Goal: Transaction & Acquisition: Book appointment/travel/reservation

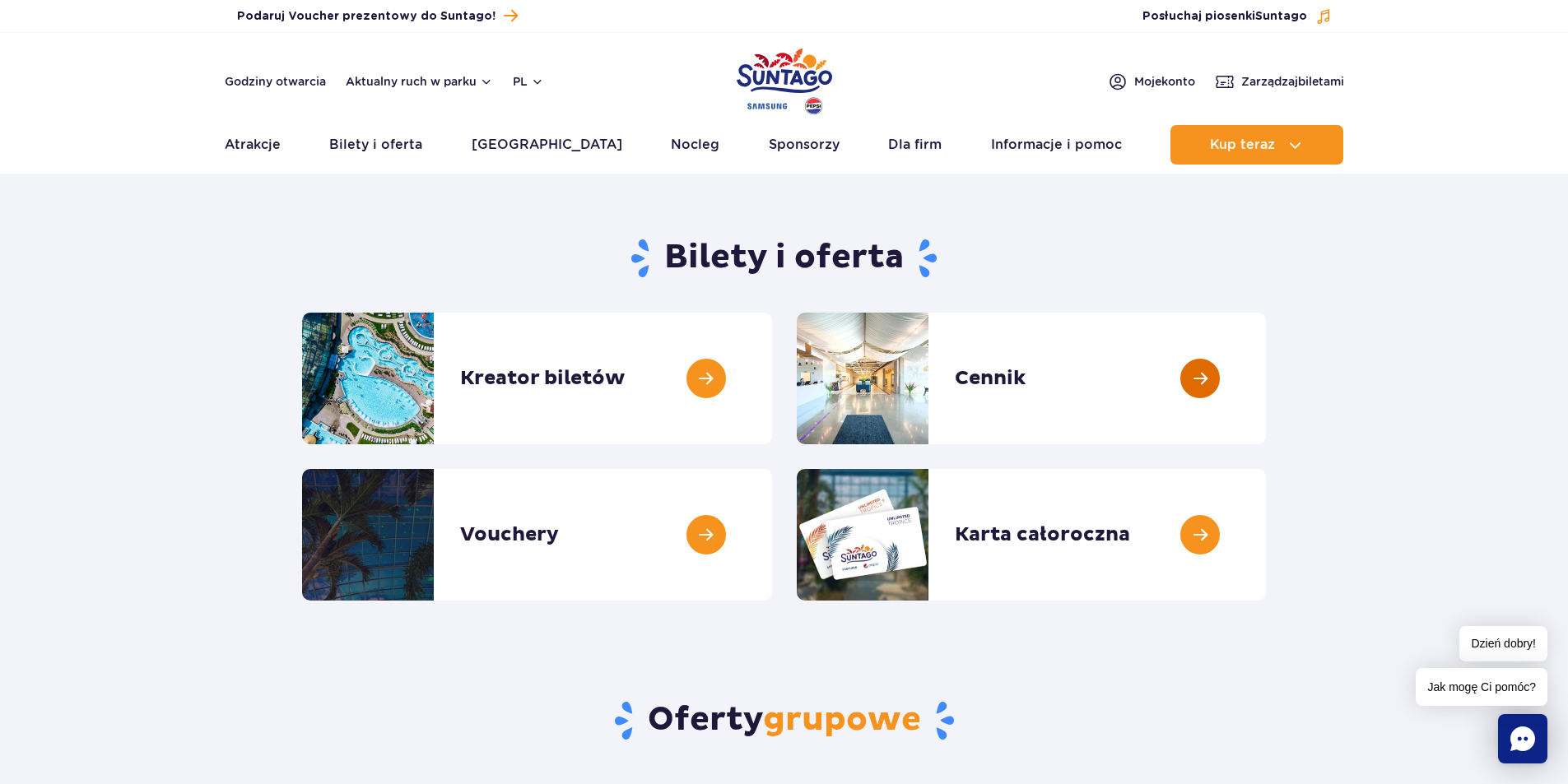
click at [1266, 379] on link at bounding box center [1266, 379] width 0 height 132
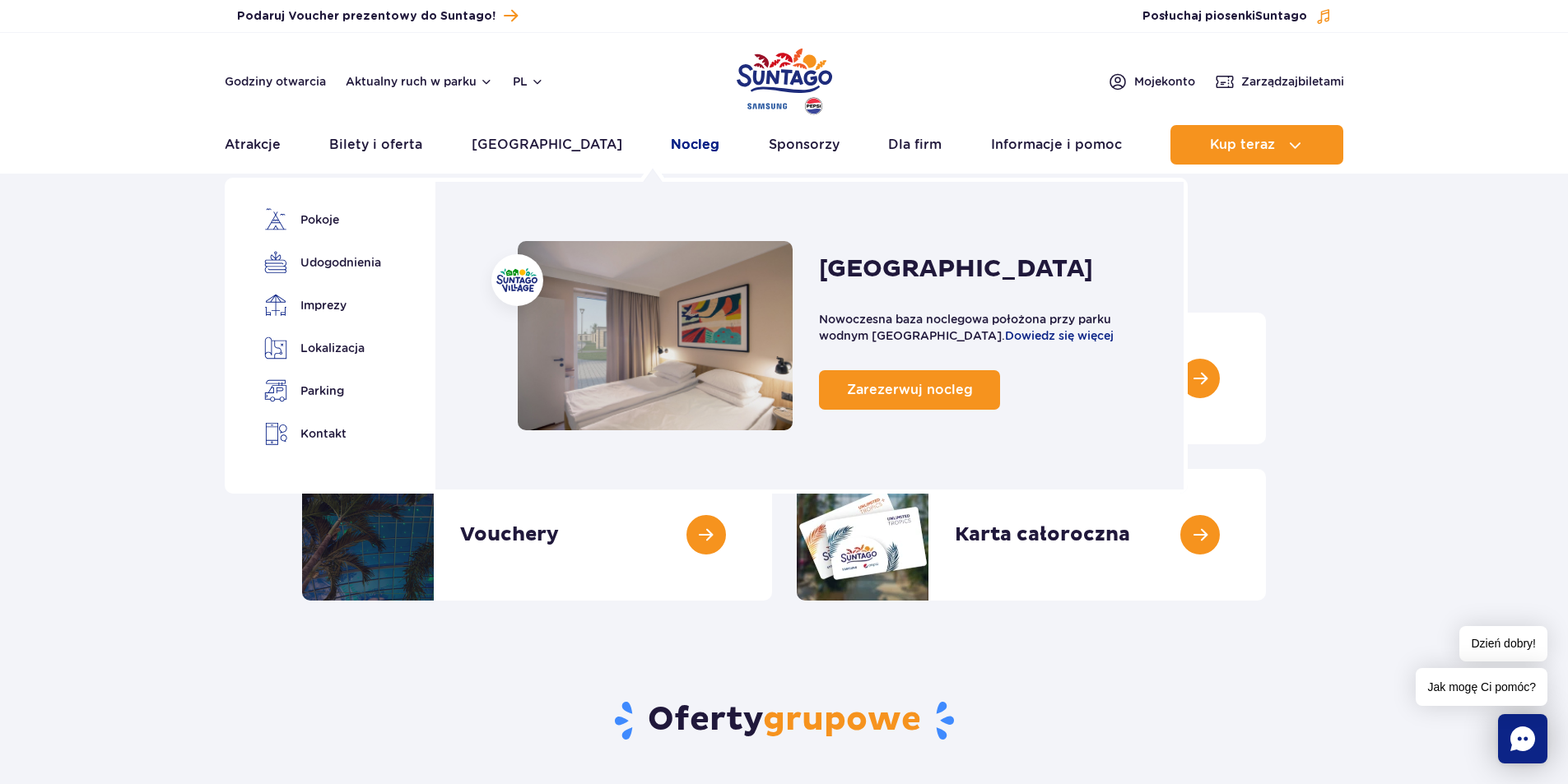
click at [671, 131] on link "Nocleg" at bounding box center [695, 145] width 48 height 39
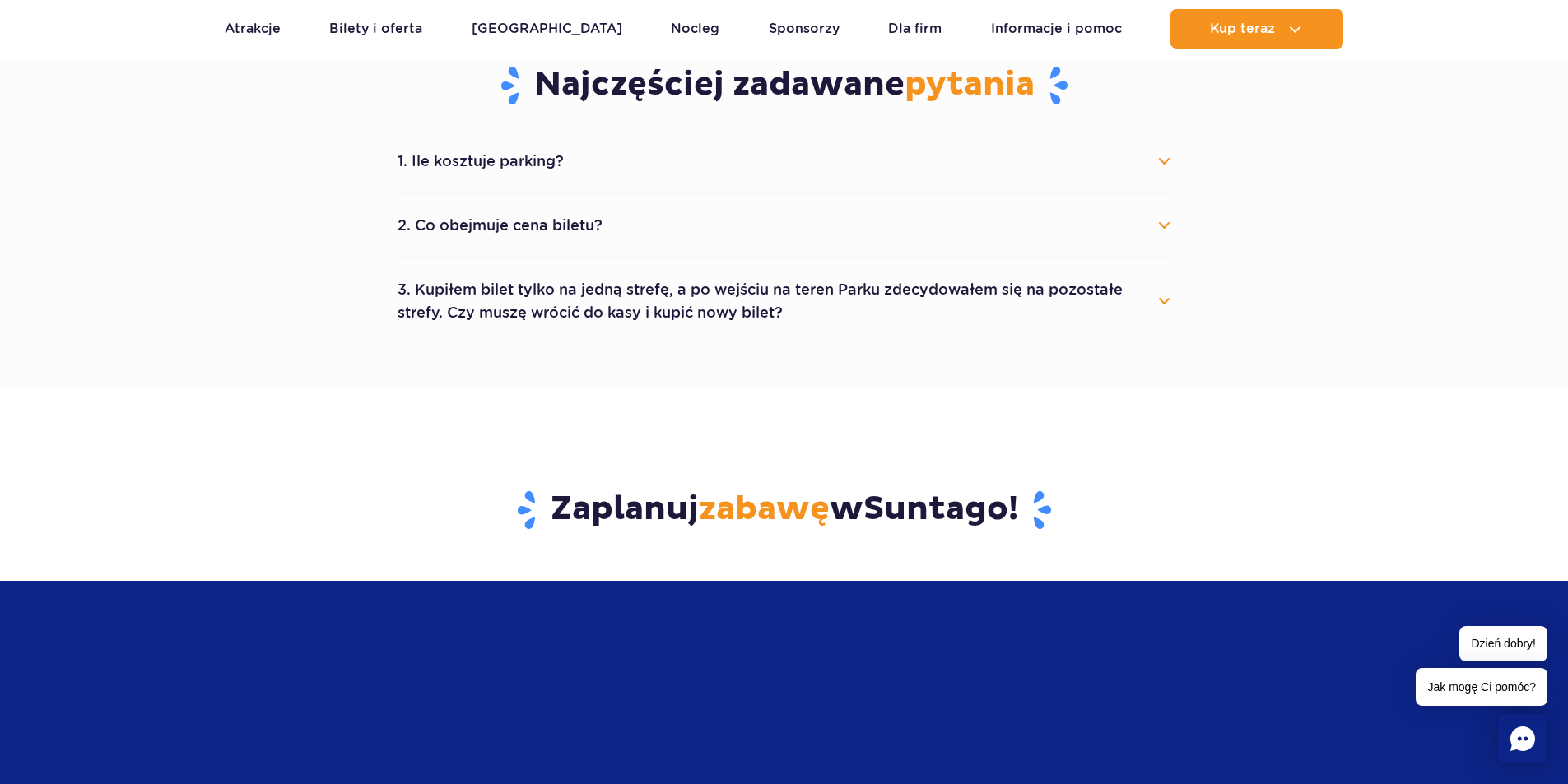
scroll to position [494, 0]
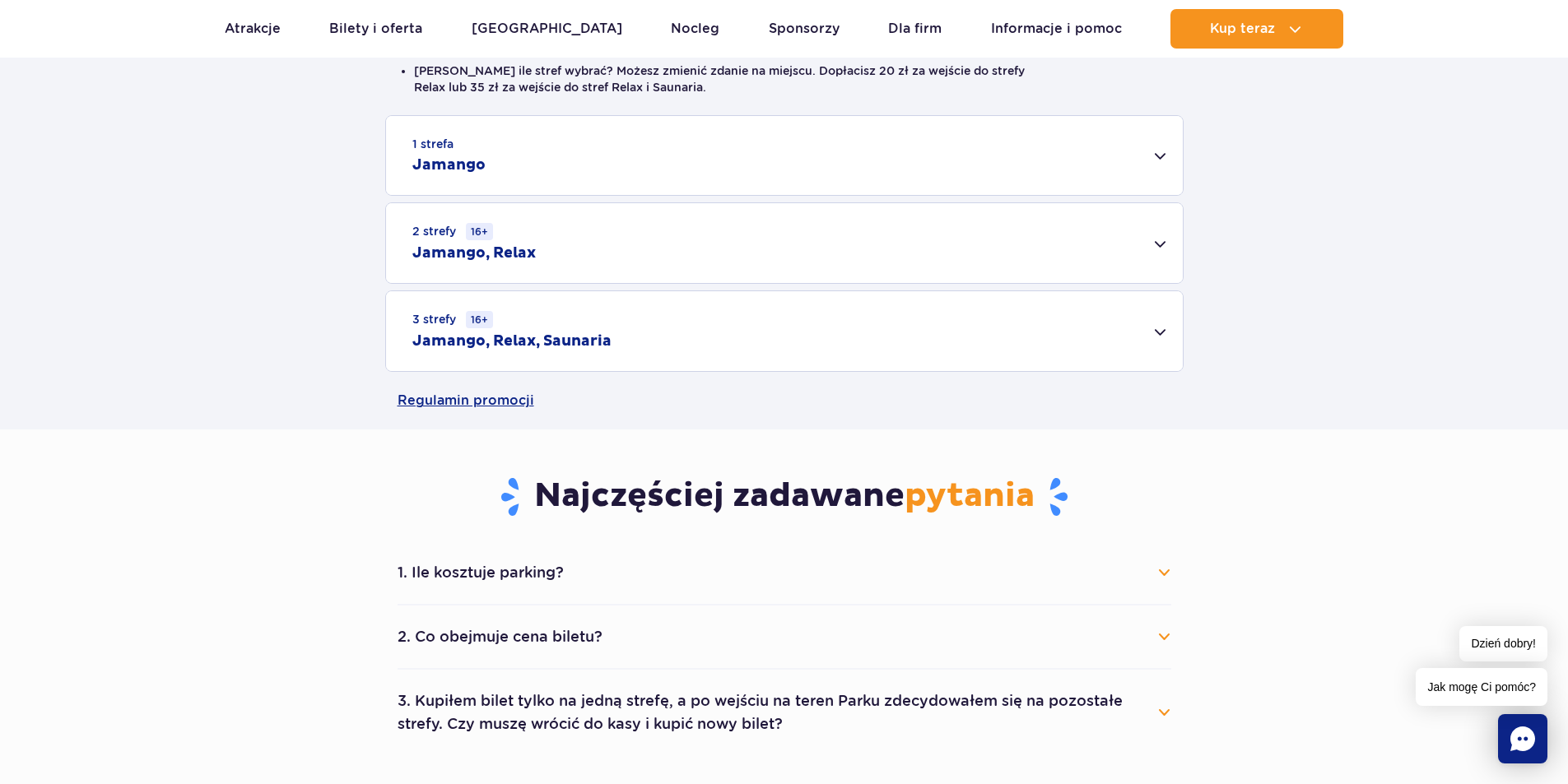
click at [1159, 242] on div "2 strefy 16+ Jamango, Relax" at bounding box center [784, 244] width 797 height 80
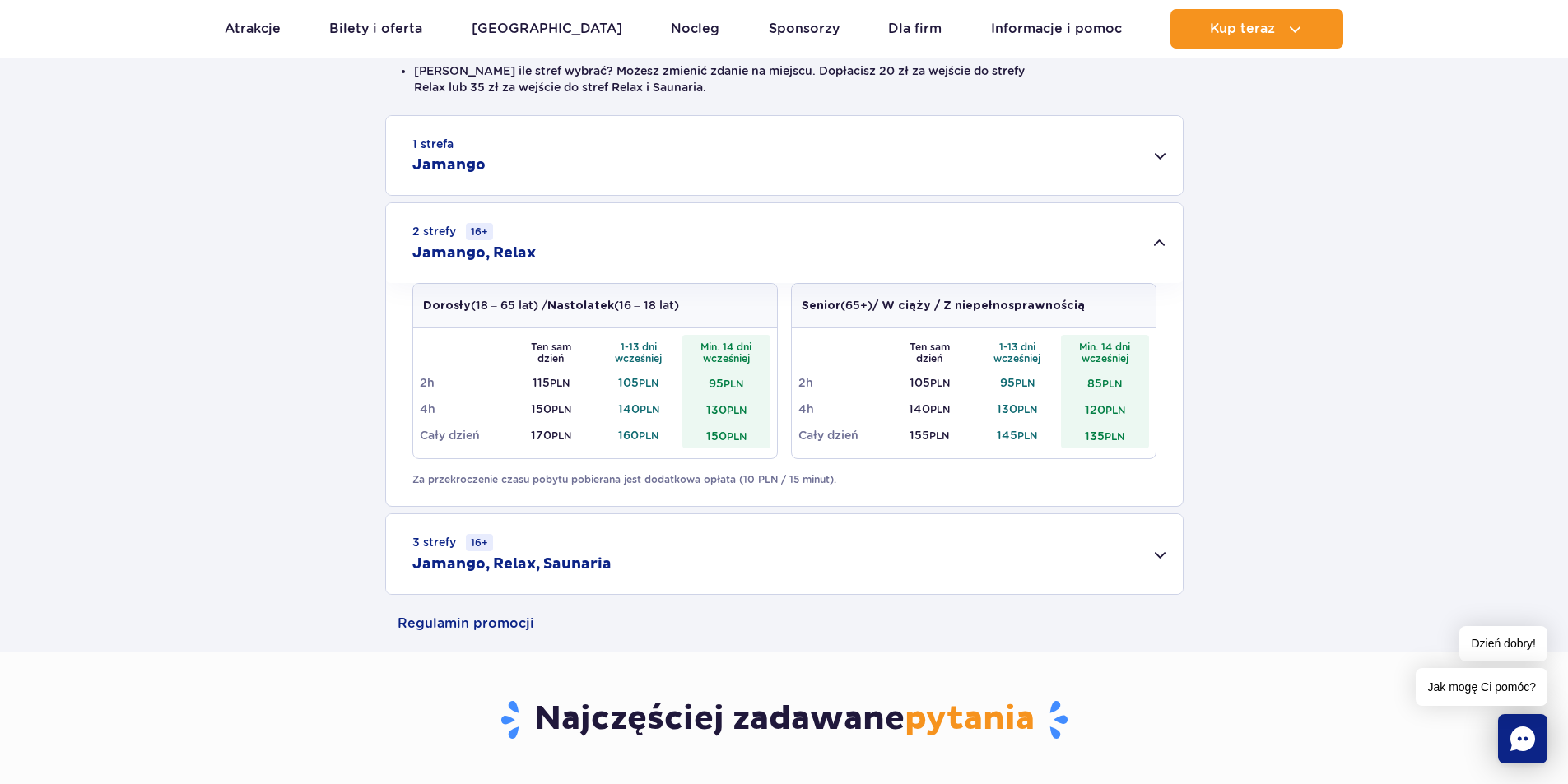
click at [602, 167] on div "1 strefa Jamango" at bounding box center [784, 155] width 797 height 79
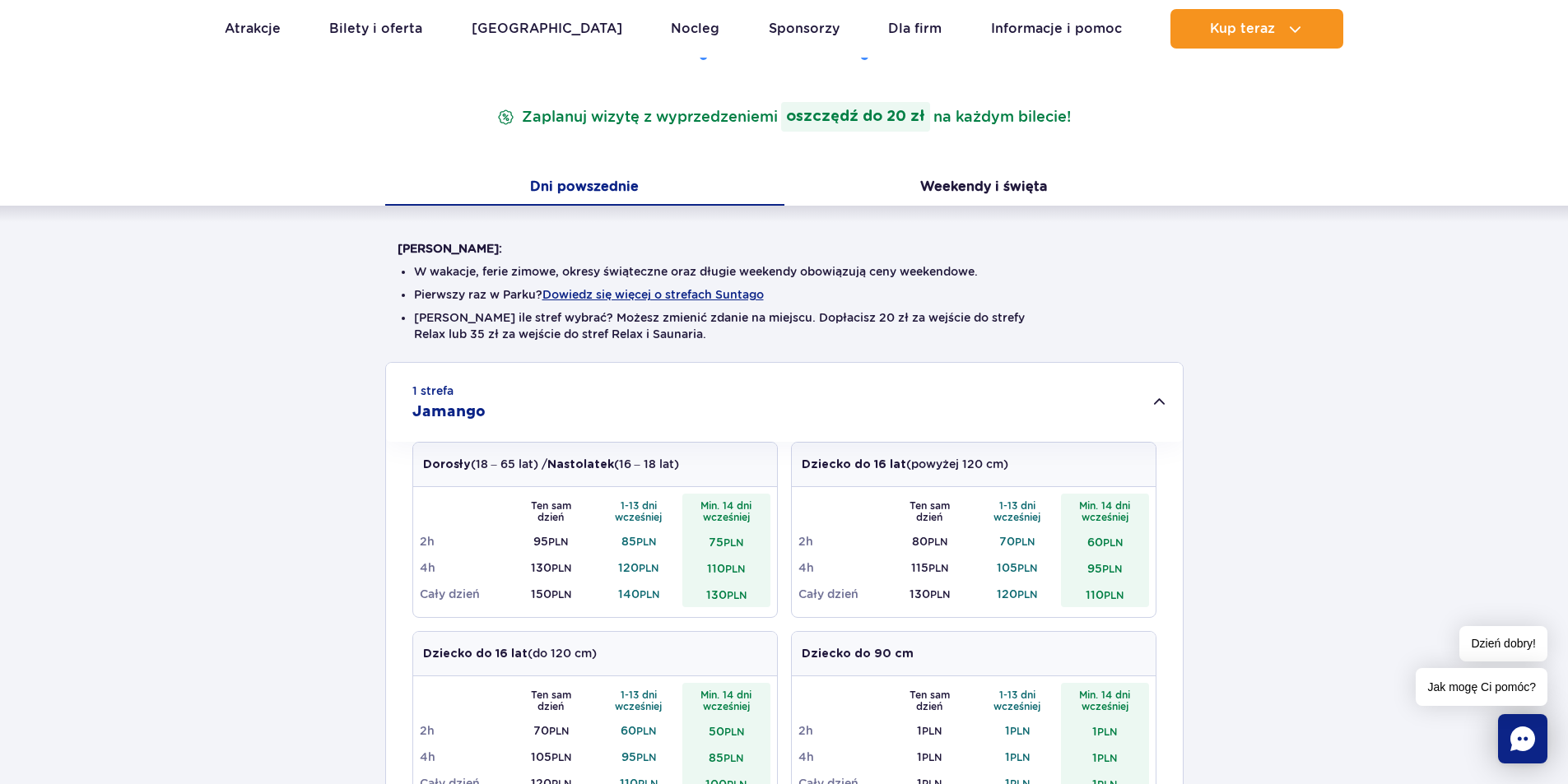
scroll to position [0, 0]
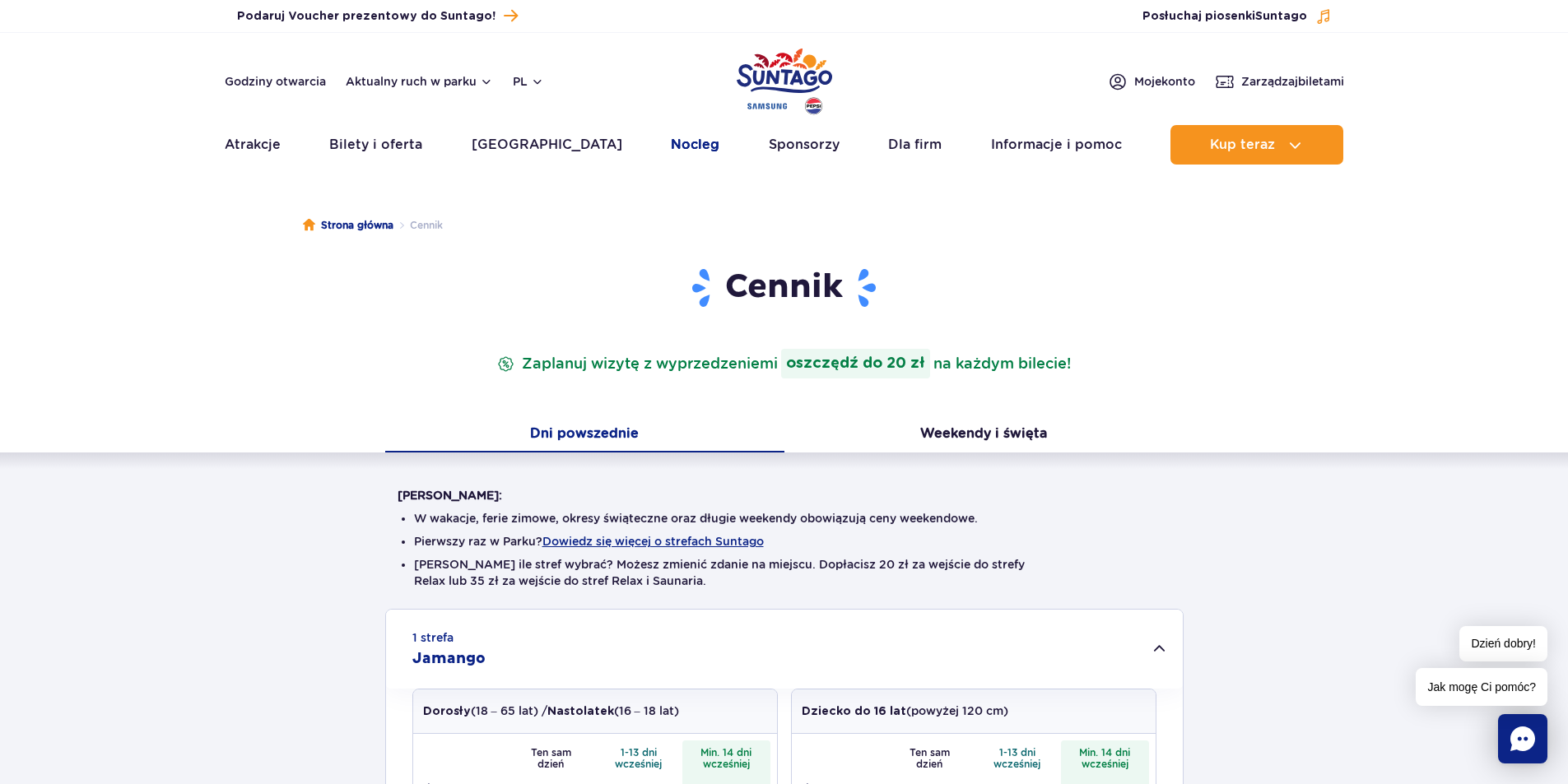
click at [671, 141] on link "Nocleg" at bounding box center [695, 145] width 48 height 39
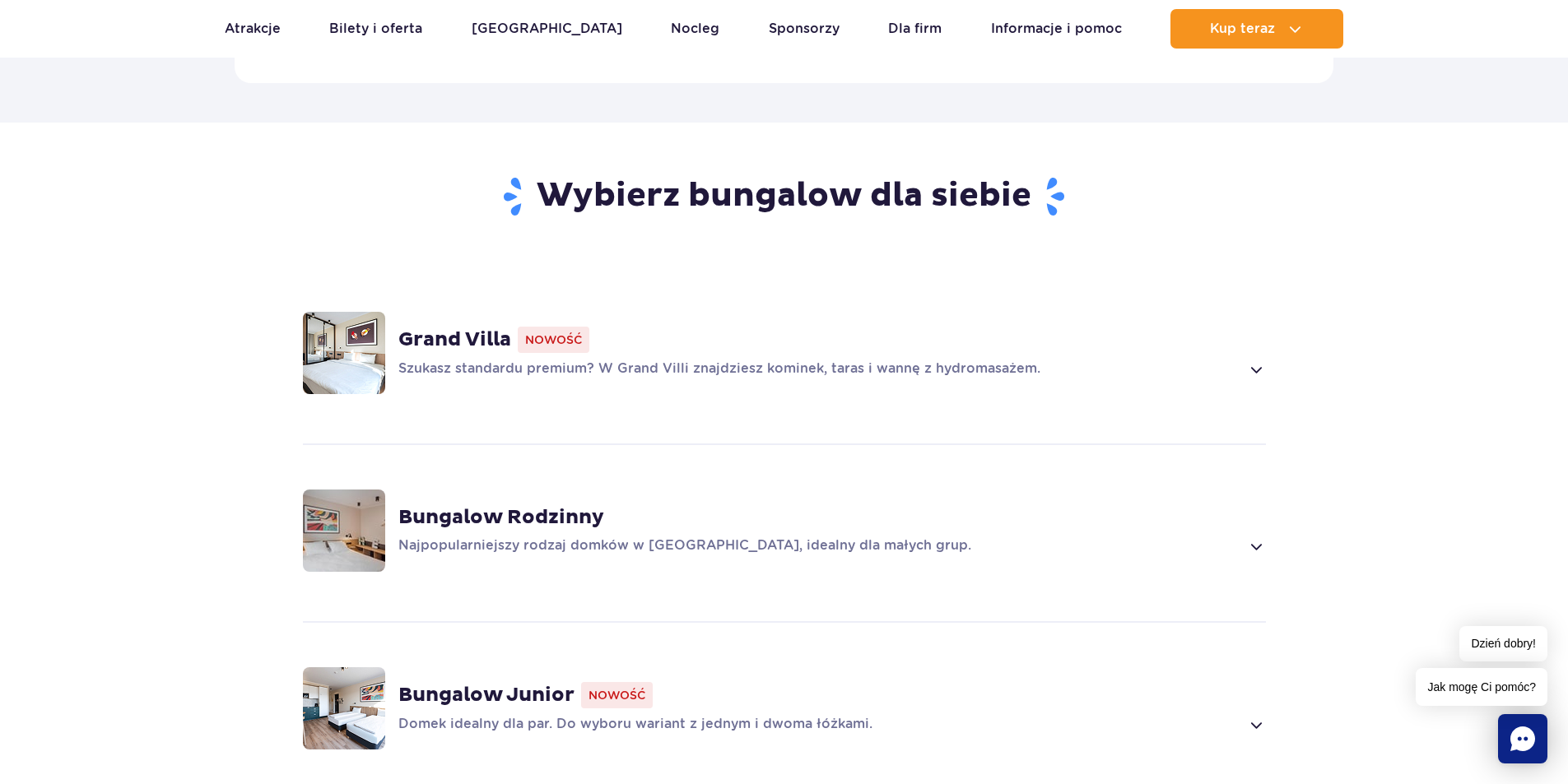
scroll to position [1152, 0]
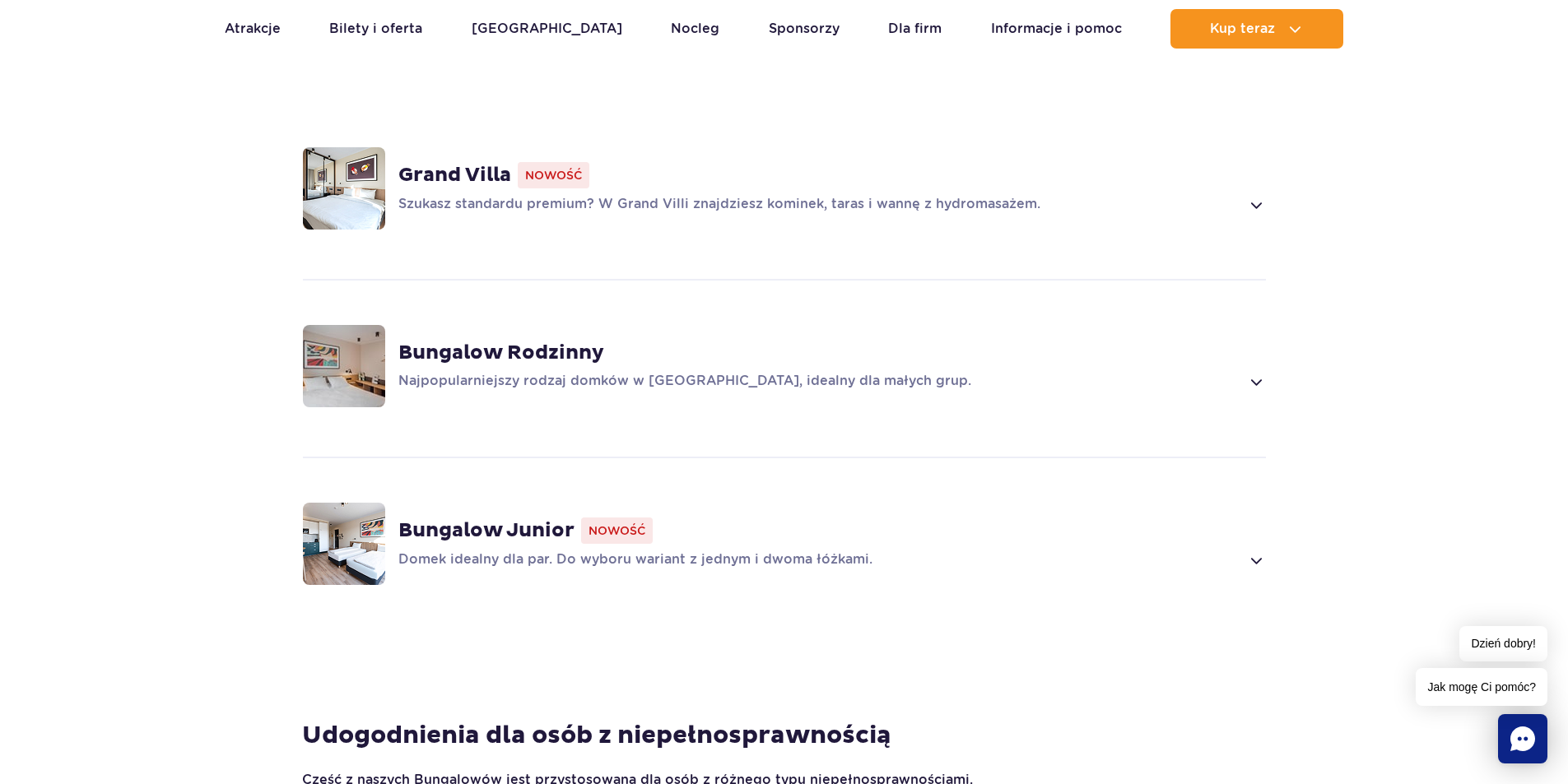
click at [1263, 372] on span at bounding box center [1256, 381] width 19 height 20
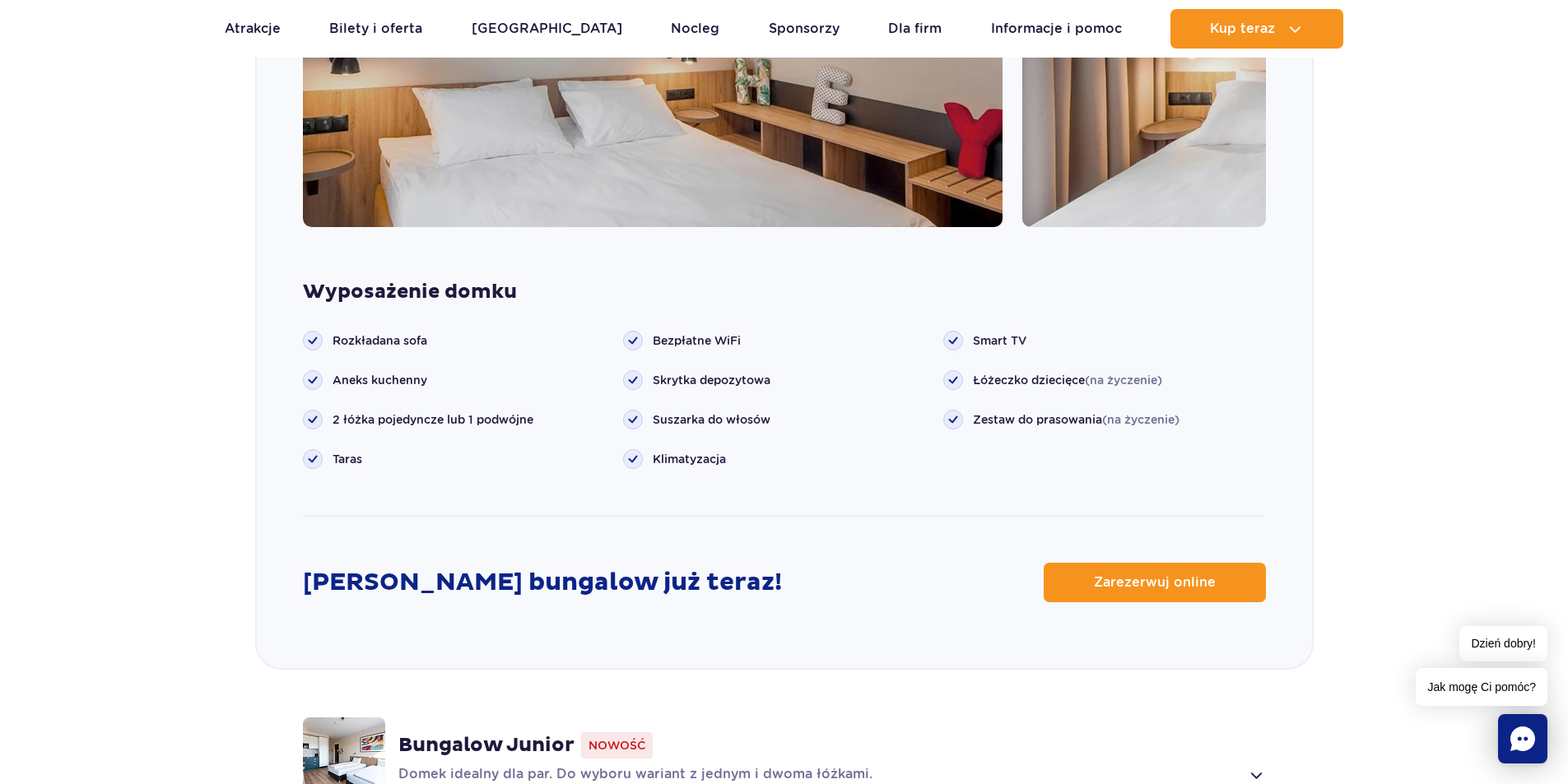
scroll to position [1989, 0]
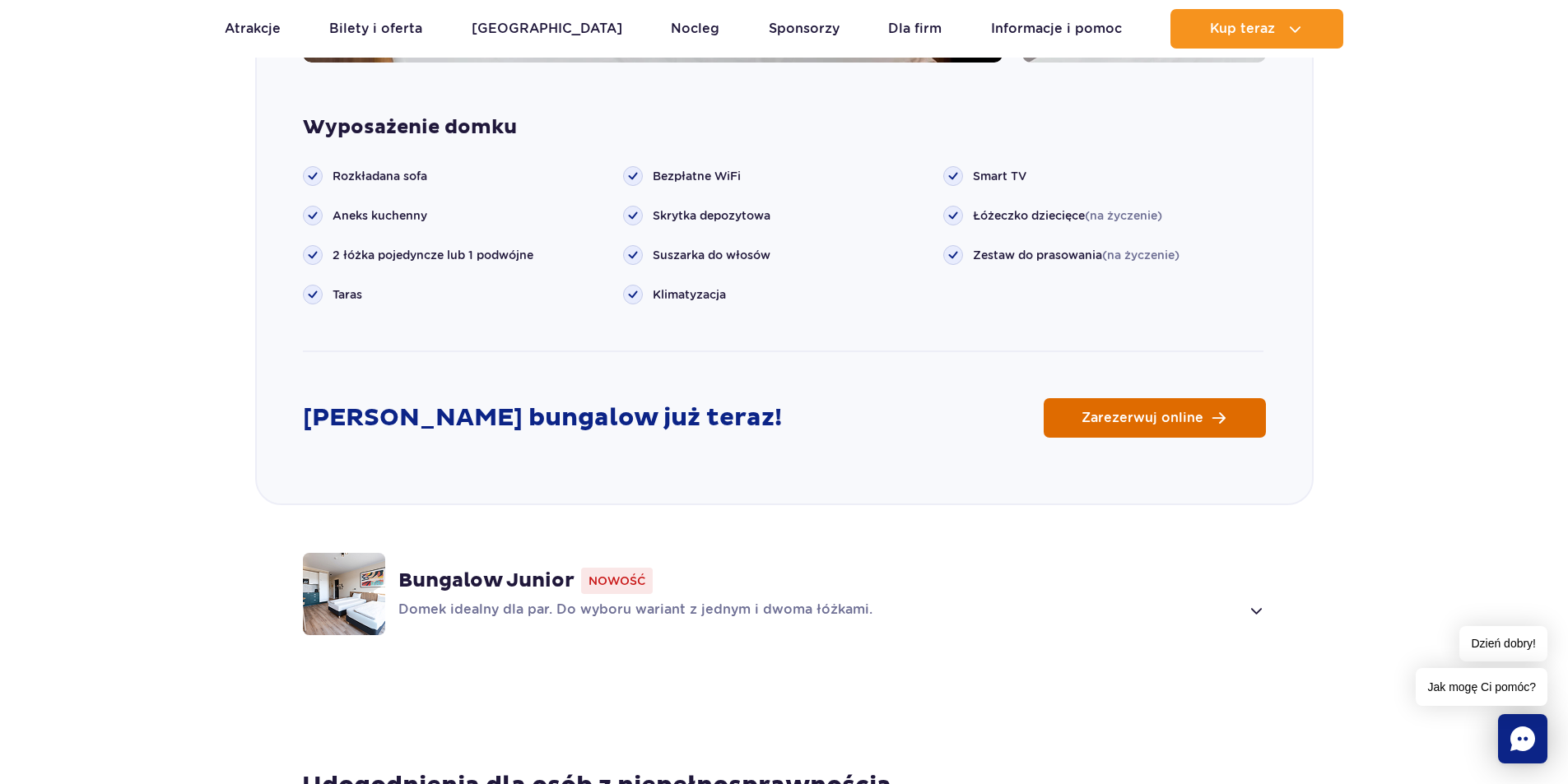
click at [1134, 412] on span "Zarezerwuj online" at bounding box center [1142, 419] width 122 height 13
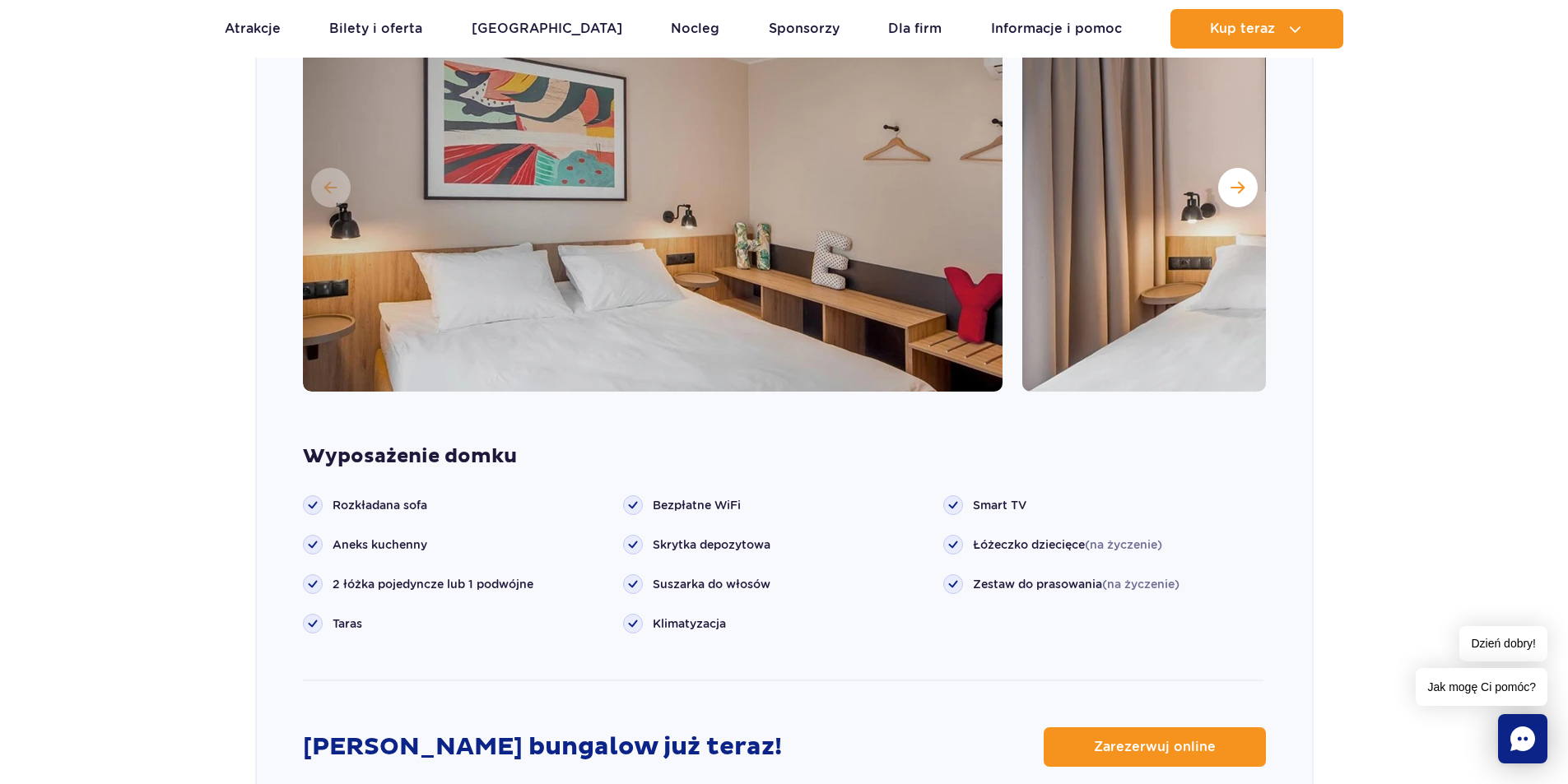
scroll to position [1743, 0]
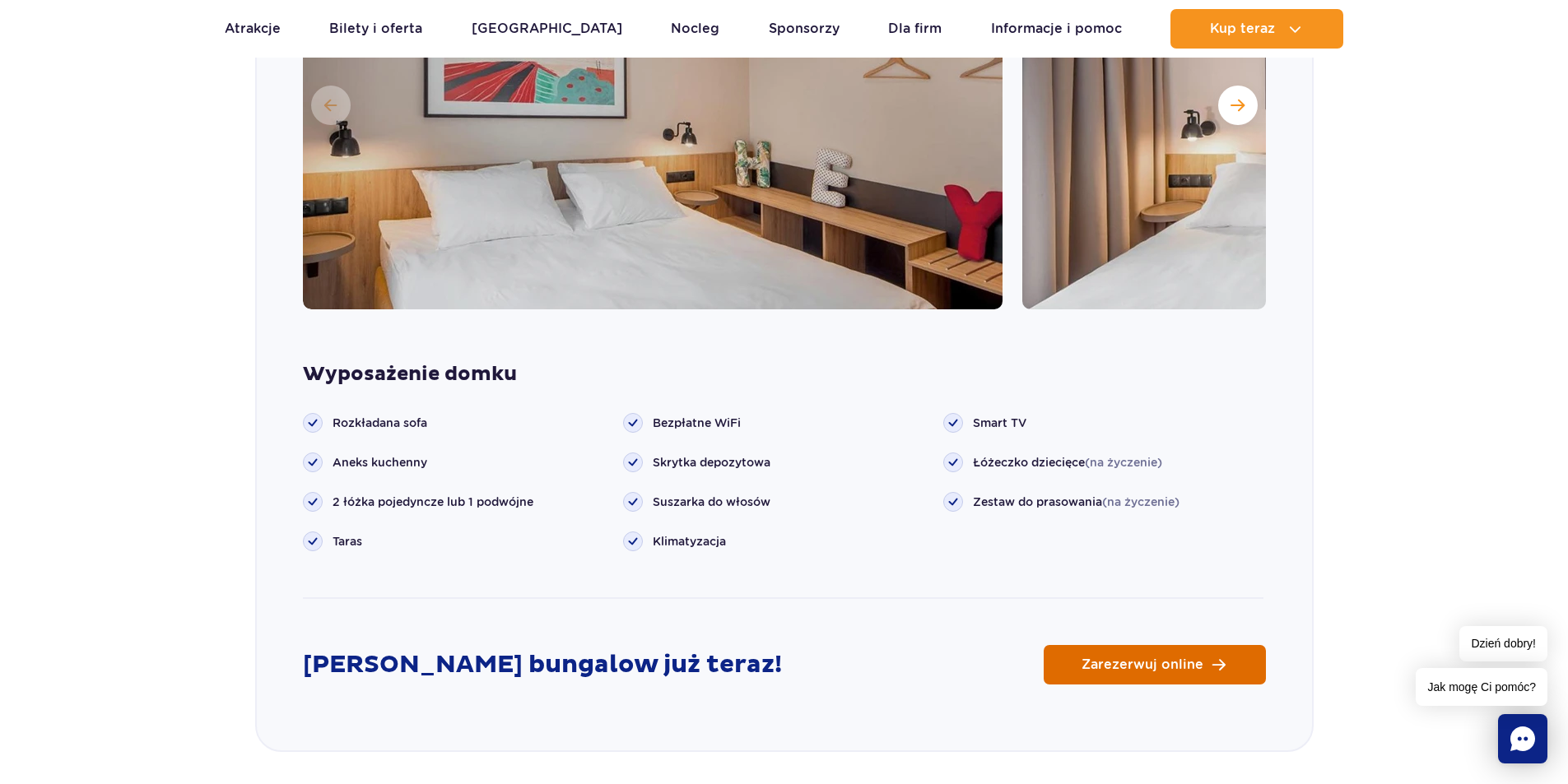
click at [1222, 645] on link "Zarezerwuj online" at bounding box center [1154, 665] width 222 height 39
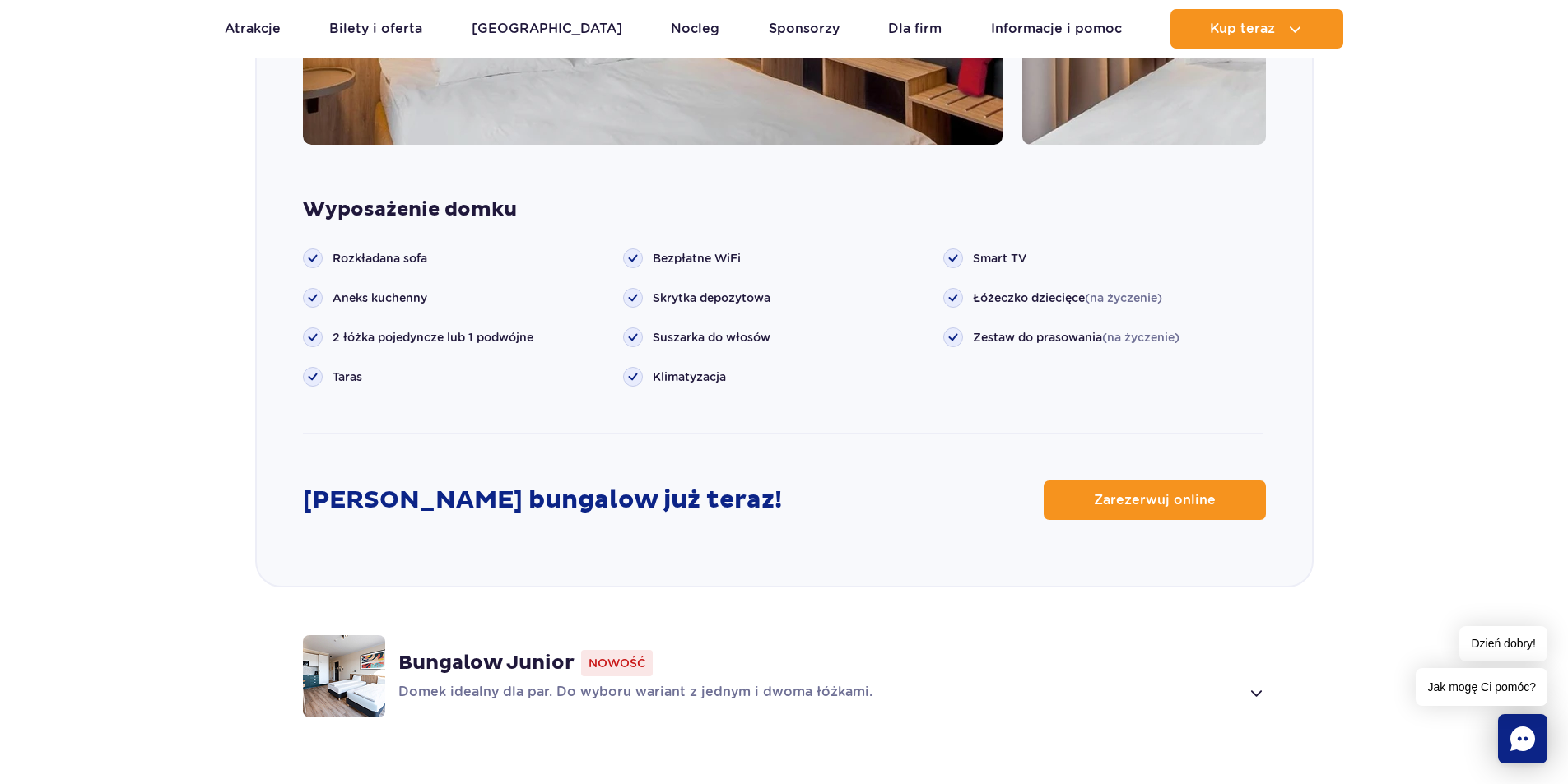
scroll to position [2237, 0]
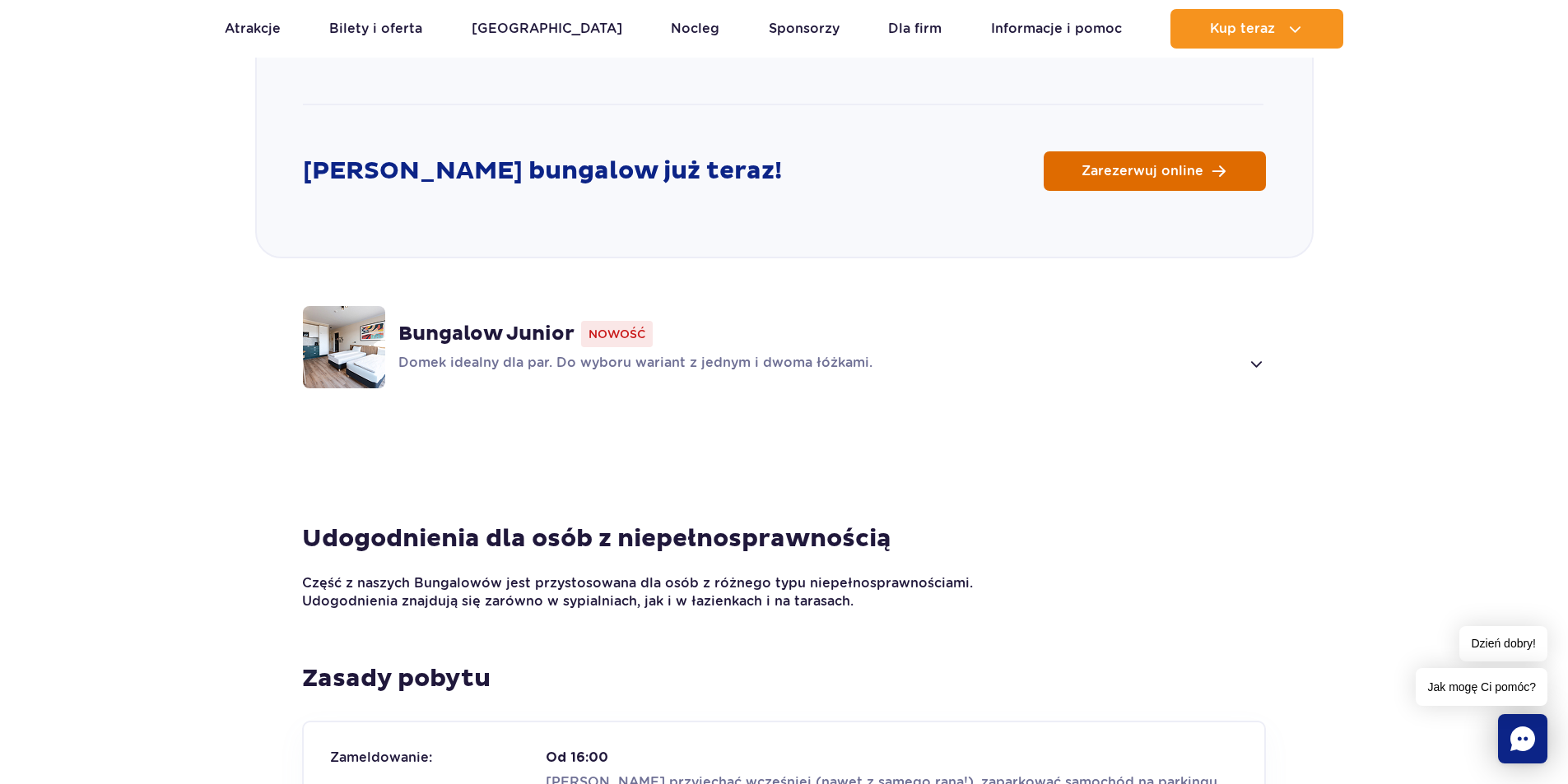
click at [1156, 157] on link "Zarezerwuj online" at bounding box center [1154, 171] width 222 height 39
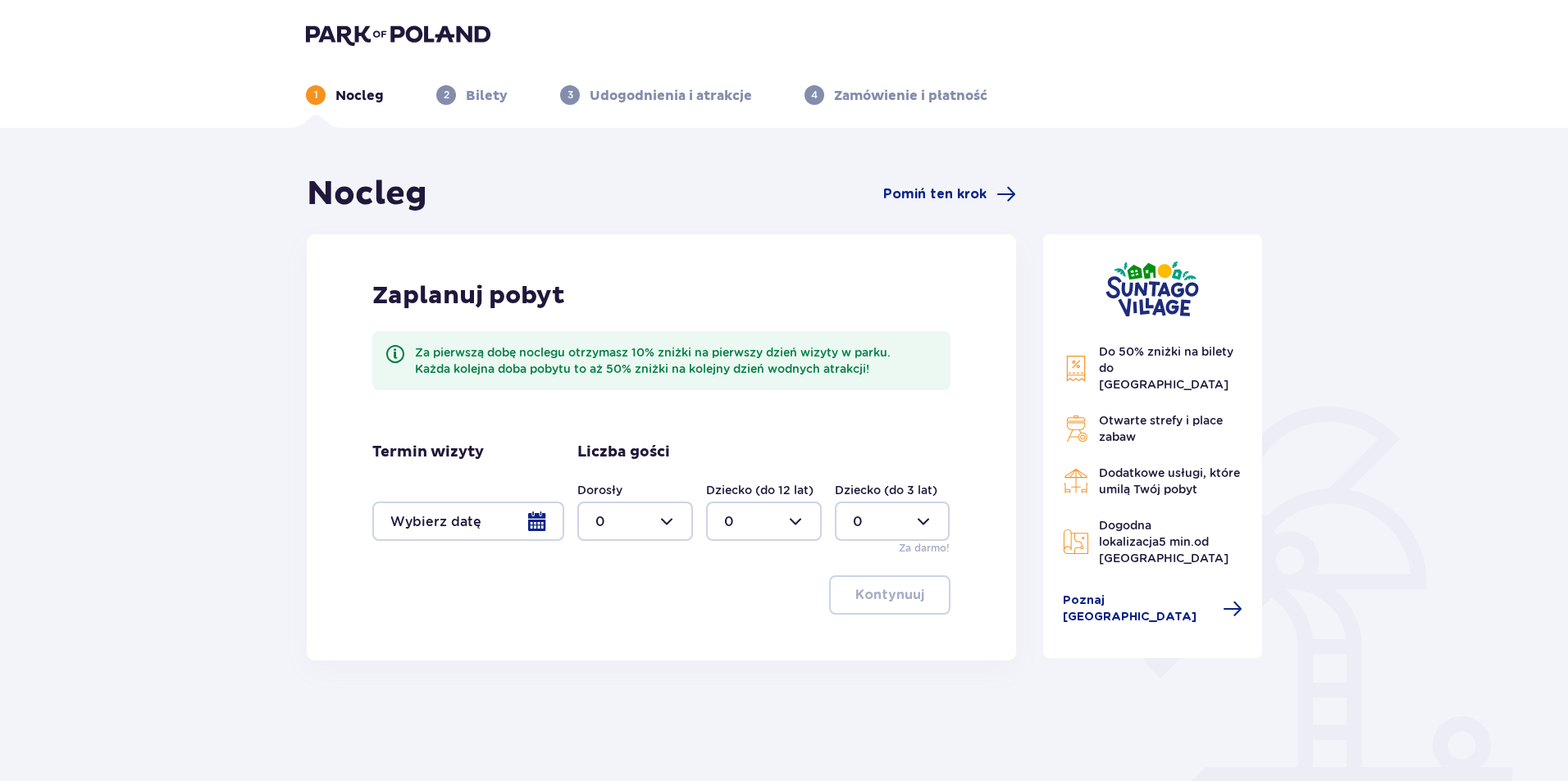
click at [667, 519] on div at bounding box center [635, 522] width 116 height 39
click at [625, 678] on div "3" at bounding box center [636, 674] width 80 height 18
type input "3"
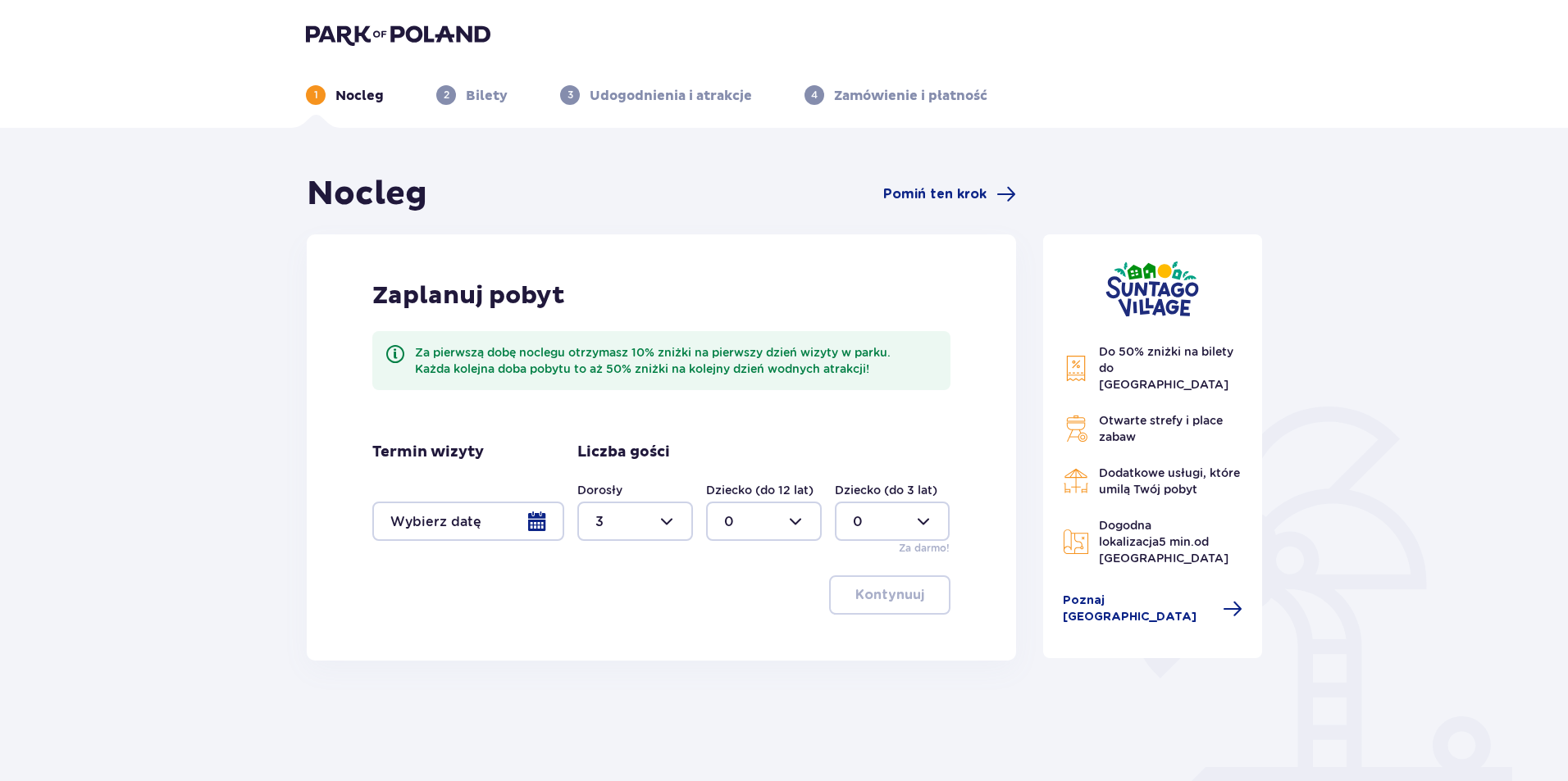
click at [805, 518] on div at bounding box center [764, 522] width 116 height 39
click at [748, 599] on div "1" at bounding box center [765, 605] width 80 height 18
type input "1"
click at [689, 606] on div "Kontynuuj" at bounding box center [662, 595] width 578 height 39
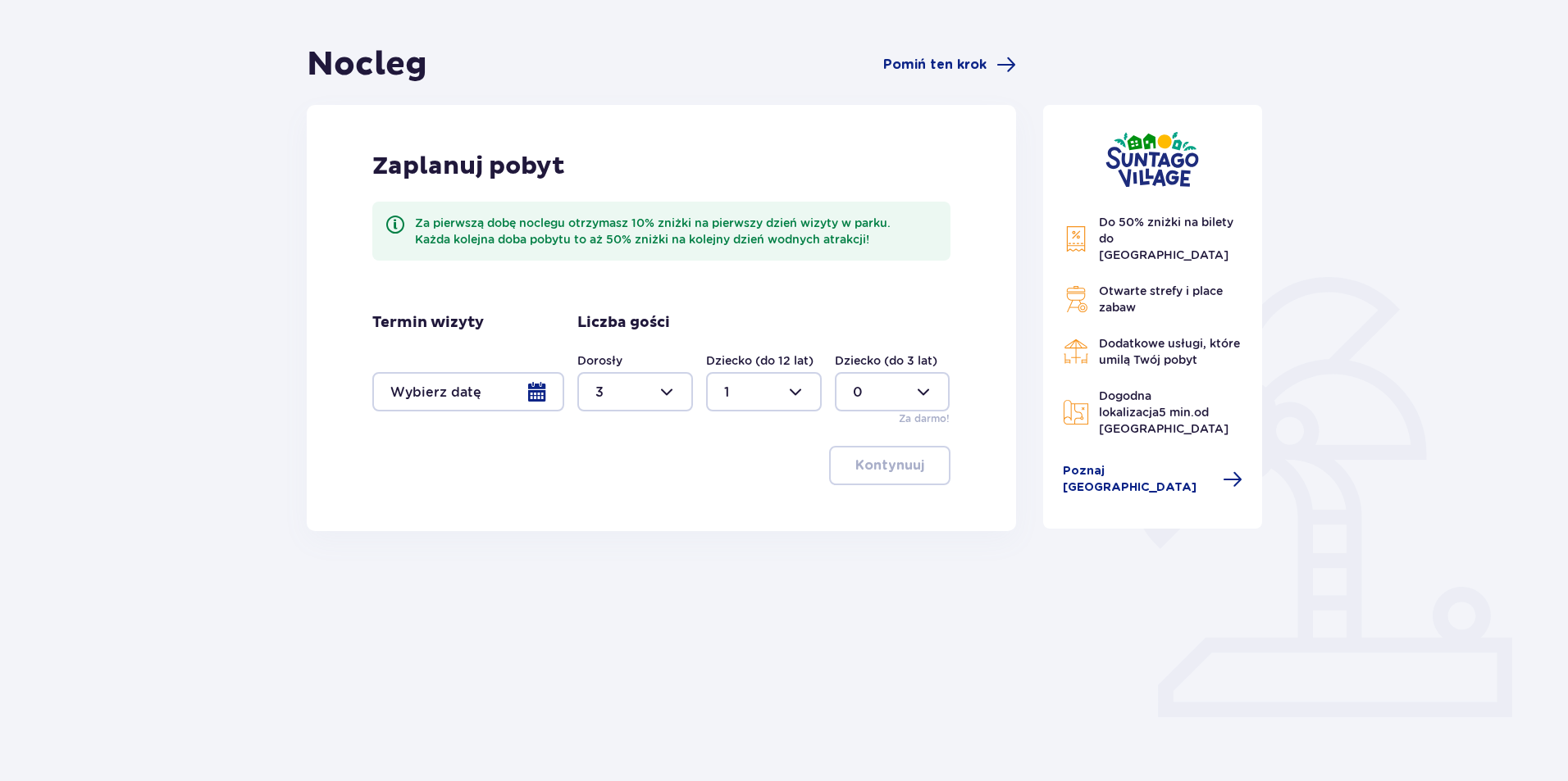
click at [480, 396] on div at bounding box center [468, 392] width 192 height 39
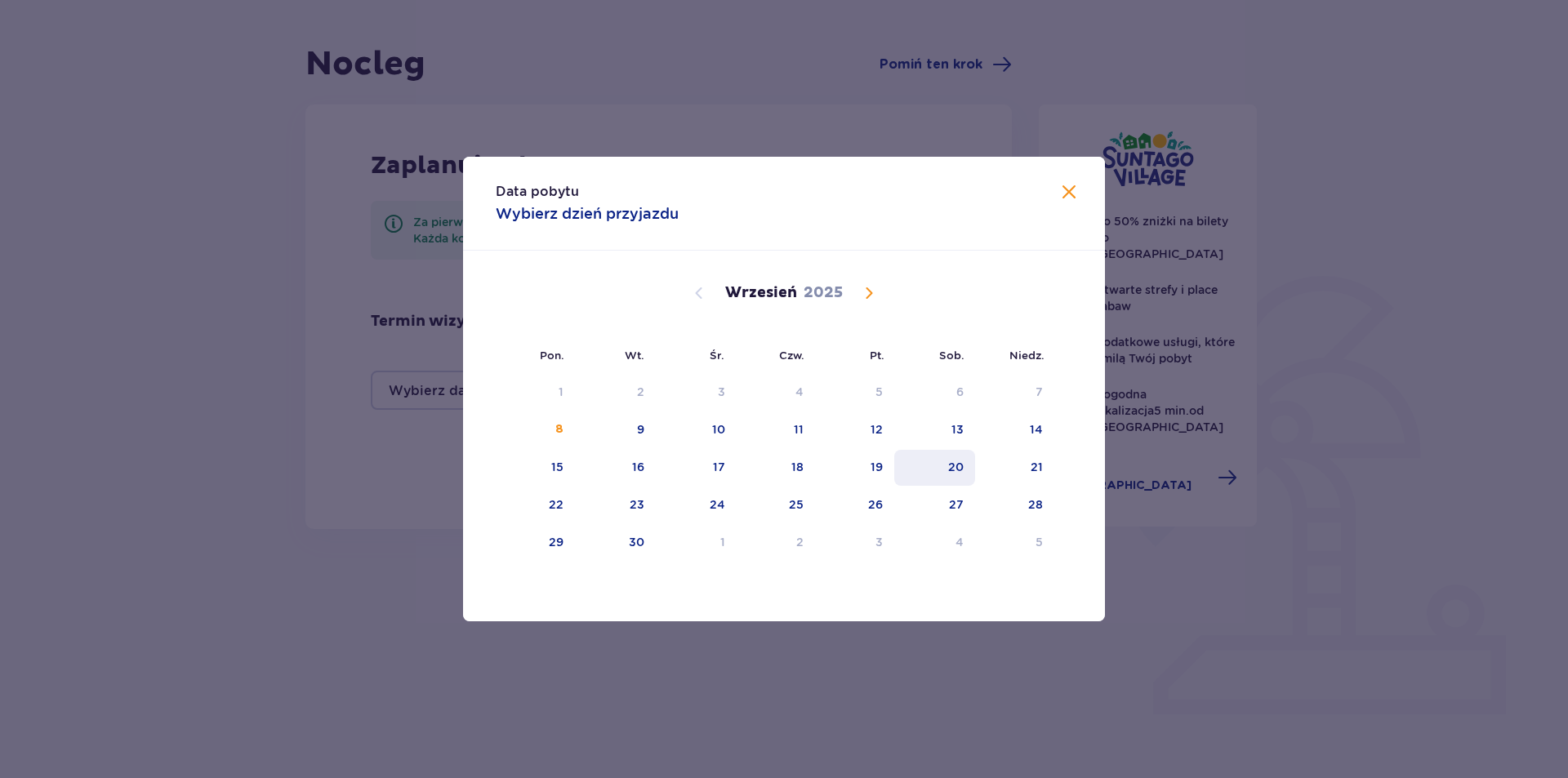
click at [945, 469] on div "20" at bounding box center [935, 468] width 81 height 36
click at [1031, 465] on div "21" at bounding box center [1036, 467] width 12 height 17
type input "[DATE] - [DATE]"
type input "0"
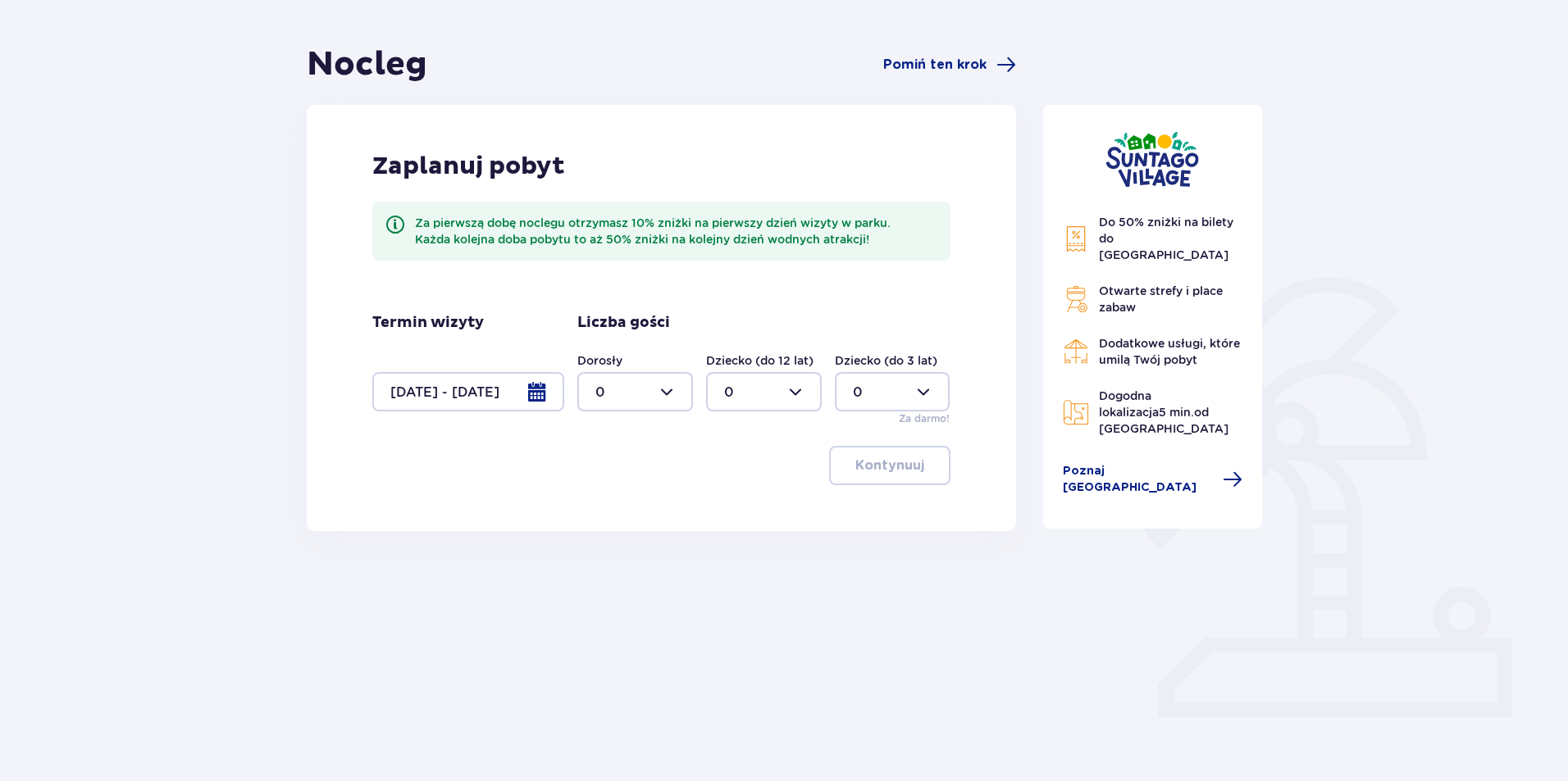
click at [666, 395] on div at bounding box center [635, 392] width 116 height 39
click at [646, 546] on div "3" at bounding box center [636, 545] width 80 height 18
type input "3"
click at [790, 389] on div at bounding box center [764, 392] width 116 height 39
click at [745, 471] on div "1" at bounding box center [765, 475] width 80 height 18
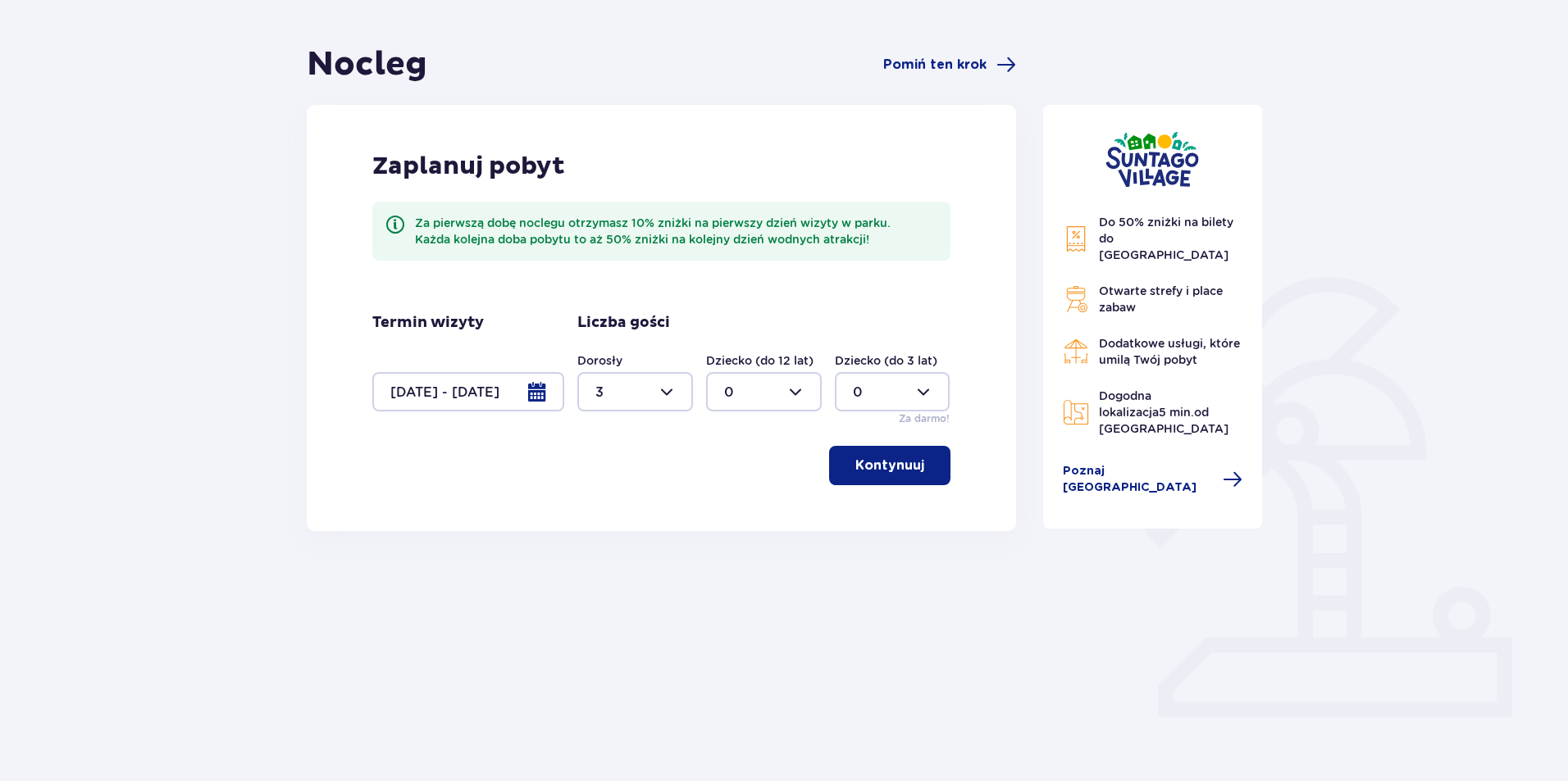
type input "1"
click at [889, 475] on button "Kontynuuj" at bounding box center [890, 465] width 121 height 39
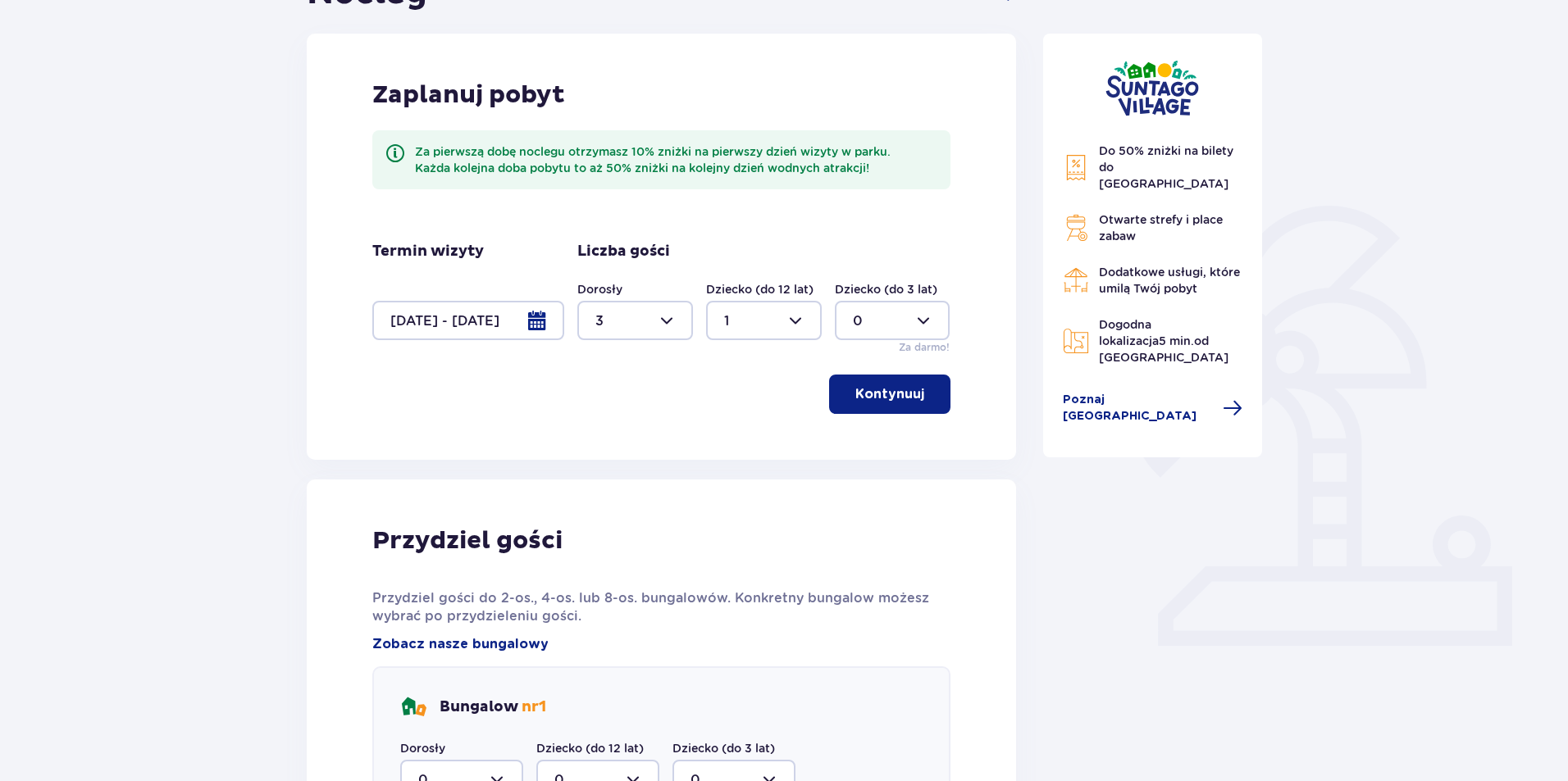
scroll to position [447, 0]
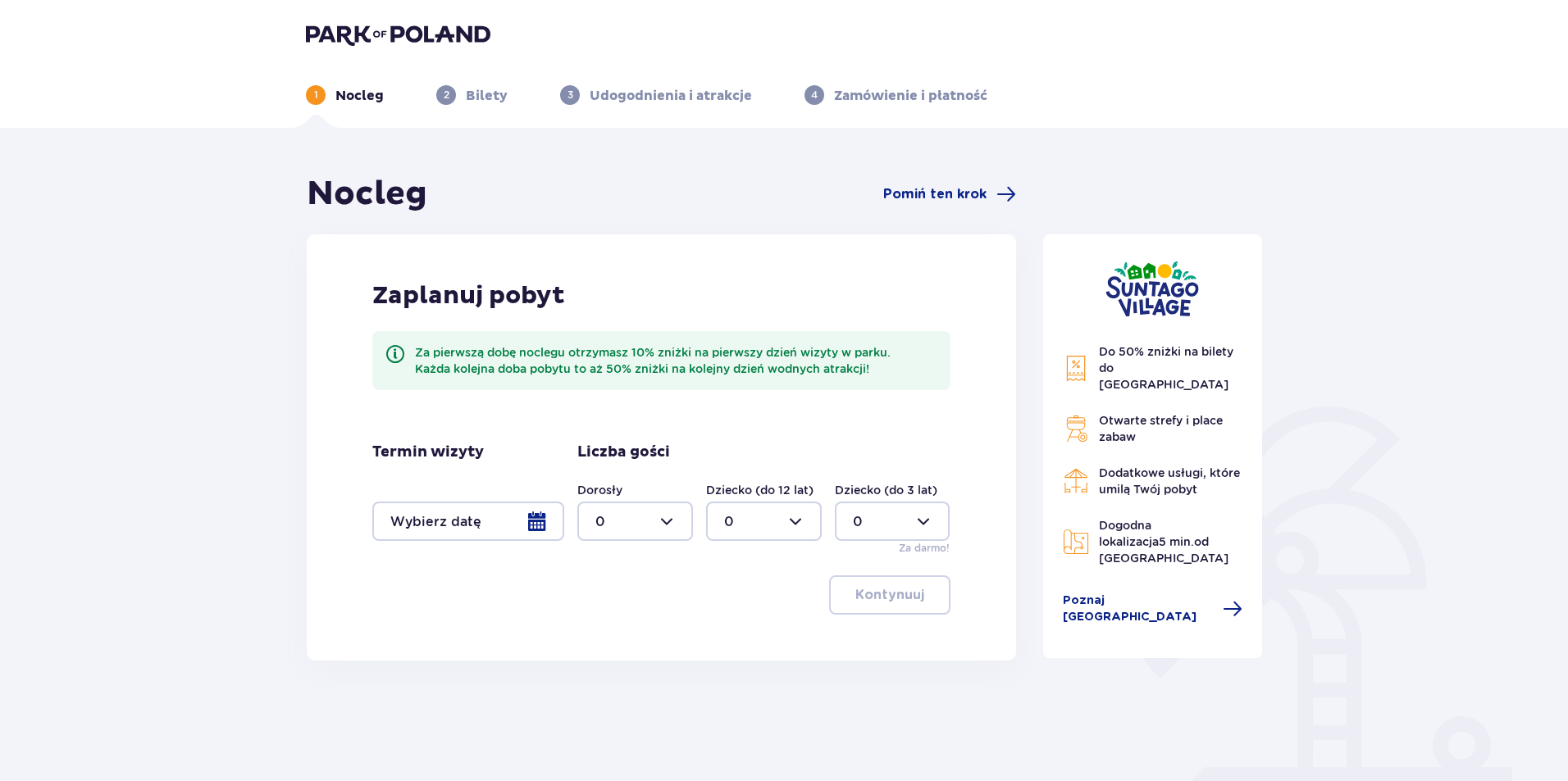
click at [674, 520] on div at bounding box center [635, 522] width 116 height 39
click at [631, 659] on div "6" at bounding box center [636, 658] width 80 height 18
type input "6"
click at [802, 516] on div at bounding box center [764, 522] width 116 height 39
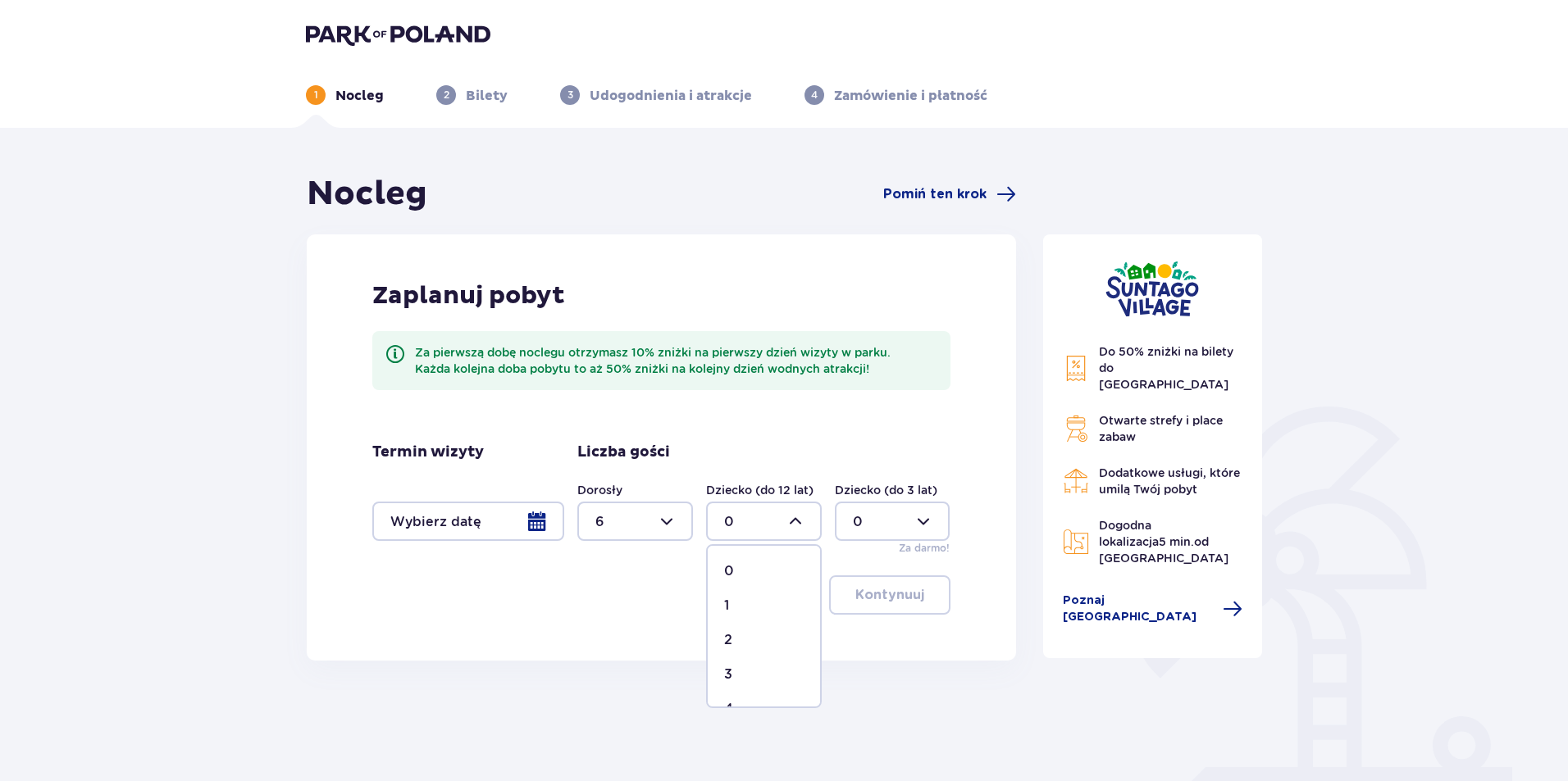
click at [746, 633] on div "2" at bounding box center [765, 639] width 80 height 18
type input "2"
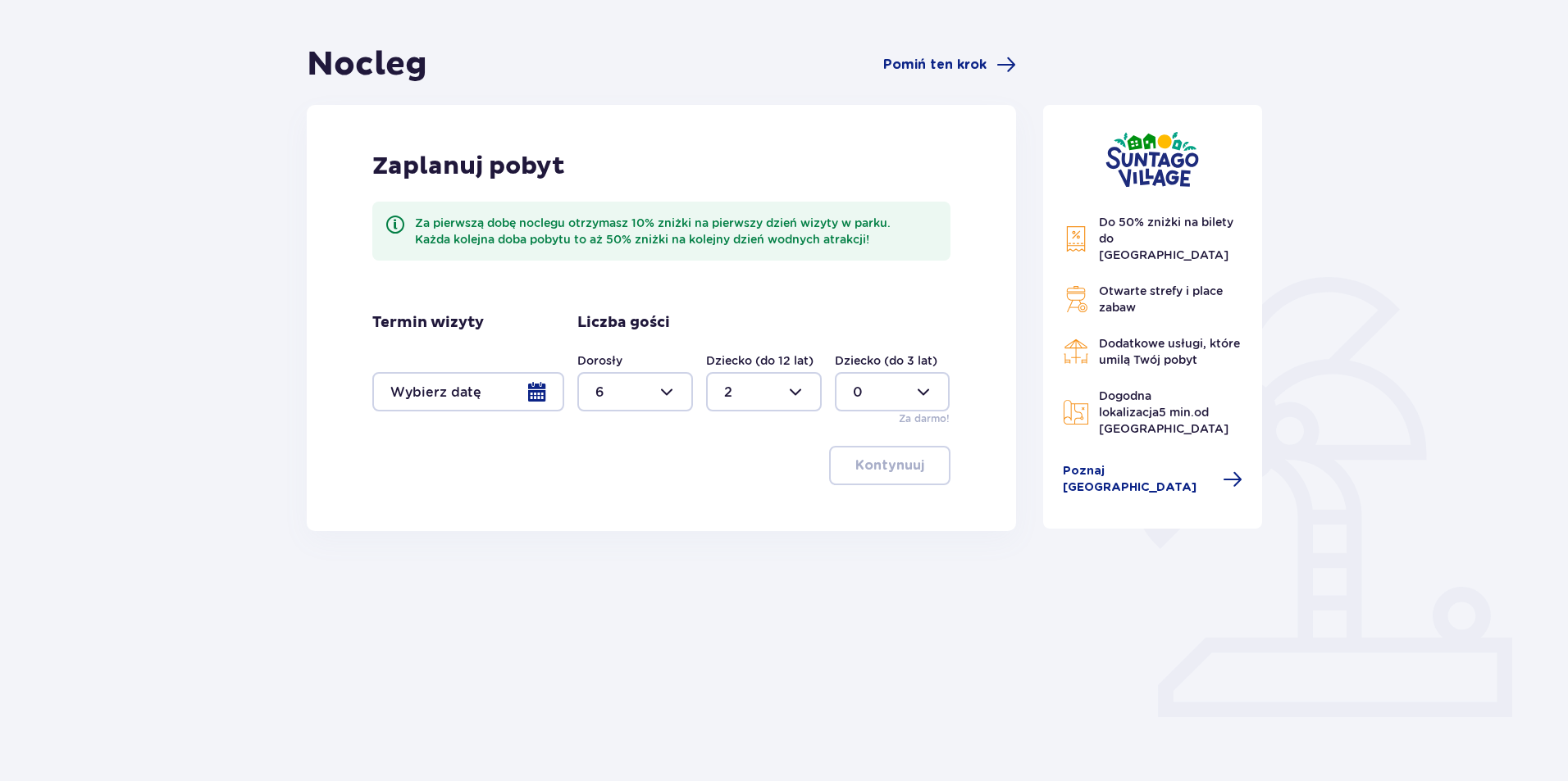
click at [534, 394] on div at bounding box center [468, 392] width 192 height 39
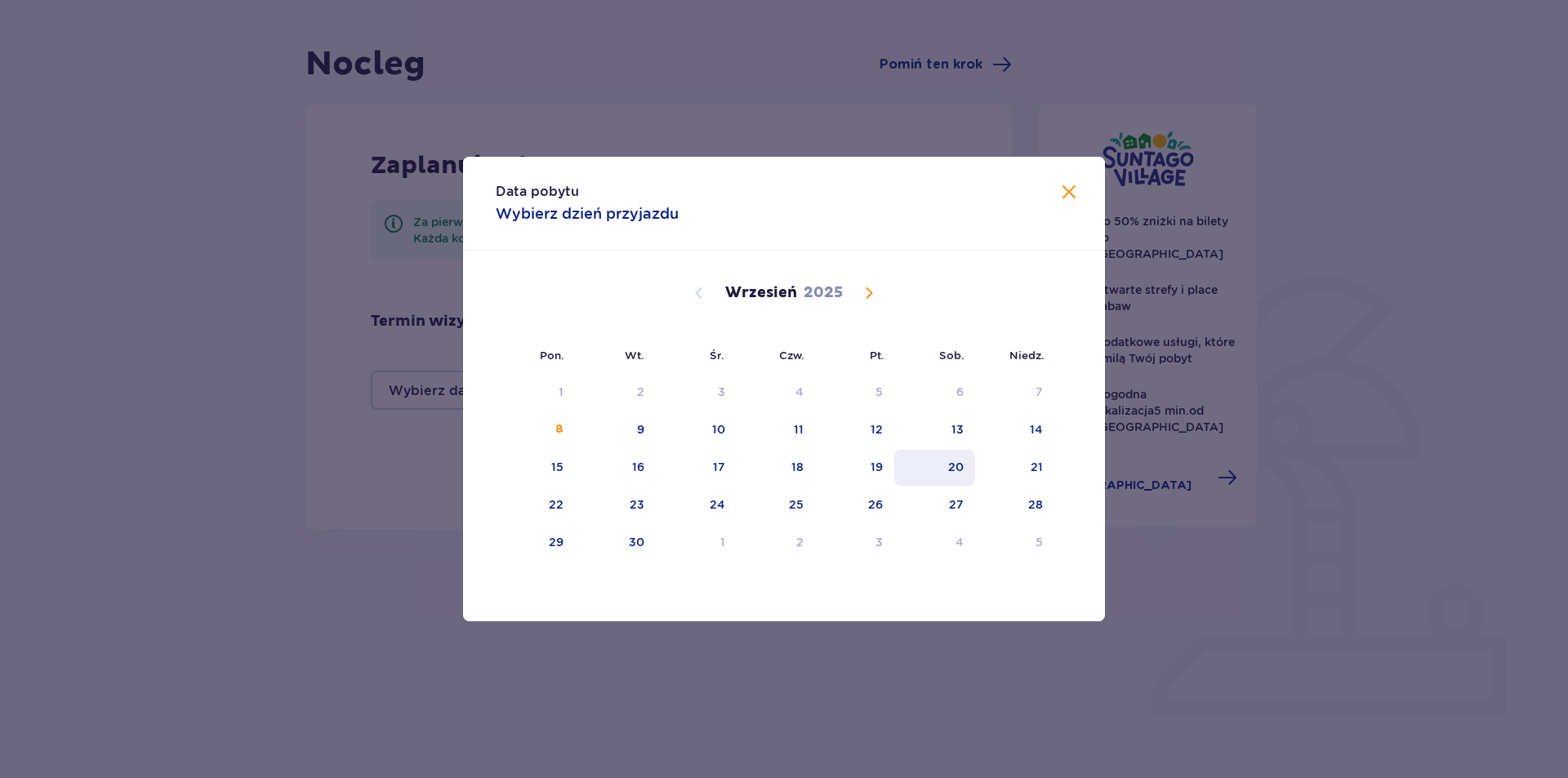
click at [964, 473] on div "20" at bounding box center [935, 468] width 81 height 36
click at [1034, 471] on div "21" at bounding box center [1036, 467] width 12 height 17
type input "[DATE] - [DATE]"
type input "0"
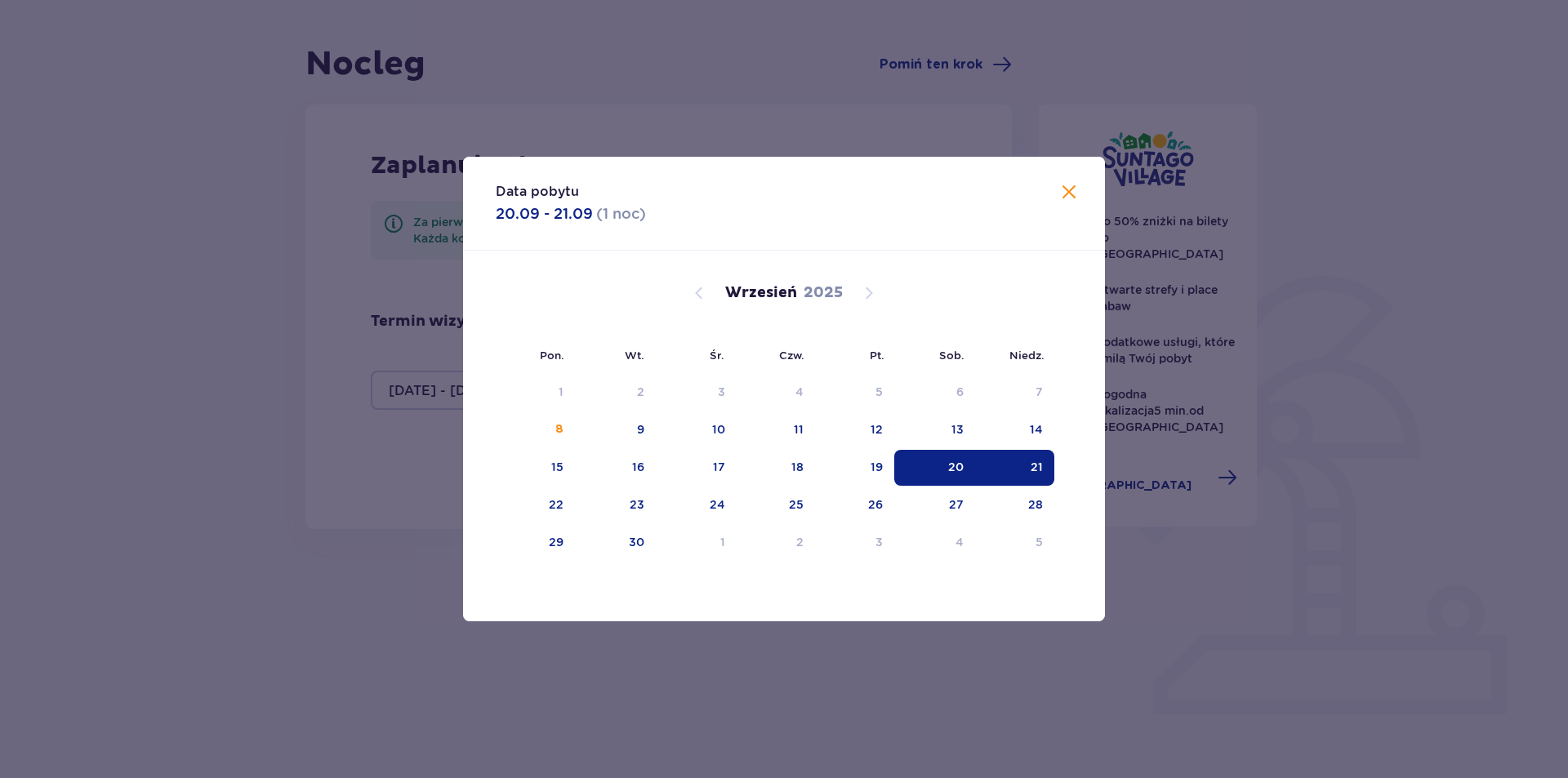
click at [1209, 538] on div "Data pobytu 20.09 - 21.09 ( 1 noc ) Pon. Wt. Śr. Czw. Pt. Sob. Niedz. Sierpień …" at bounding box center [784, 389] width 1568 height 778
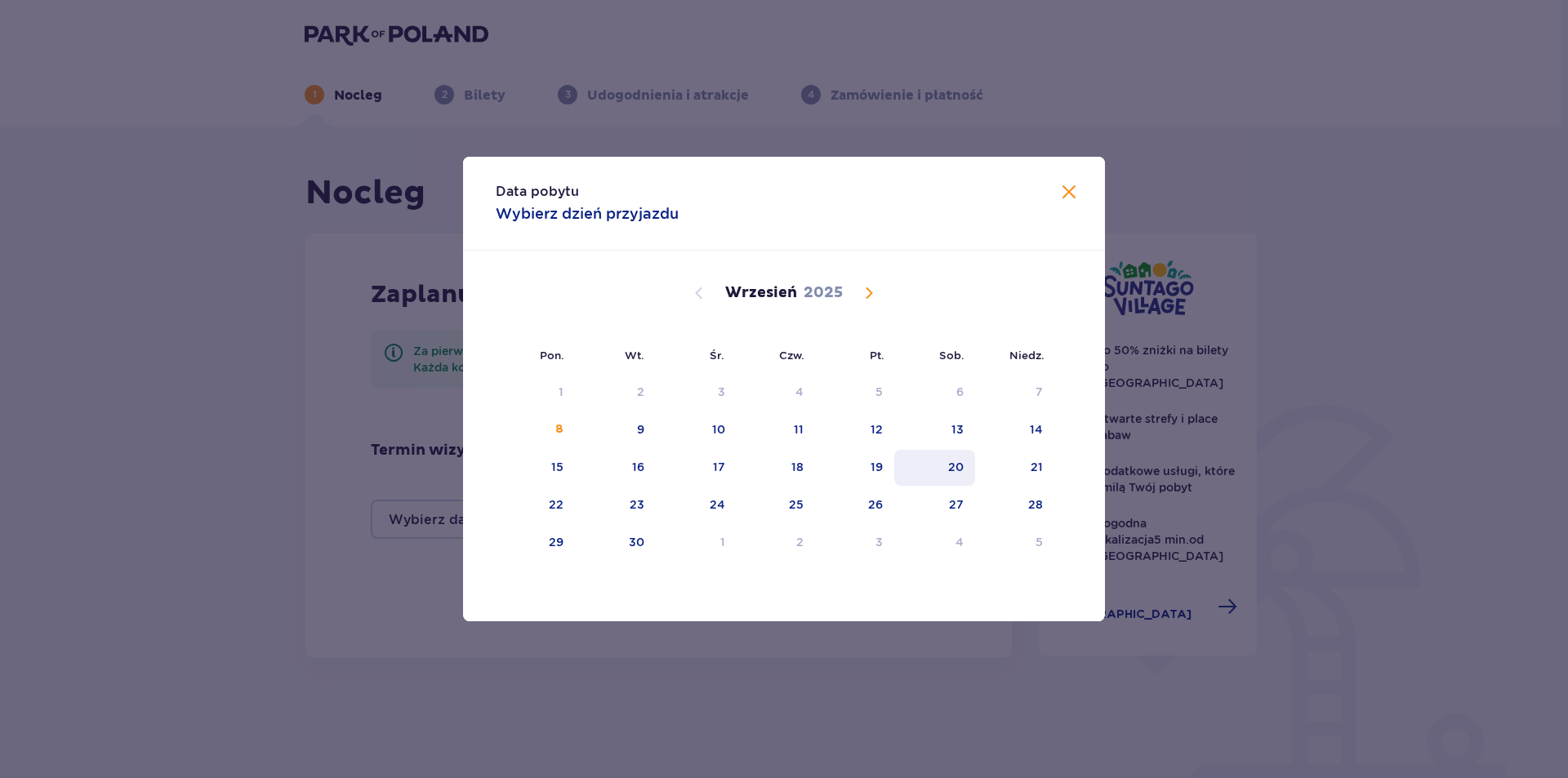
click at [950, 474] on div "20" at bounding box center [956, 467] width 16 height 17
click at [1045, 463] on div "21" at bounding box center [1015, 468] width 79 height 36
type input "20.09.25 - 21.09.25"
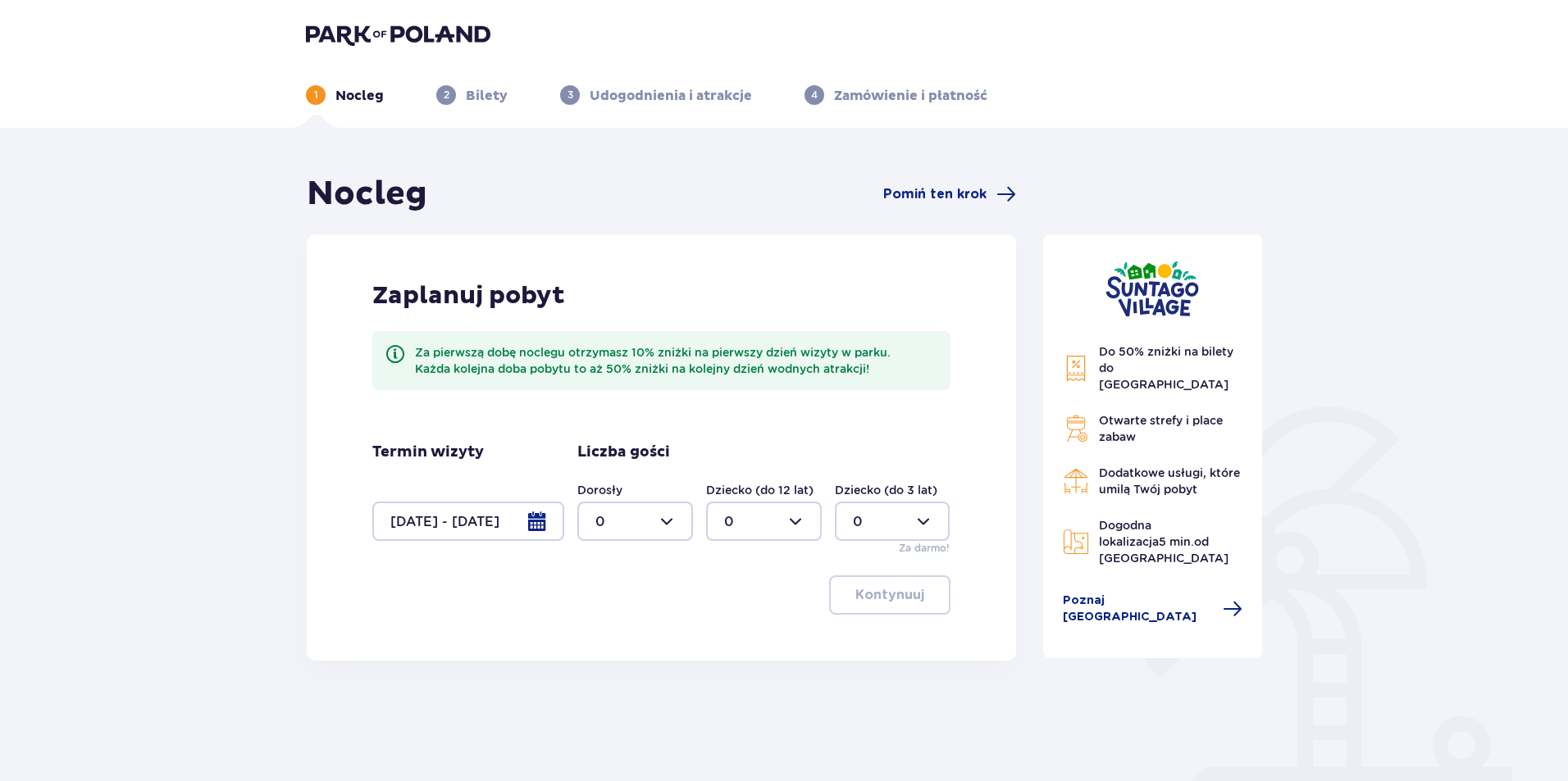
scroll to position [82, 0]
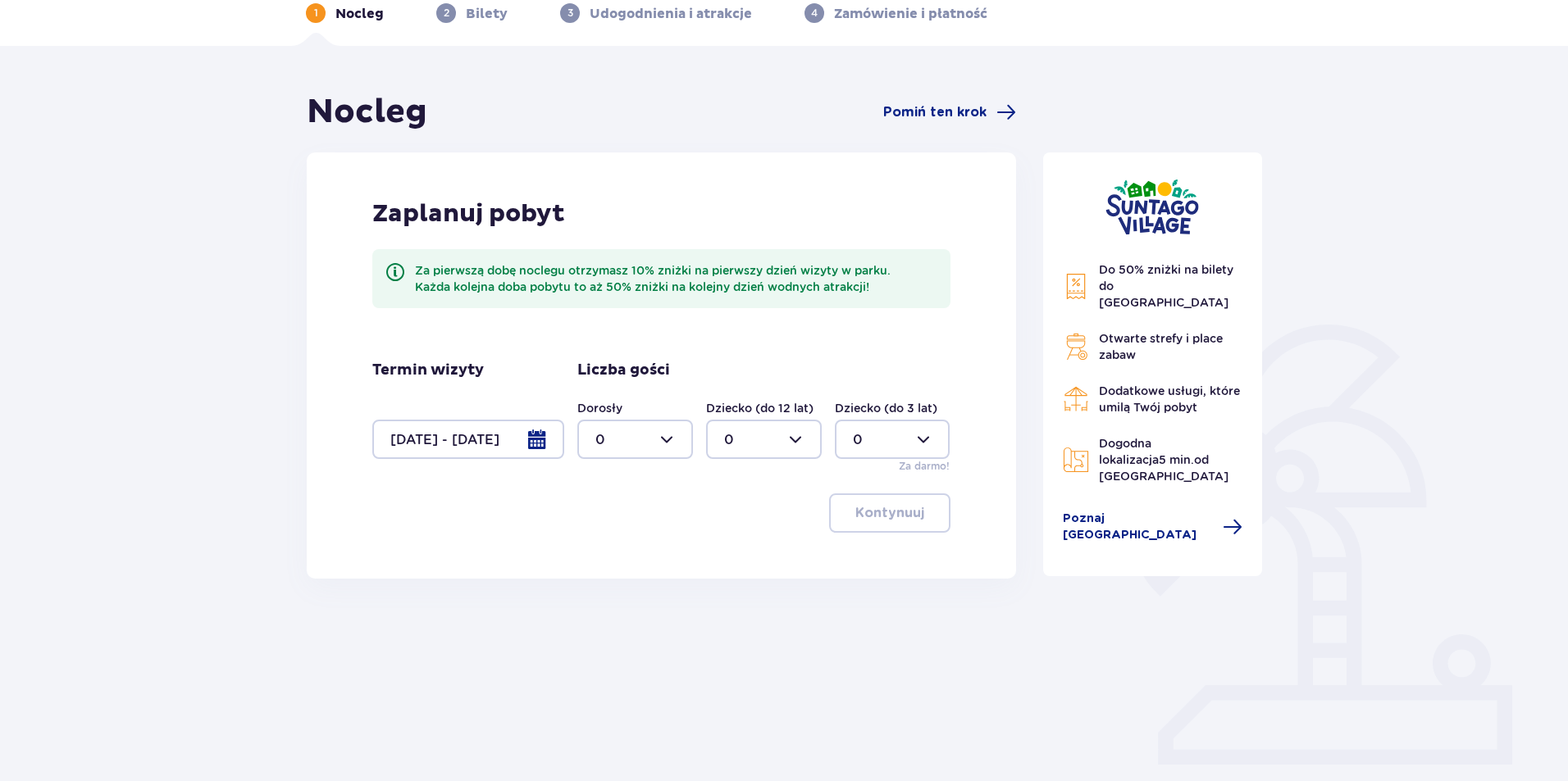
click at [667, 434] on div at bounding box center [635, 439] width 116 height 39
click at [660, 528] on div "6" at bounding box center [636, 532] width 80 height 18
type input "6"
click at [781, 427] on div at bounding box center [764, 439] width 116 height 39
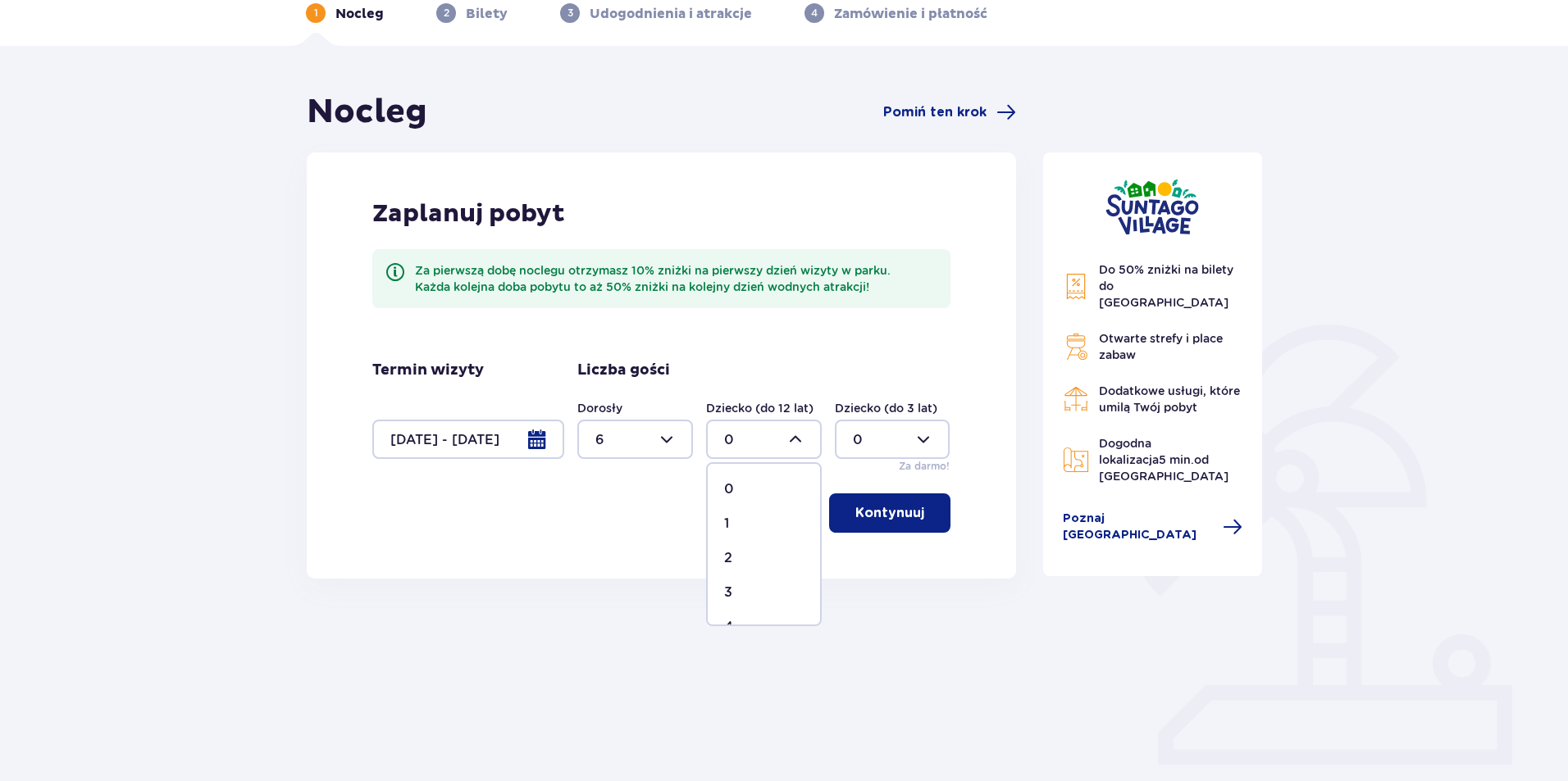
click at [765, 559] on div "2" at bounding box center [765, 558] width 80 height 18
type input "2"
click at [878, 532] on button "Kontynuuj" at bounding box center [890, 513] width 121 height 39
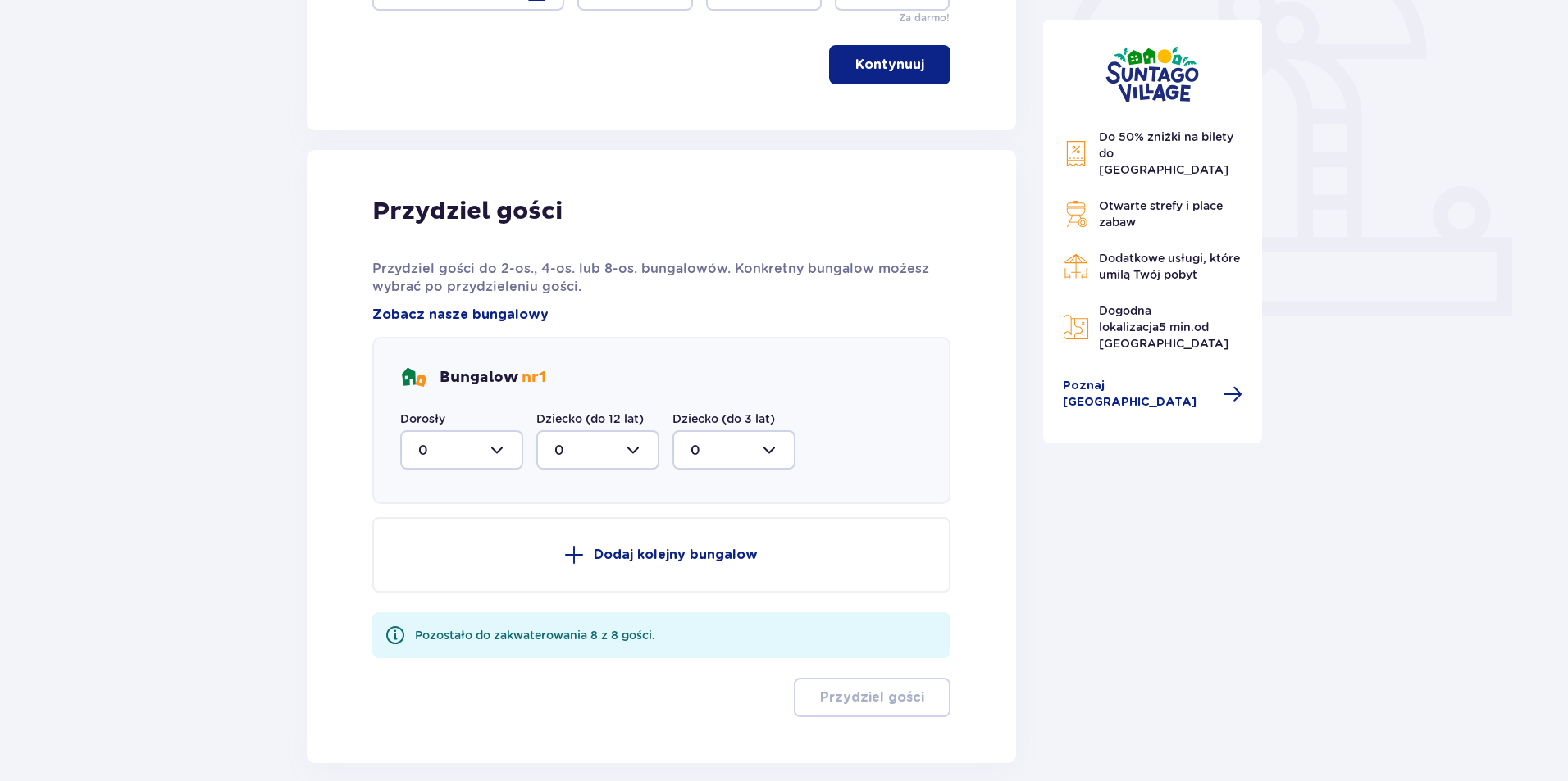
scroll to position [611, 0]
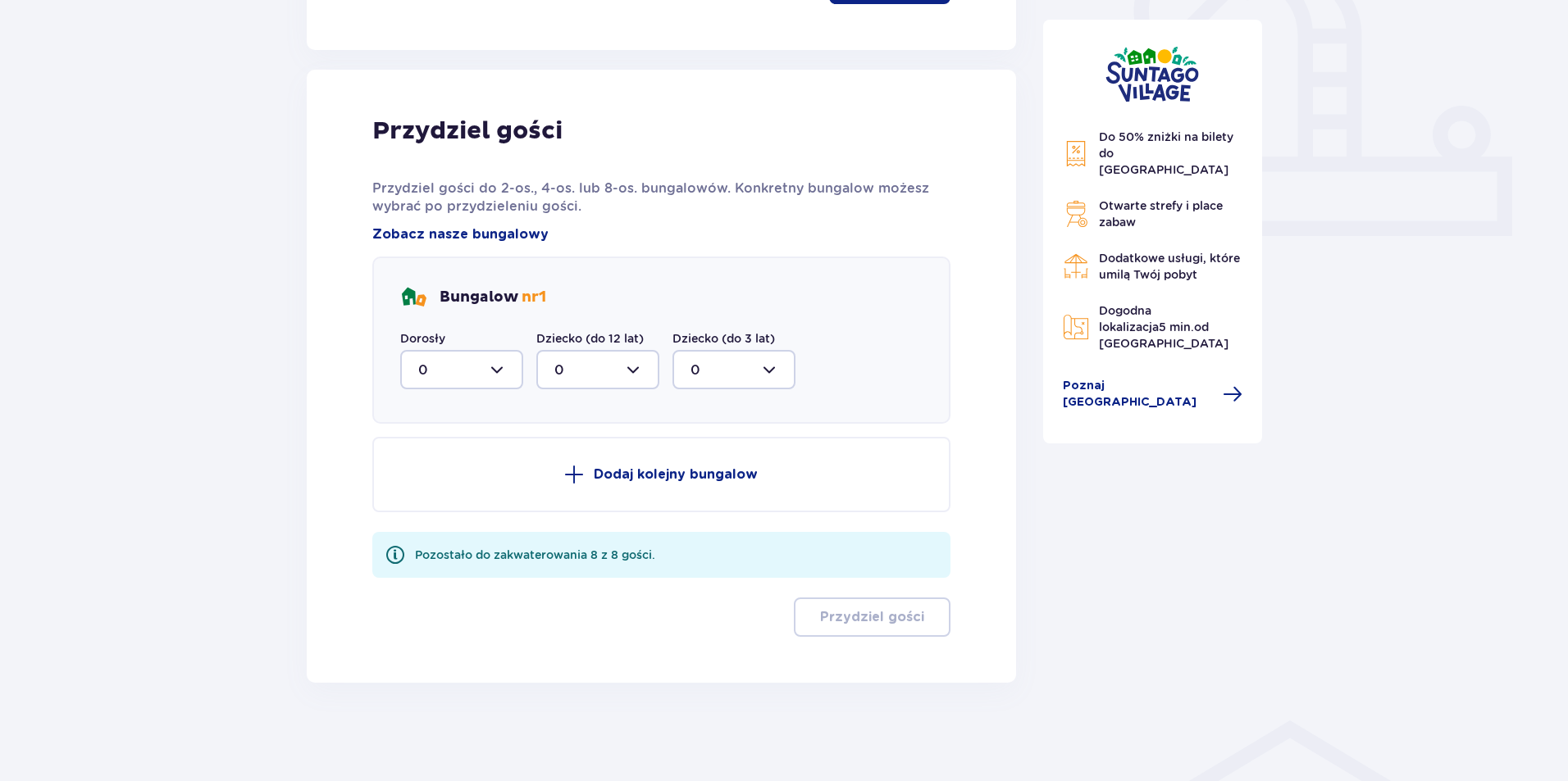
click at [488, 367] on div at bounding box center [462, 370] width 123 height 39
click at [458, 525] on div "6" at bounding box center [462, 529] width 87 height 18
type input "6"
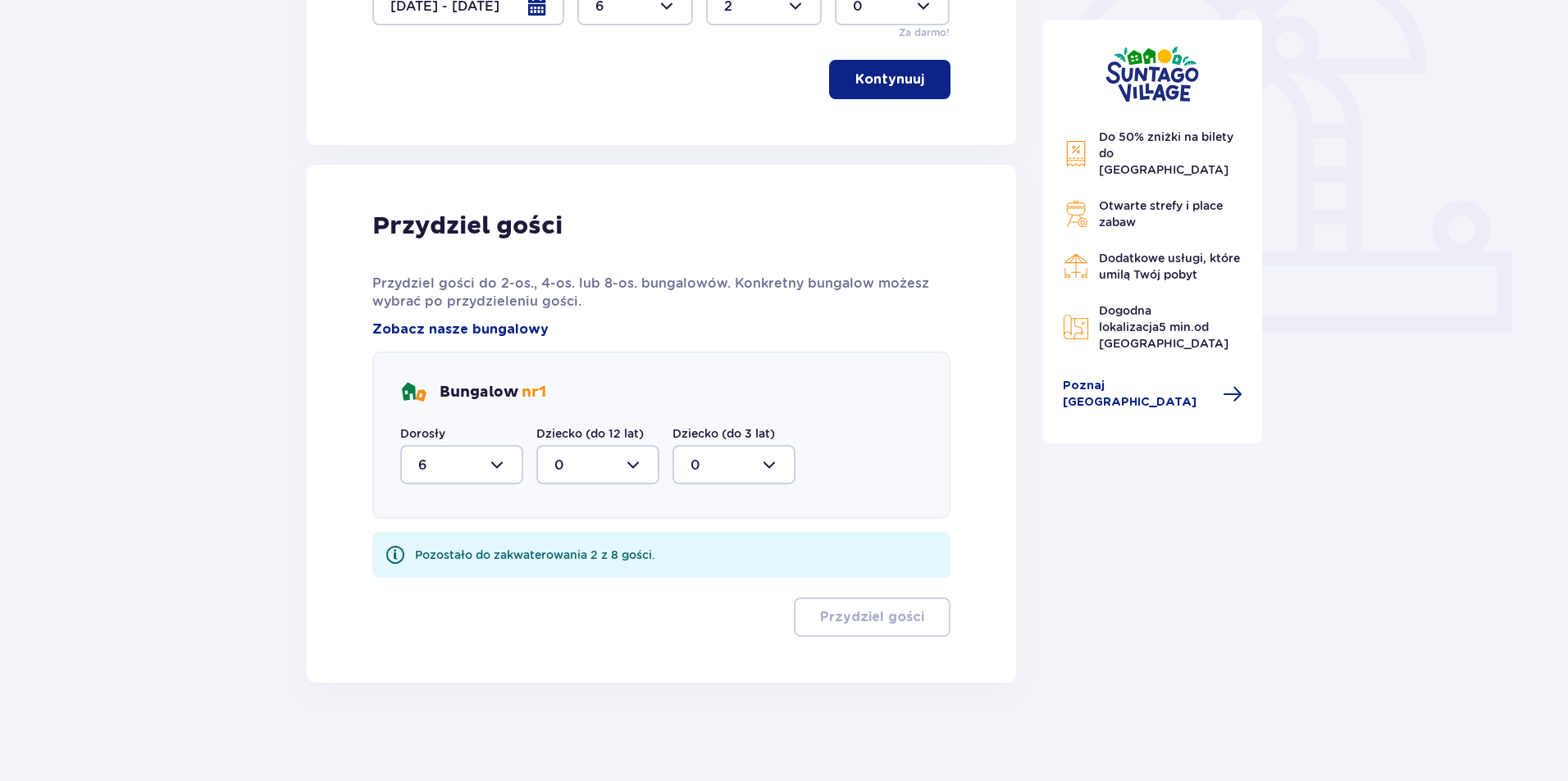
click at [598, 467] on div at bounding box center [598, 465] width 123 height 39
click at [594, 578] on div "2" at bounding box center [598, 583] width 87 height 18
type input "2"
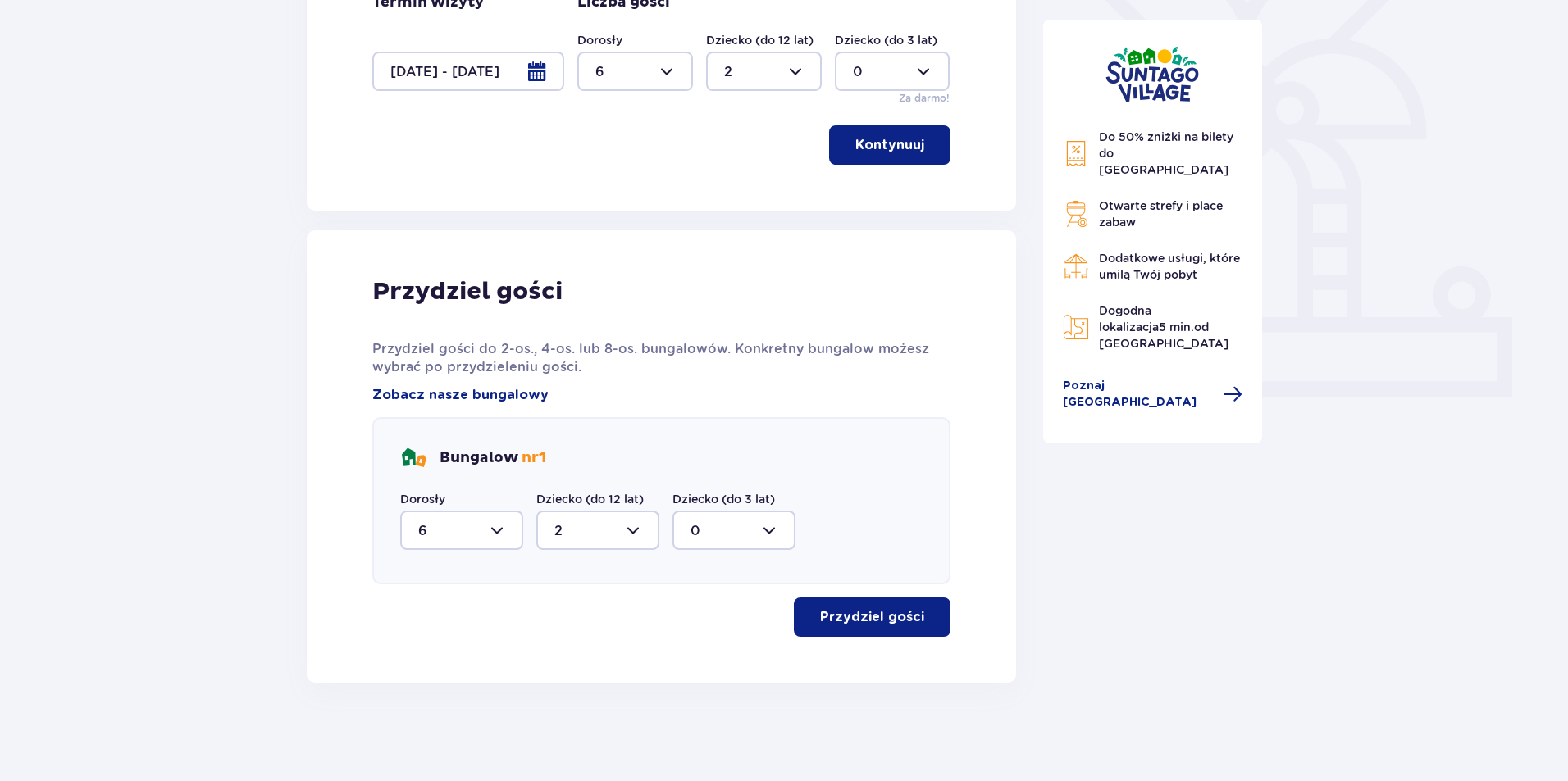
click at [839, 620] on p "Przydziel gości" at bounding box center [872, 617] width 104 height 18
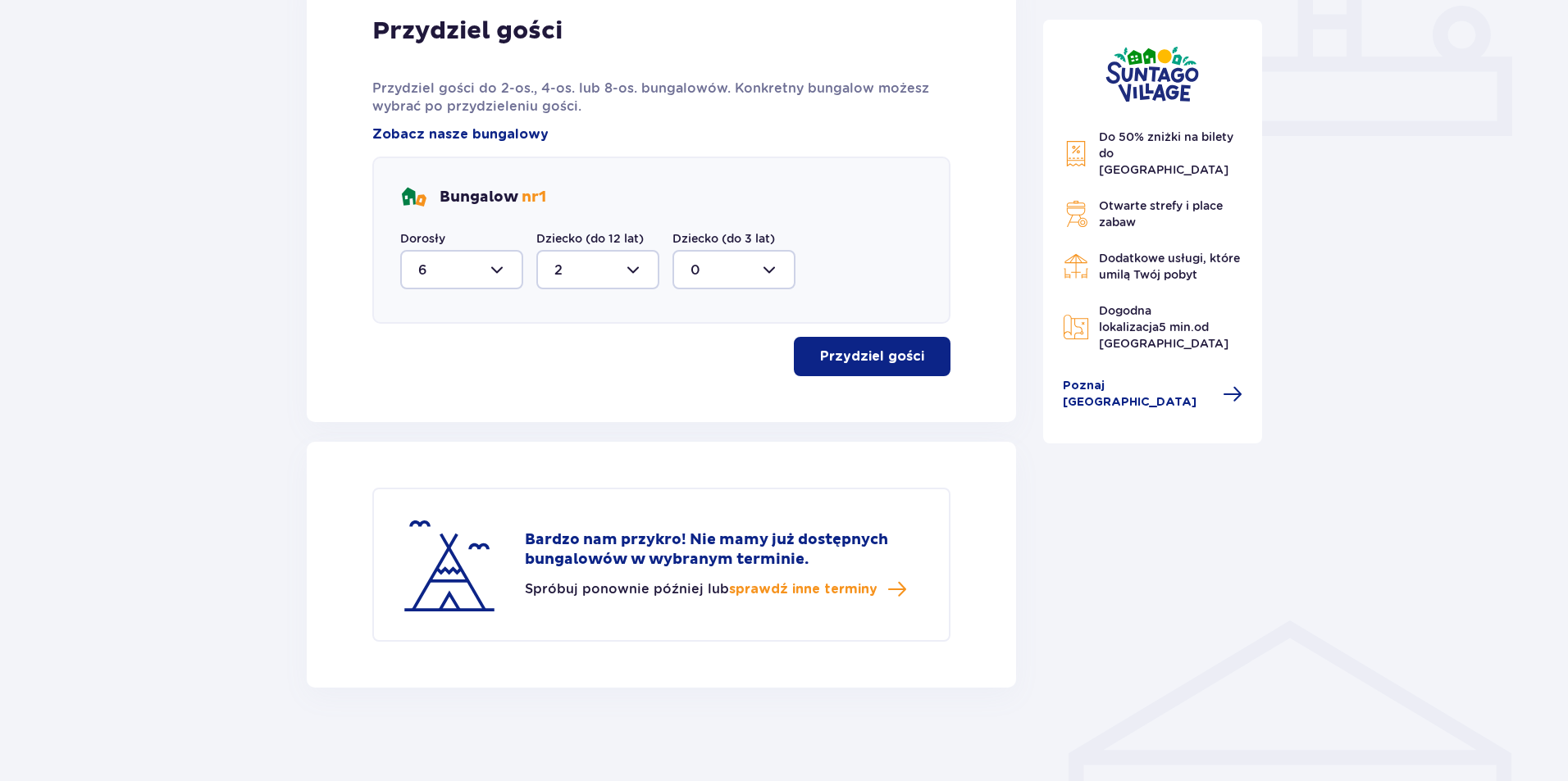
scroll to position [716, 0]
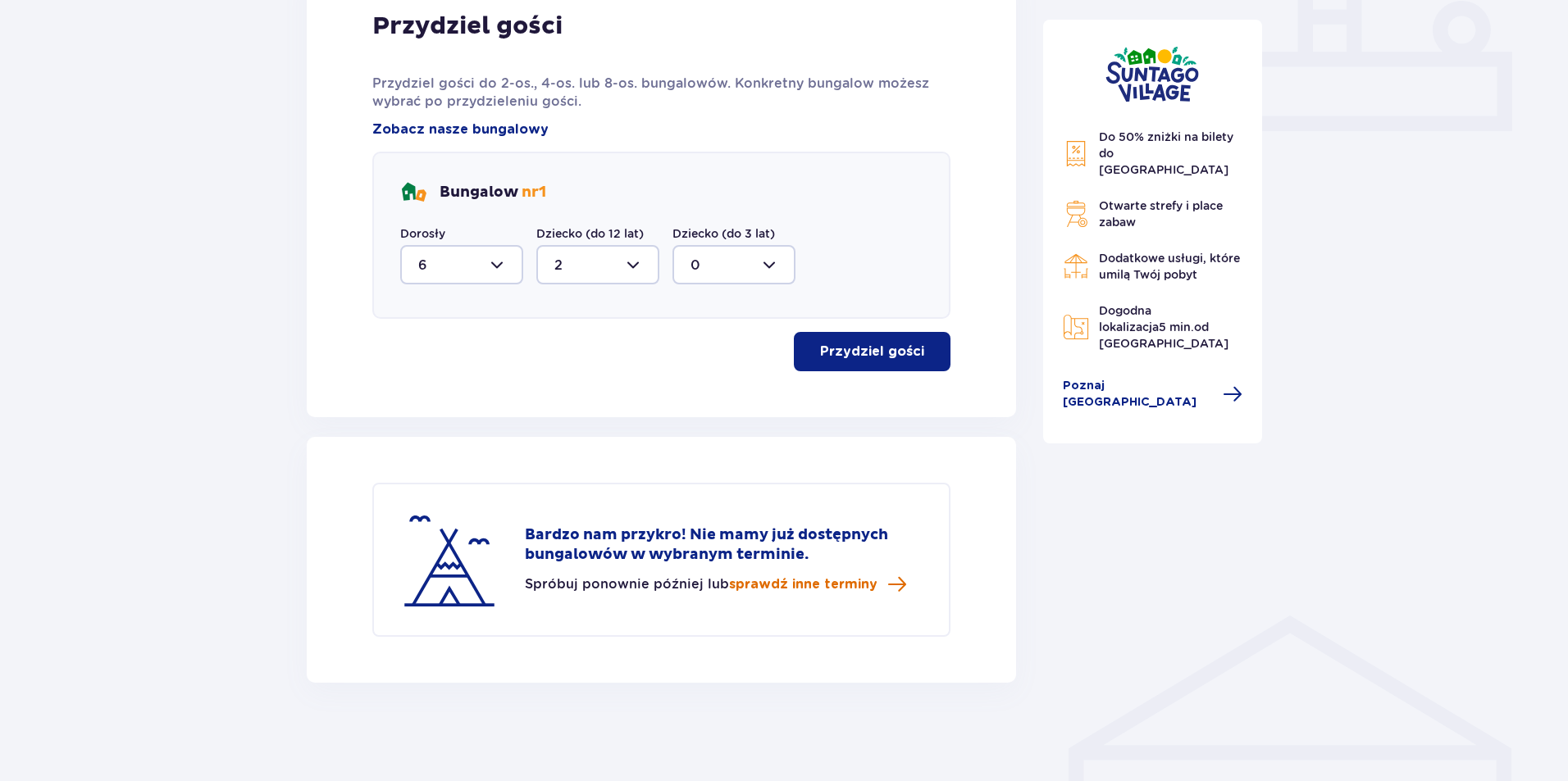
click at [821, 588] on span "sprawdź inne terminy" at bounding box center [803, 584] width 148 height 18
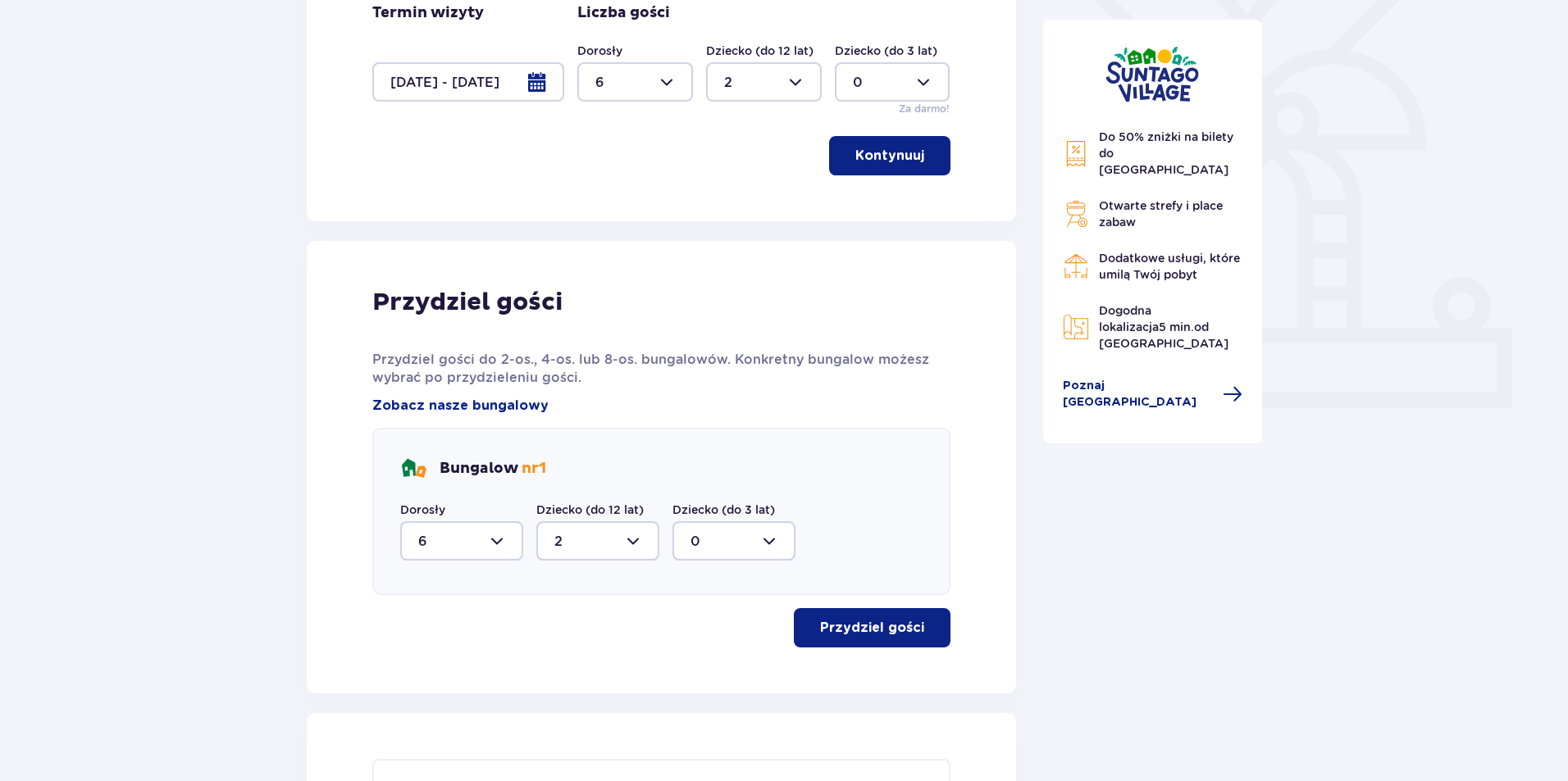
scroll to position [686, 0]
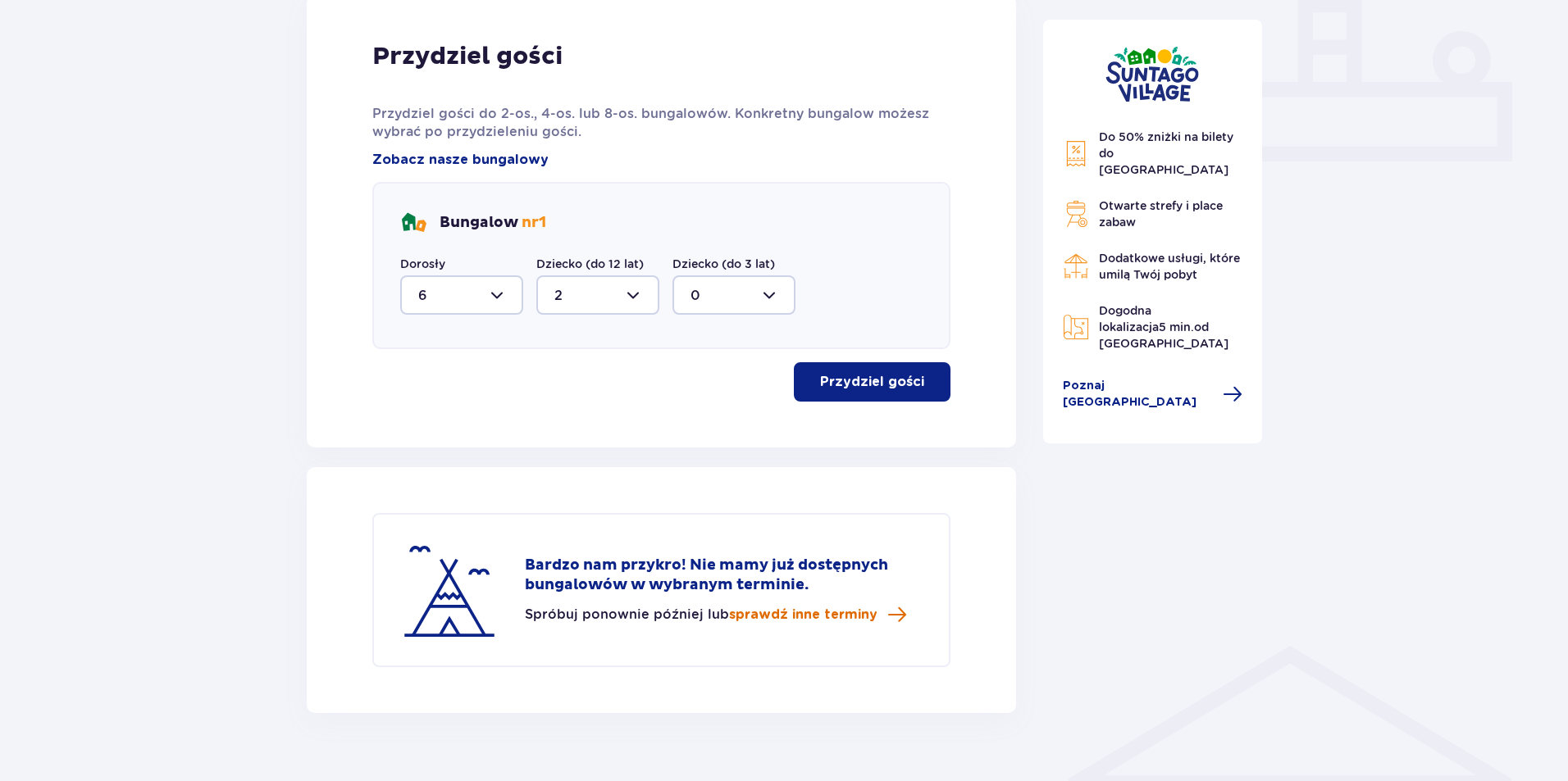
click at [778, 618] on span "sprawdź inne terminy" at bounding box center [803, 614] width 148 height 18
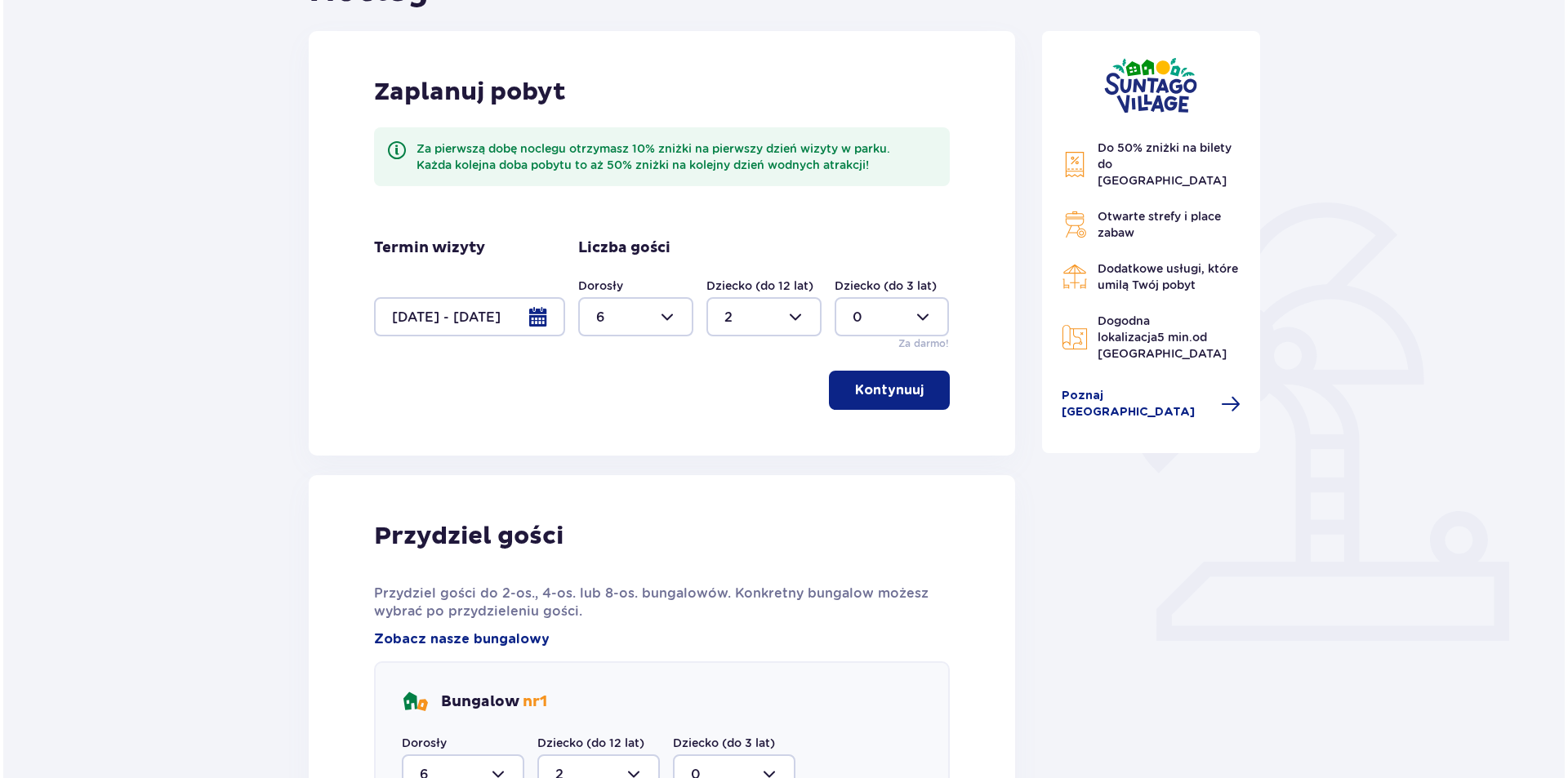
scroll to position [193, 0]
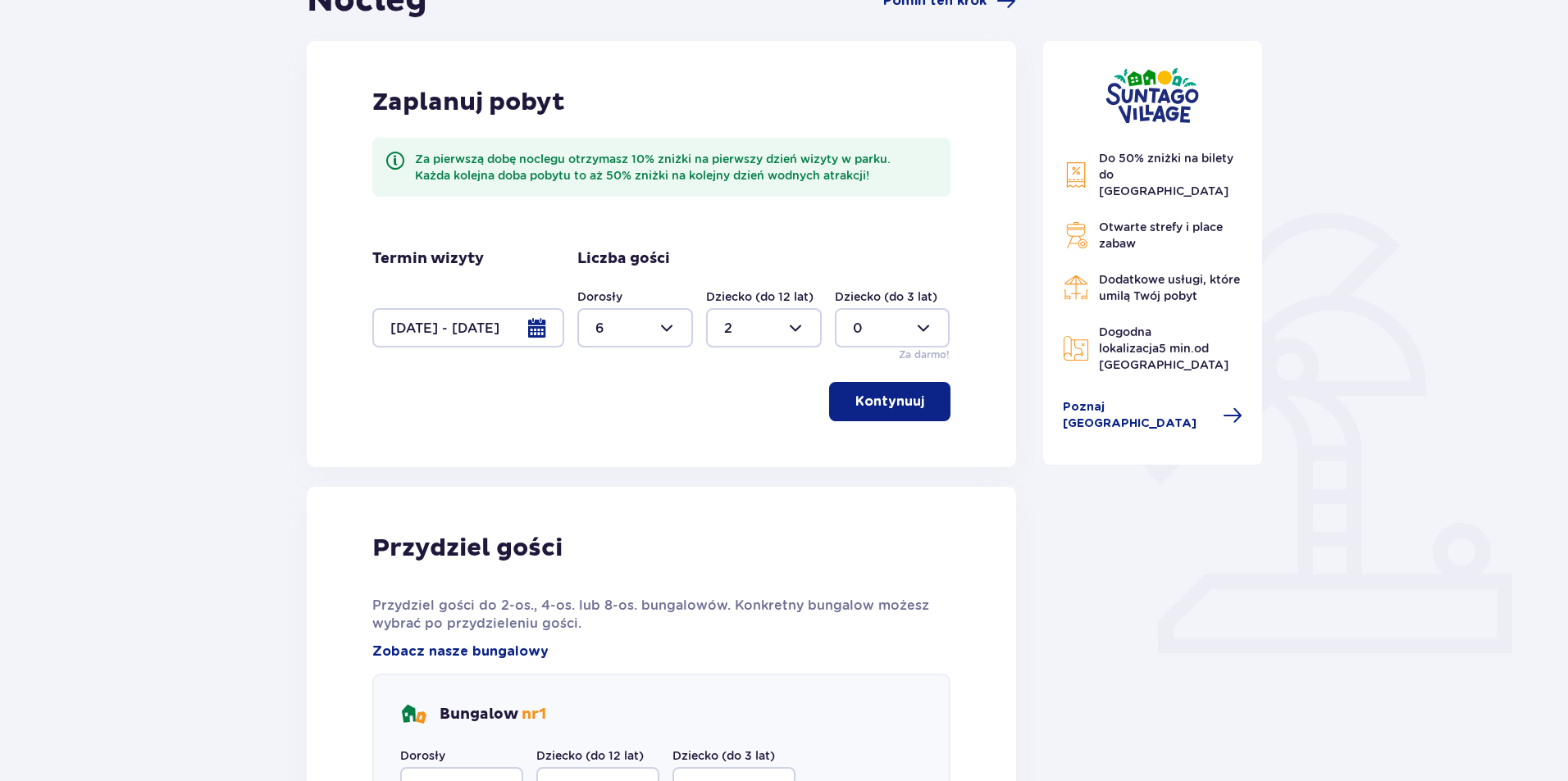
click at [534, 325] on div at bounding box center [468, 328] width 192 height 39
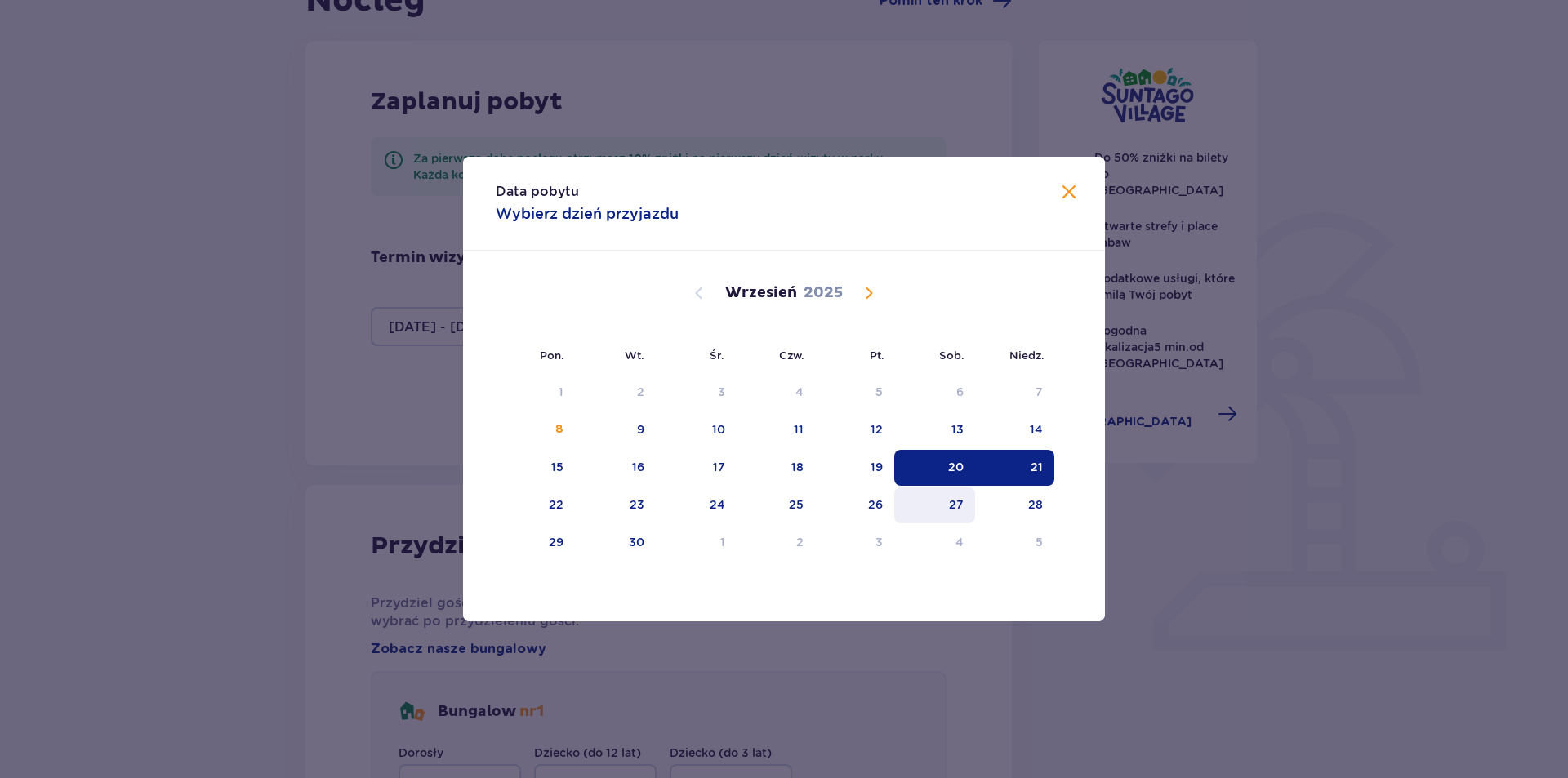
click at [964, 508] on div "27" at bounding box center [956, 505] width 15 height 17
click at [1047, 509] on div "28" at bounding box center [1015, 505] width 79 height 36
type input "27.09.25 - 28.09.25"
type input "0"
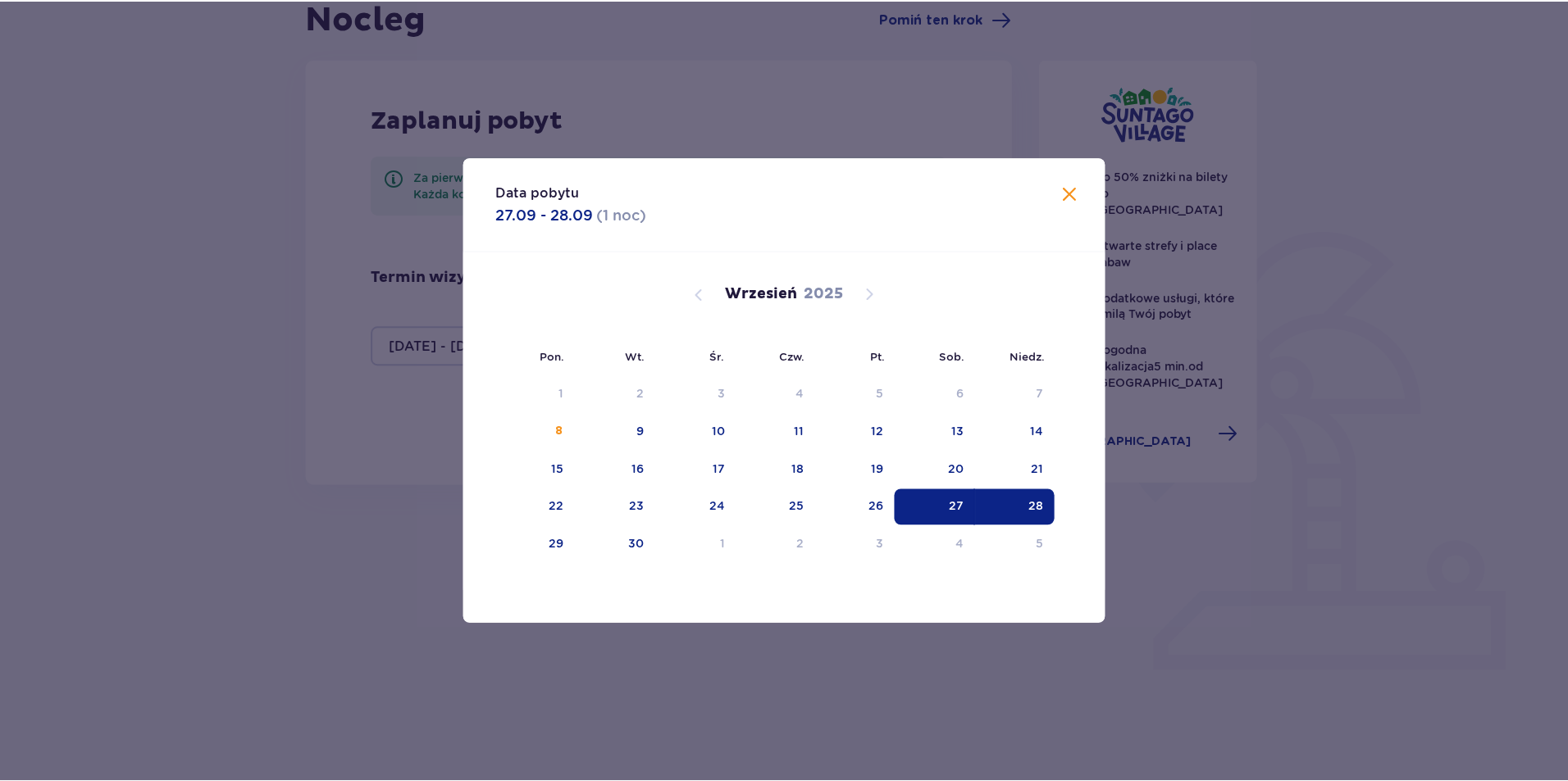
scroll to position [130, 0]
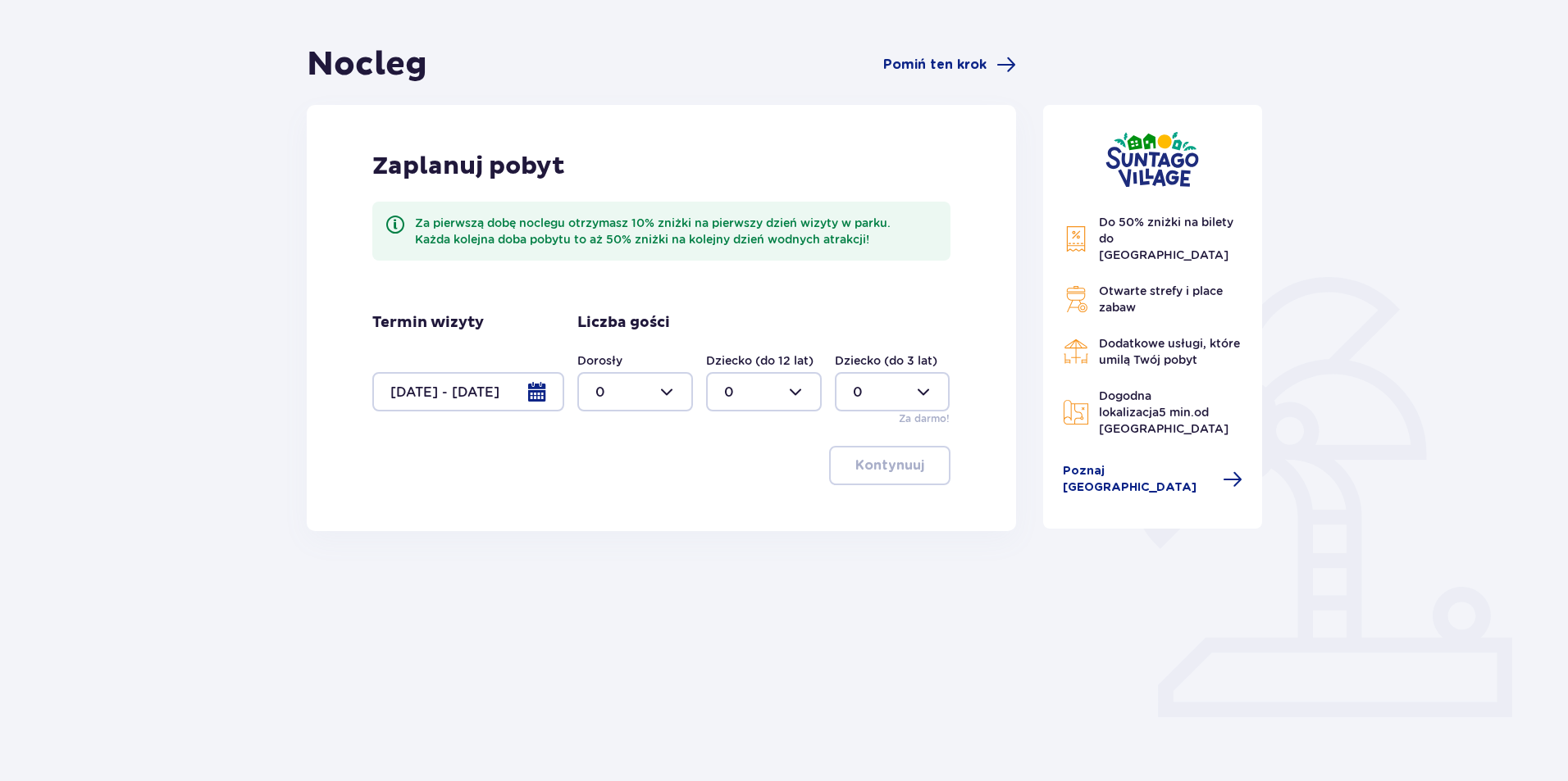
click at [656, 393] on div at bounding box center [635, 392] width 116 height 39
click at [651, 484] on div "6" at bounding box center [636, 484] width 80 height 18
type input "6"
click at [782, 394] on div at bounding box center [764, 392] width 116 height 39
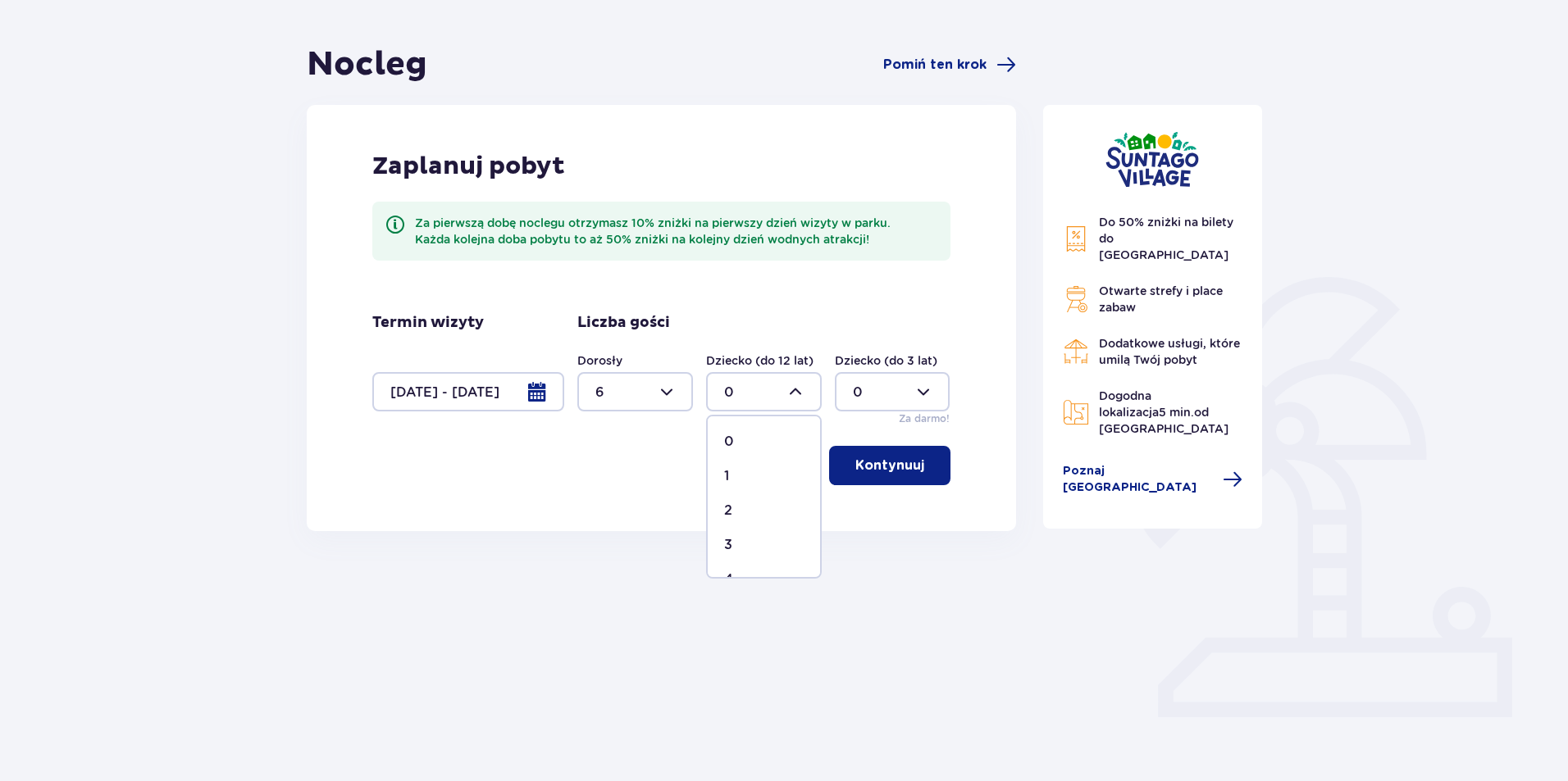
click at [767, 506] on div "2" at bounding box center [765, 510] width 80 height 18
type input "2"
click at [886, 470] on p "Kontynuuj" at bounding box center [890, 465] width 69 height 18
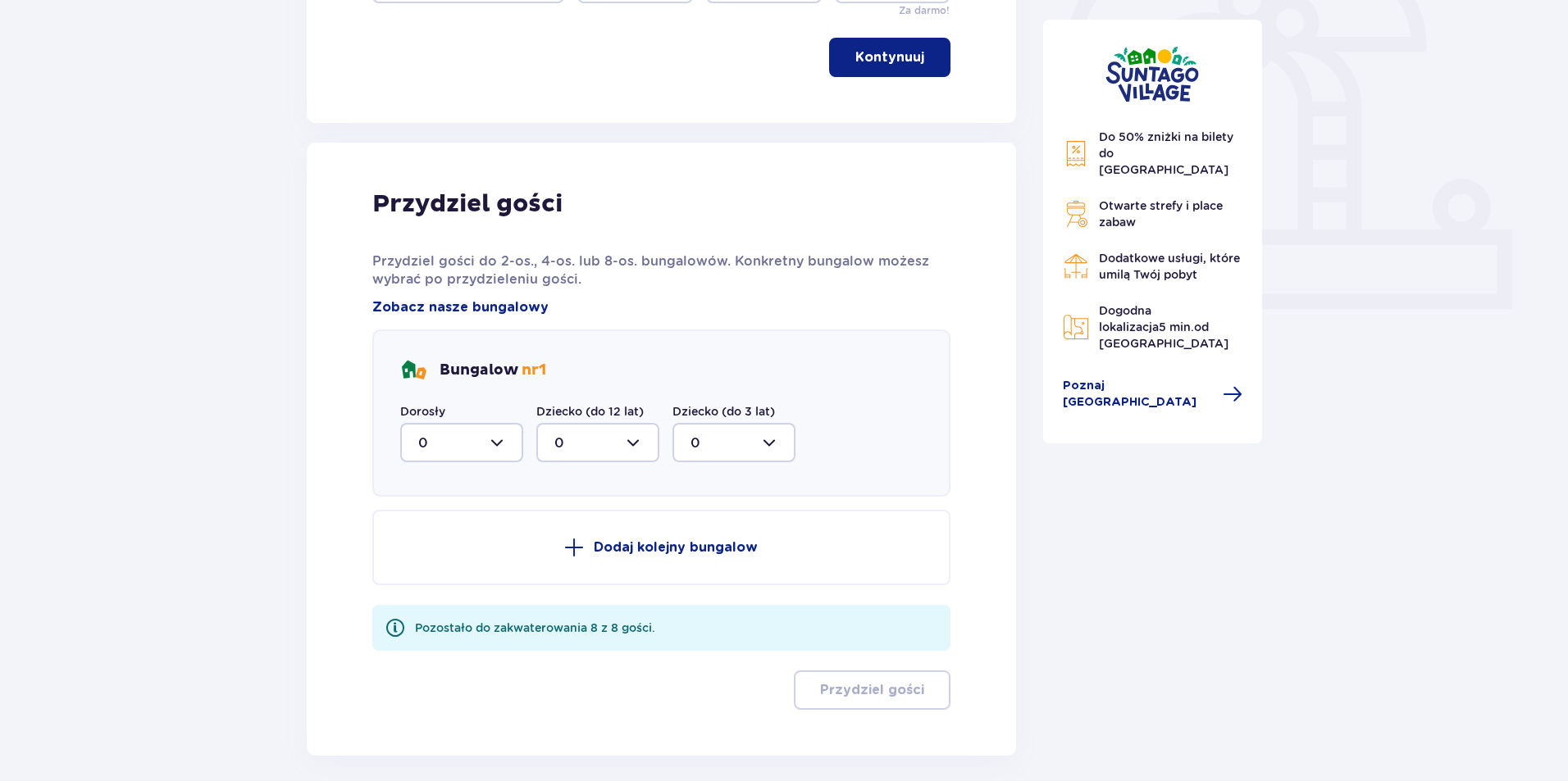
scroll to position [611, 0]
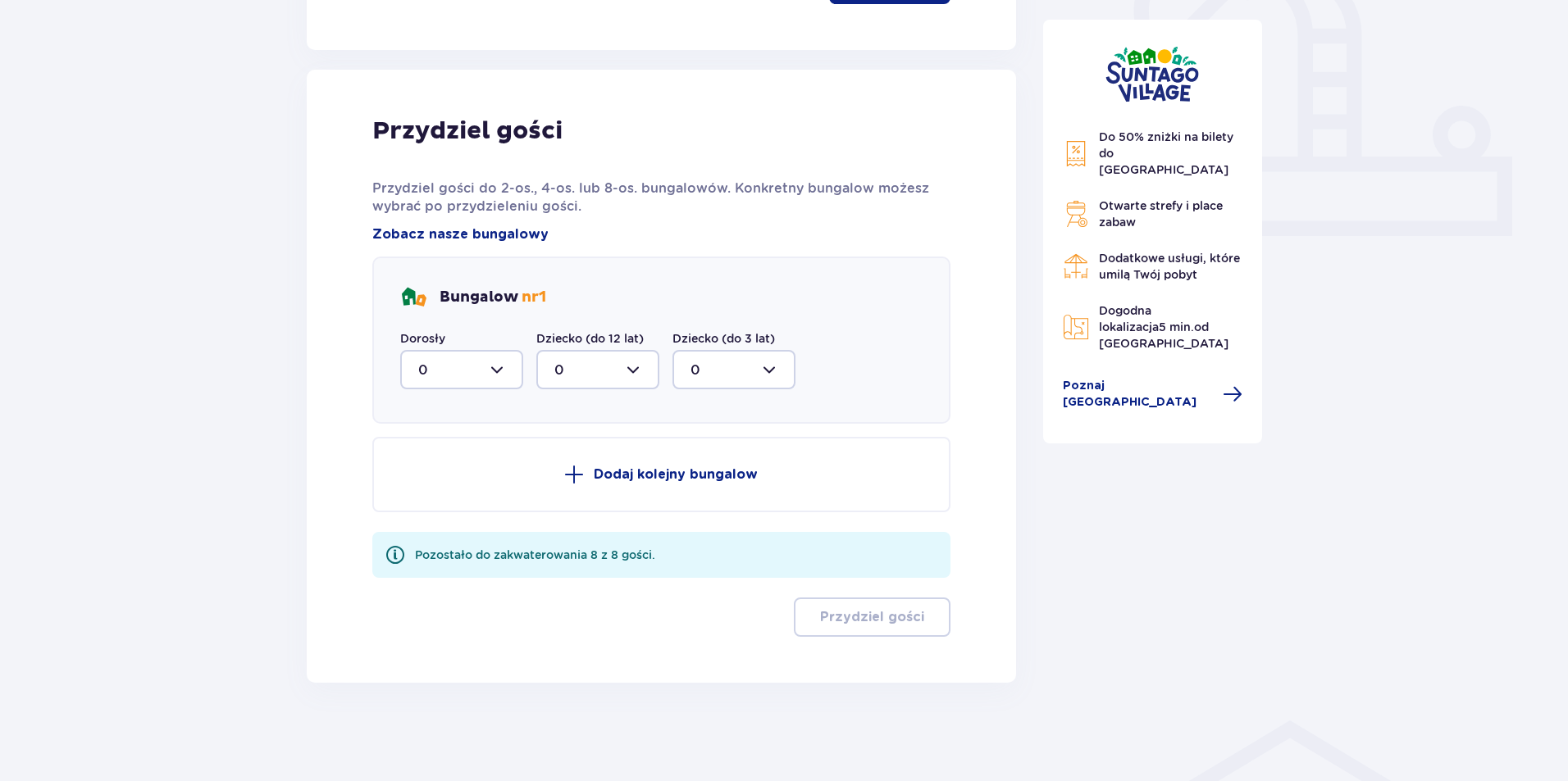
click at [486, 379] on div at bounding box center [462, 370] width 123 height 39
click at [448, 522] on div "6" at bounding box center [462, 529] width 87 height 18
type input "6"
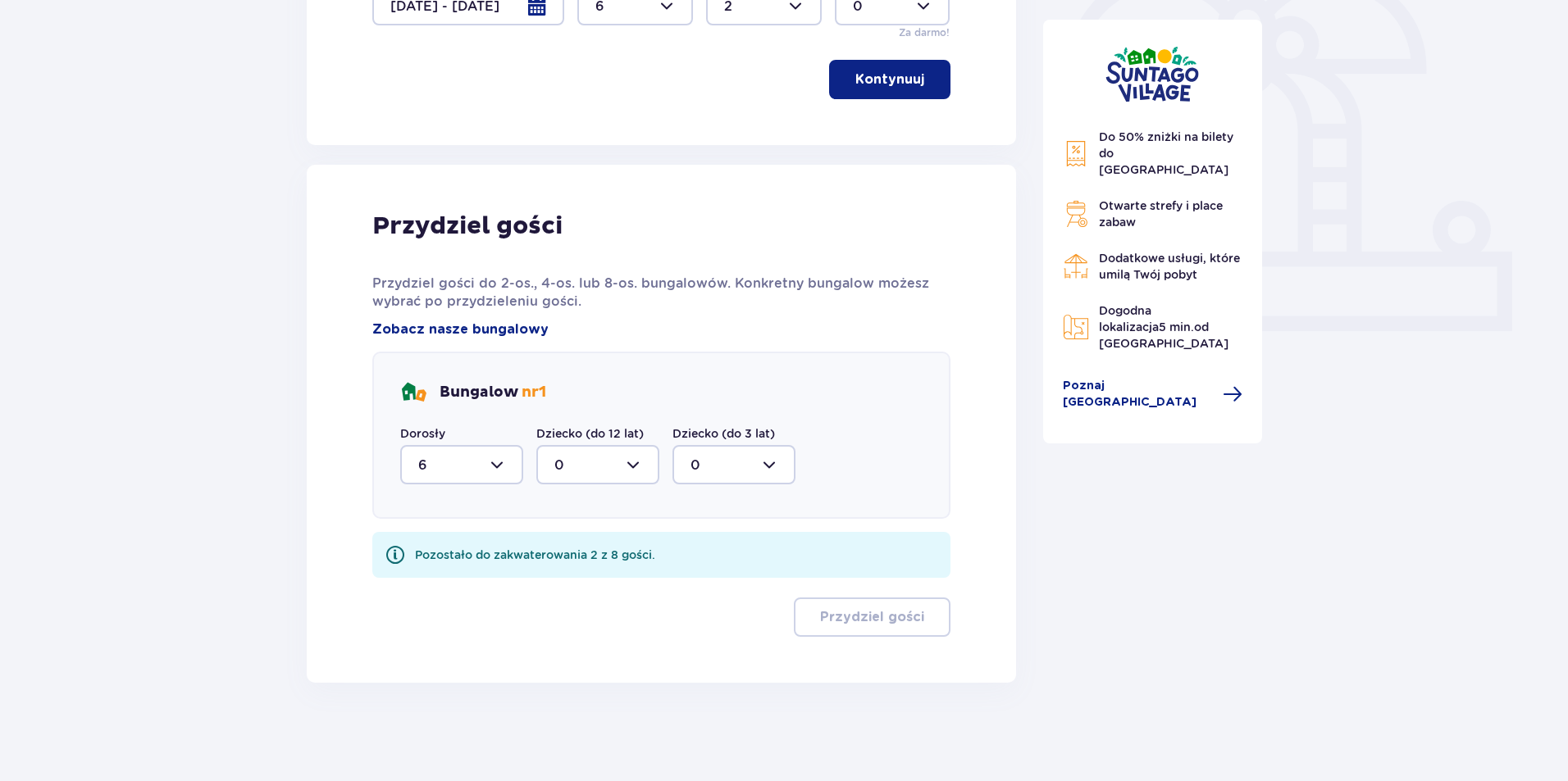
scroll to position [516, 0]
click at [603, 456] on div at bounding box center [598, 465] width 123 height 39
click at [606, 574] on div "2" at bounding box center [598, 583] width 87 height 18
type input "2"
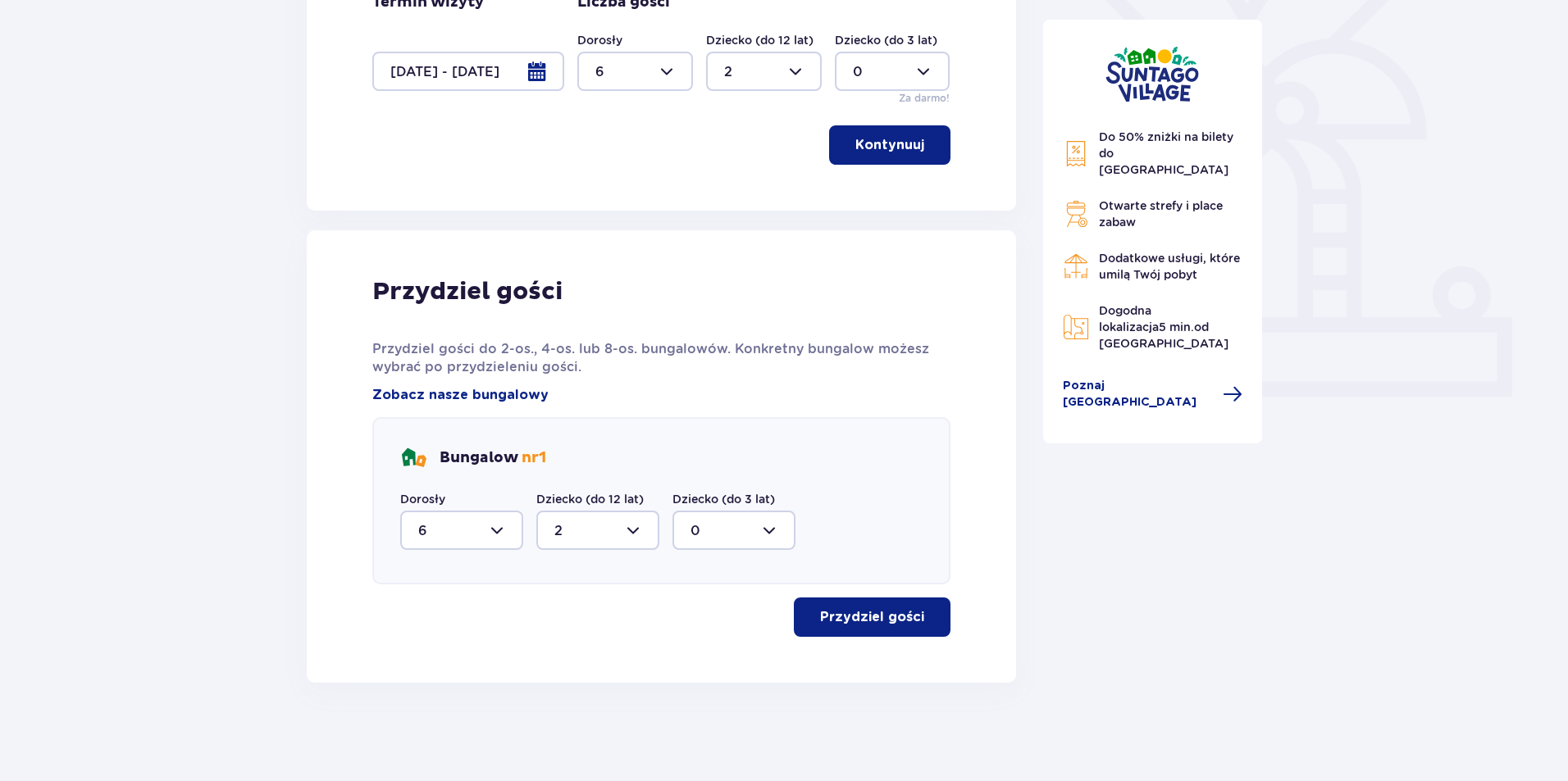
click at [881, 616] on p "Przydziel gości" at bounding box center [872, 617] width 104 height 18
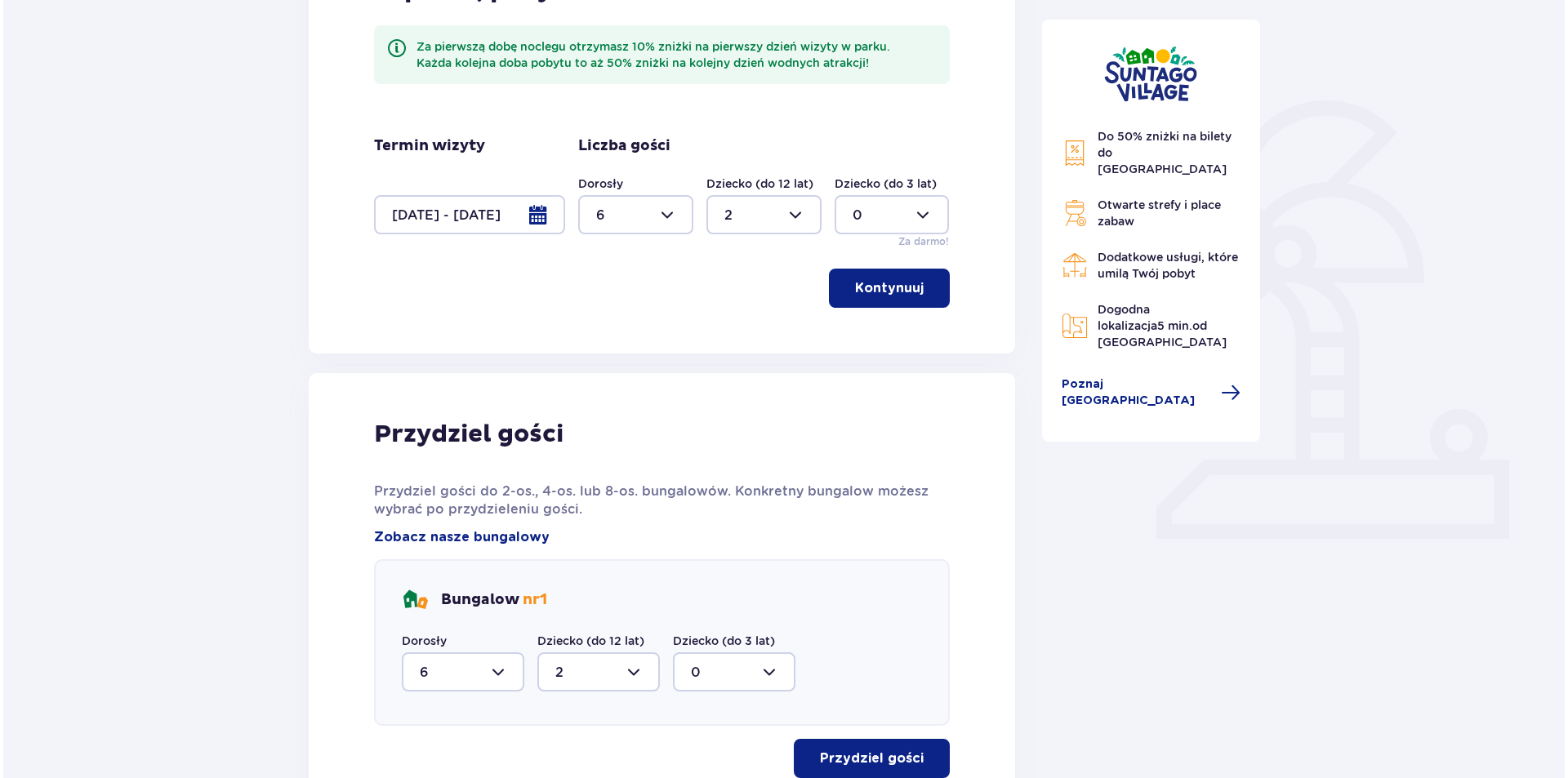
scroll to position [223, 0]
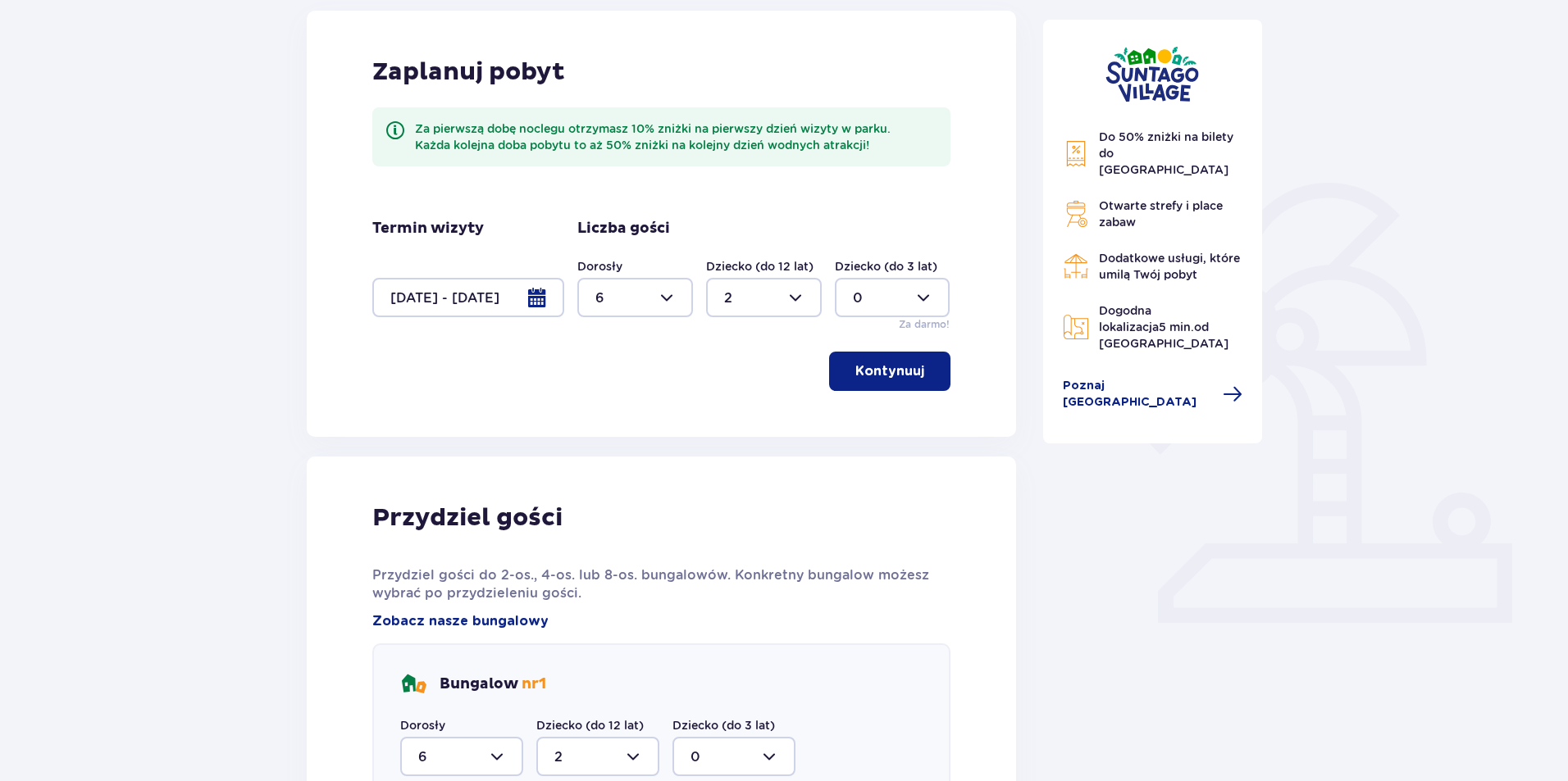
click at [546, 297] on div at bounding box center [468, 297] width 192 height 39
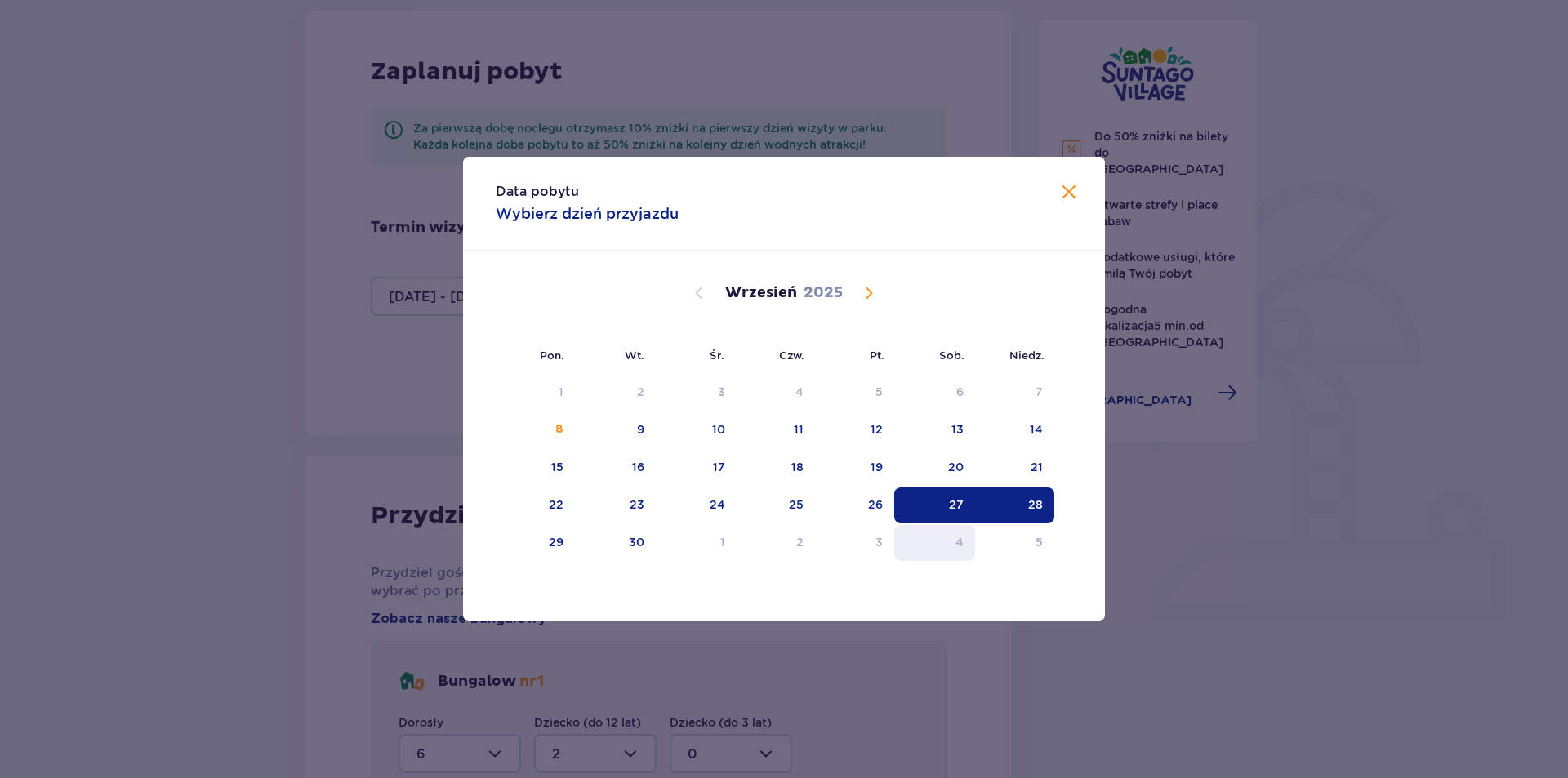
click at [952, 536] on div "4" at bounding box center [935, 543] width 81 height 36
click at [1027, 539] on div "5" at bounding box center [1015, 543] width 79 height 36
type input "04.10.25 - 05.10.25"
type input "0"
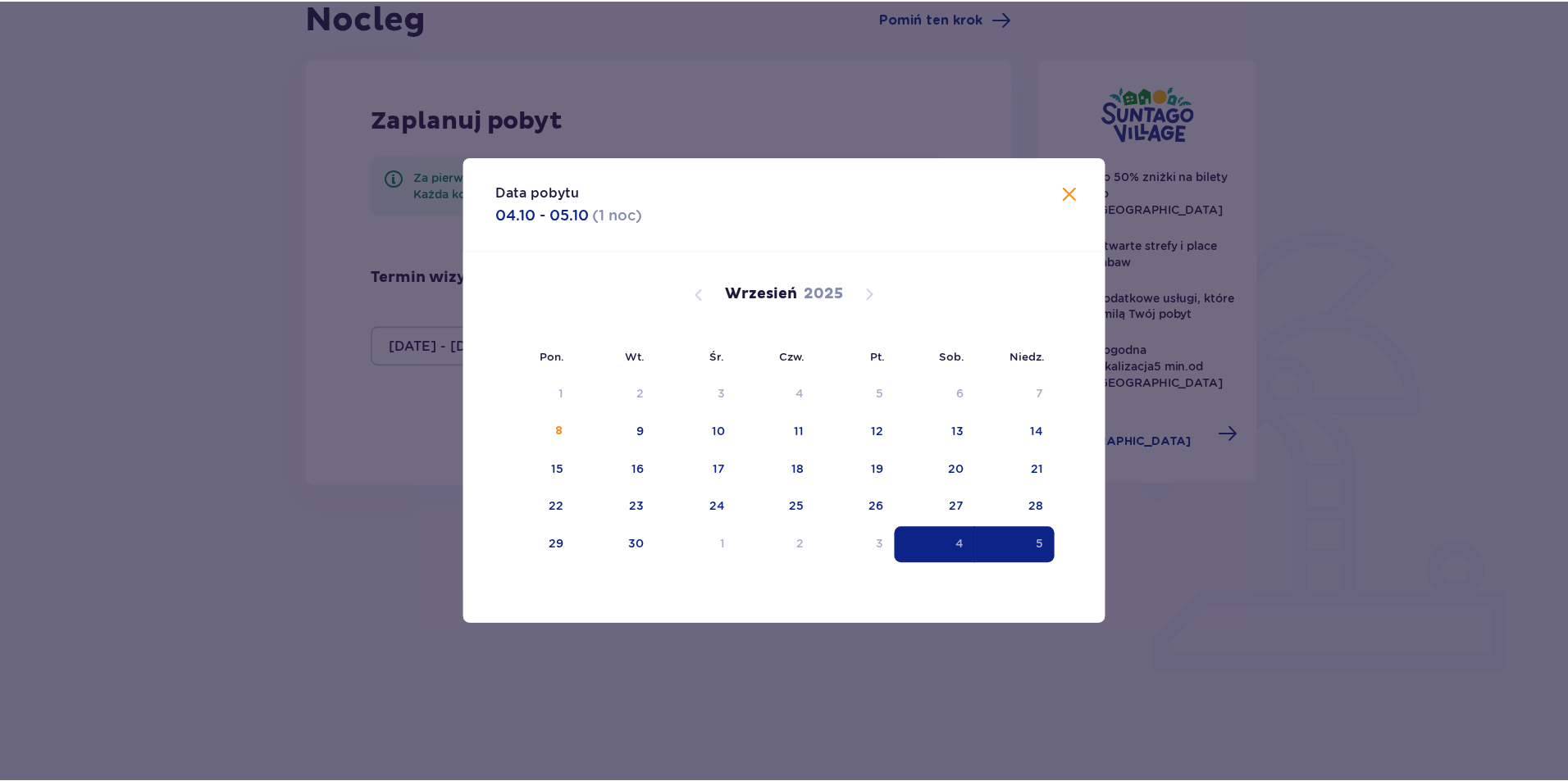
scroll to position [130, 0]
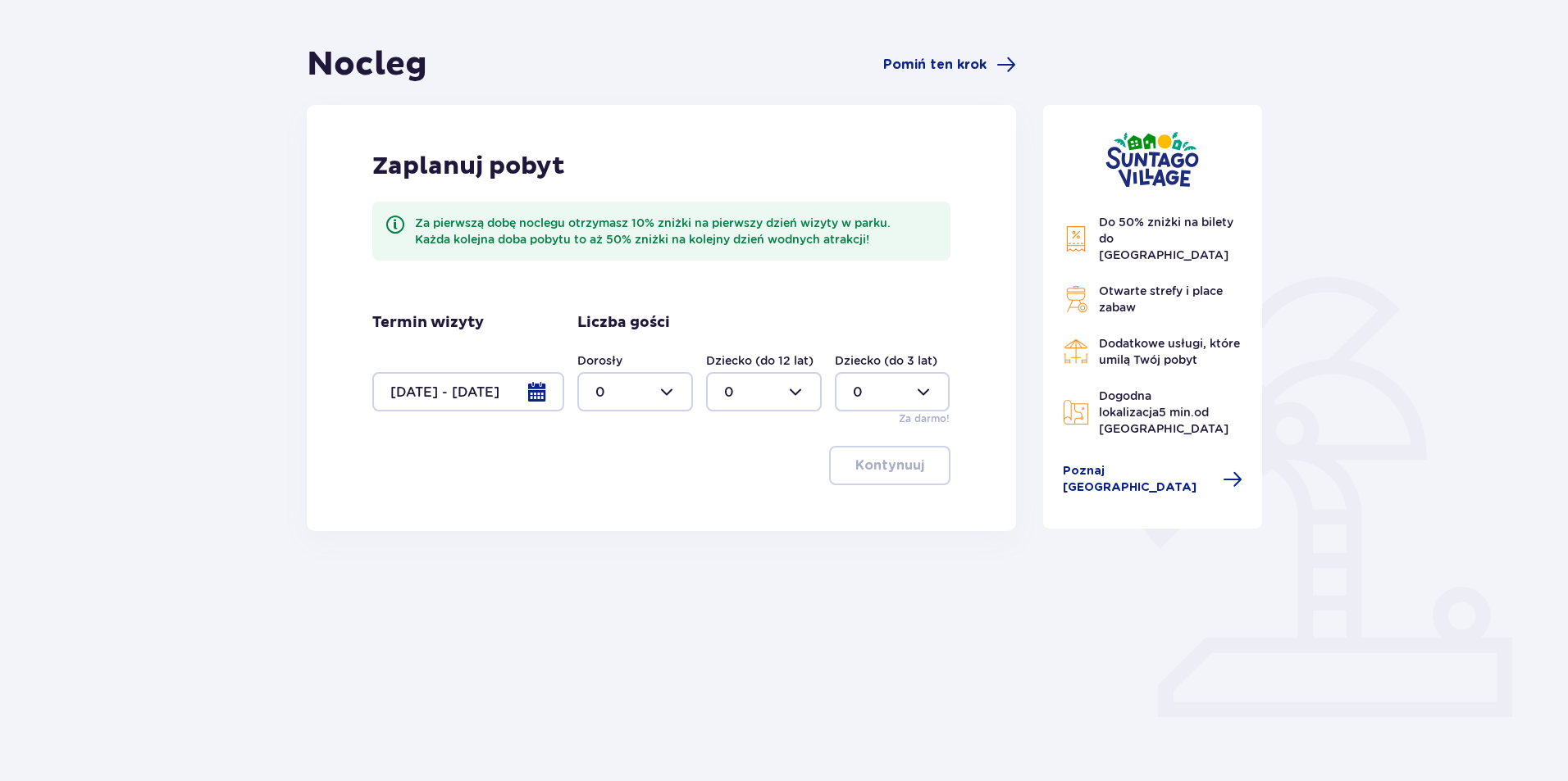
click at [623, 389] on div at bounding box center [635, 392] width 116 height 39
click at [654, 485] on div "6" at bounding box center [636, 484] width 80 height 18
type input "6"
click at [773, 394] on div at bounding box center [764, 392] width 116 height 39
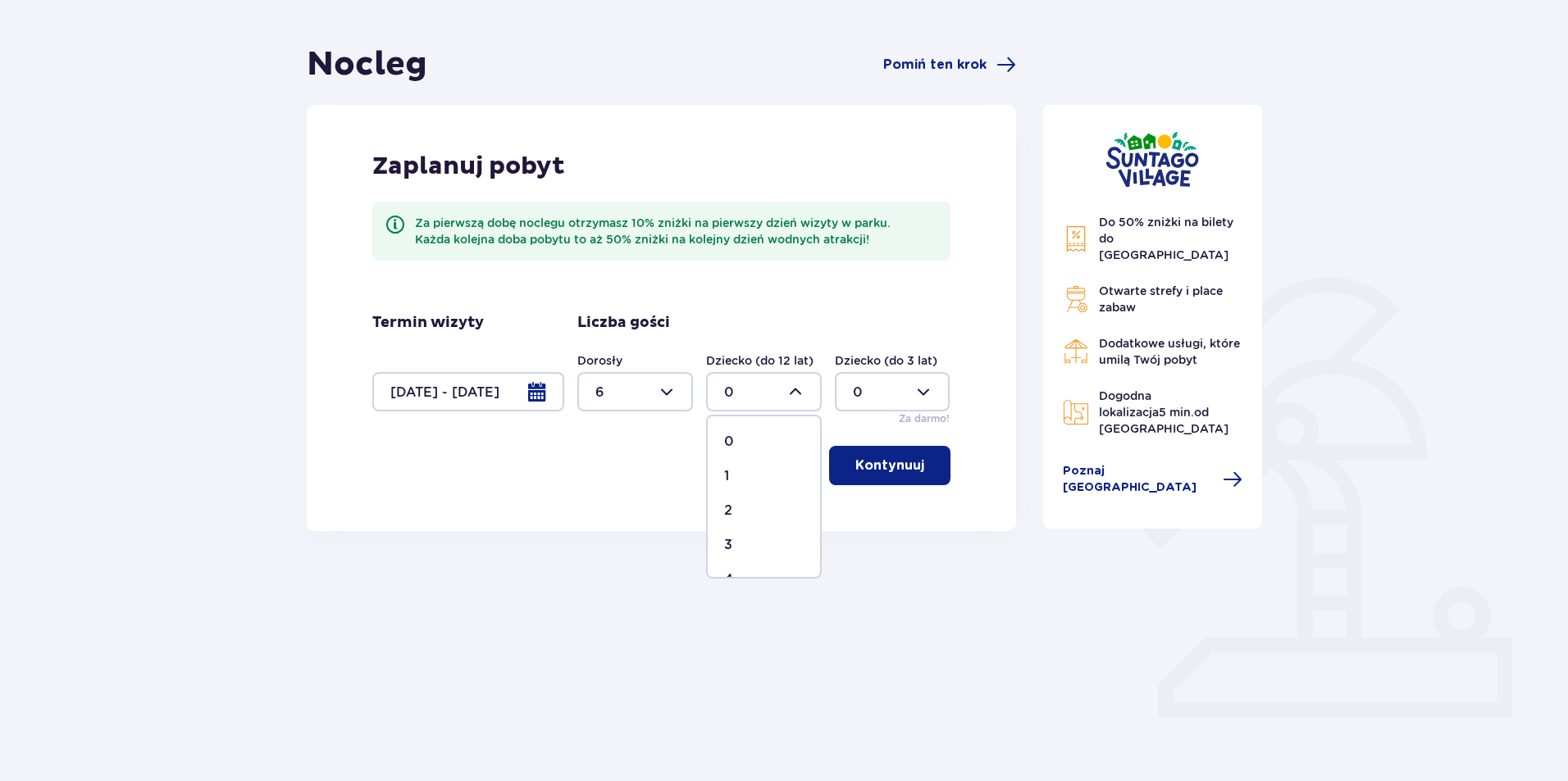
click at [774, 503] on div "2" at bounding box center [765, 510] width 80 height 18
type input "2"
click at [911, 473] on button "Kontynuuj" at bounding box center [890, 465] width 121 height 39
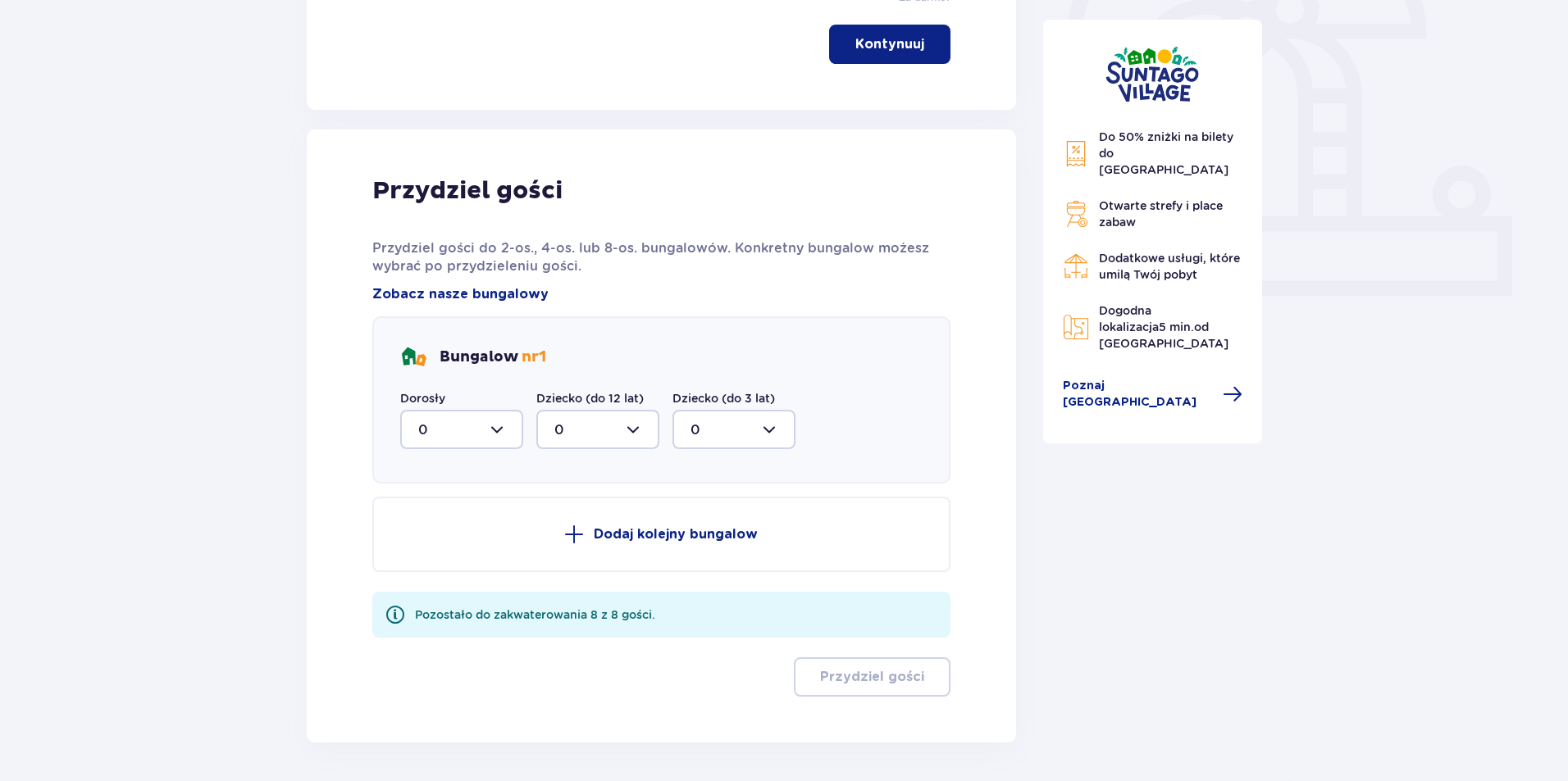
scroll to position [611, 0]
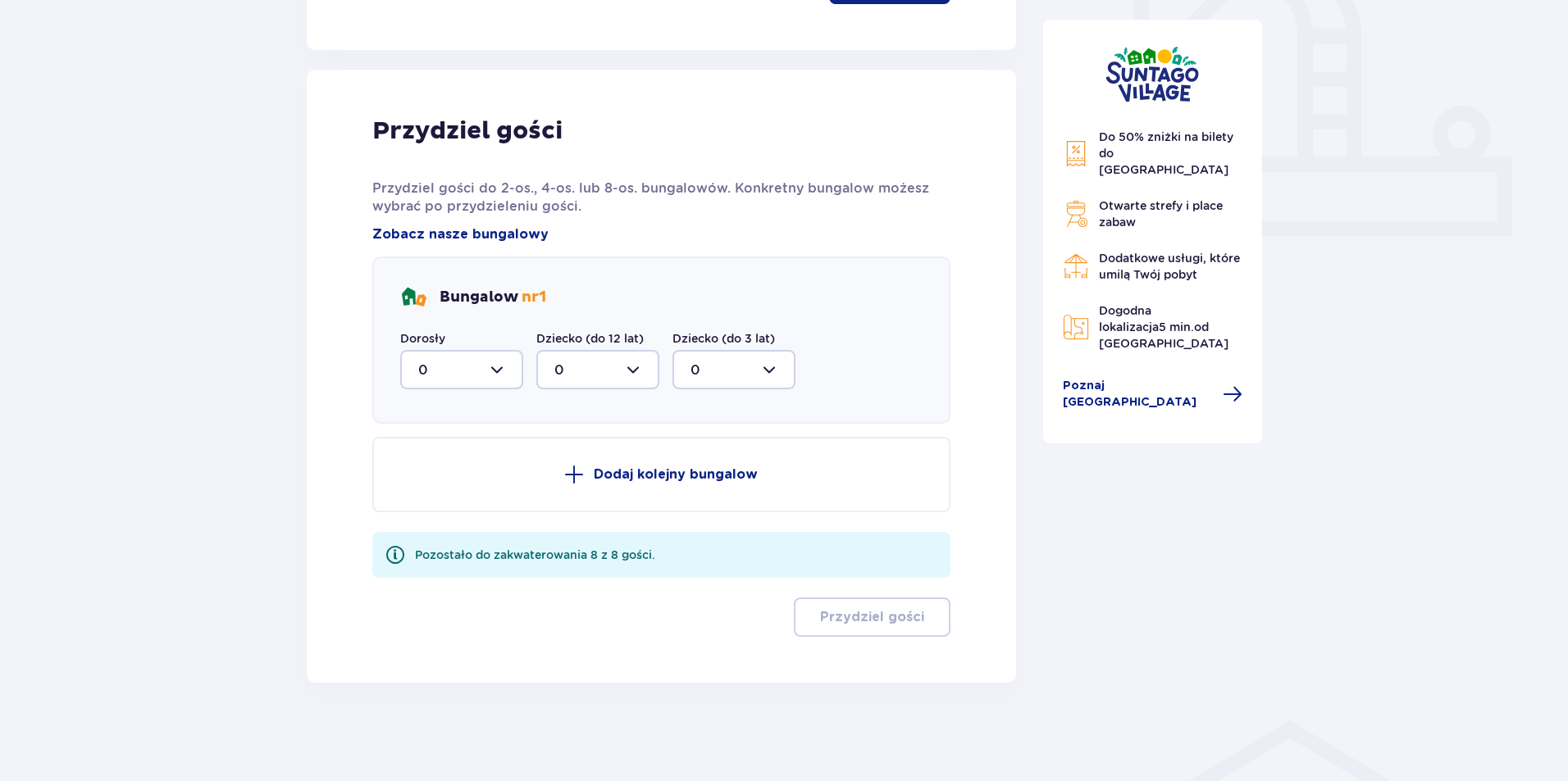
click at [509, 360] on div at bounding box center [462, 370] width 123 height 39
click at [475, 524] on div "6" at bounding box center [462, 529] width 87 height 18
type input "6"
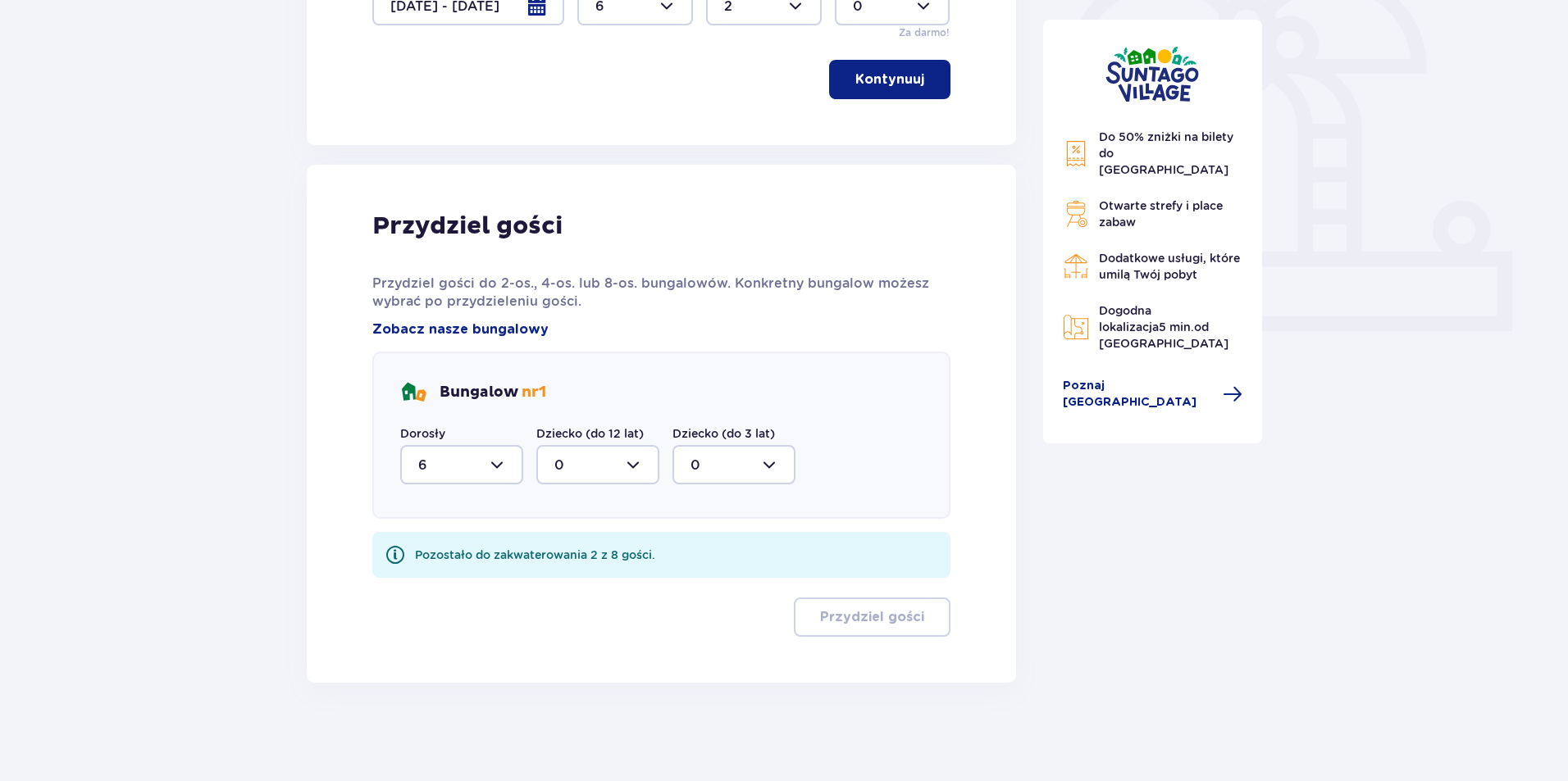
scroll to position [516, 0]
click at [567, 470] on div at bounding box center [598, 465] width 123 height 39
click at [596, 580] on div "2" at bounding box center [598, 583] width 87 height 18
type input "2"
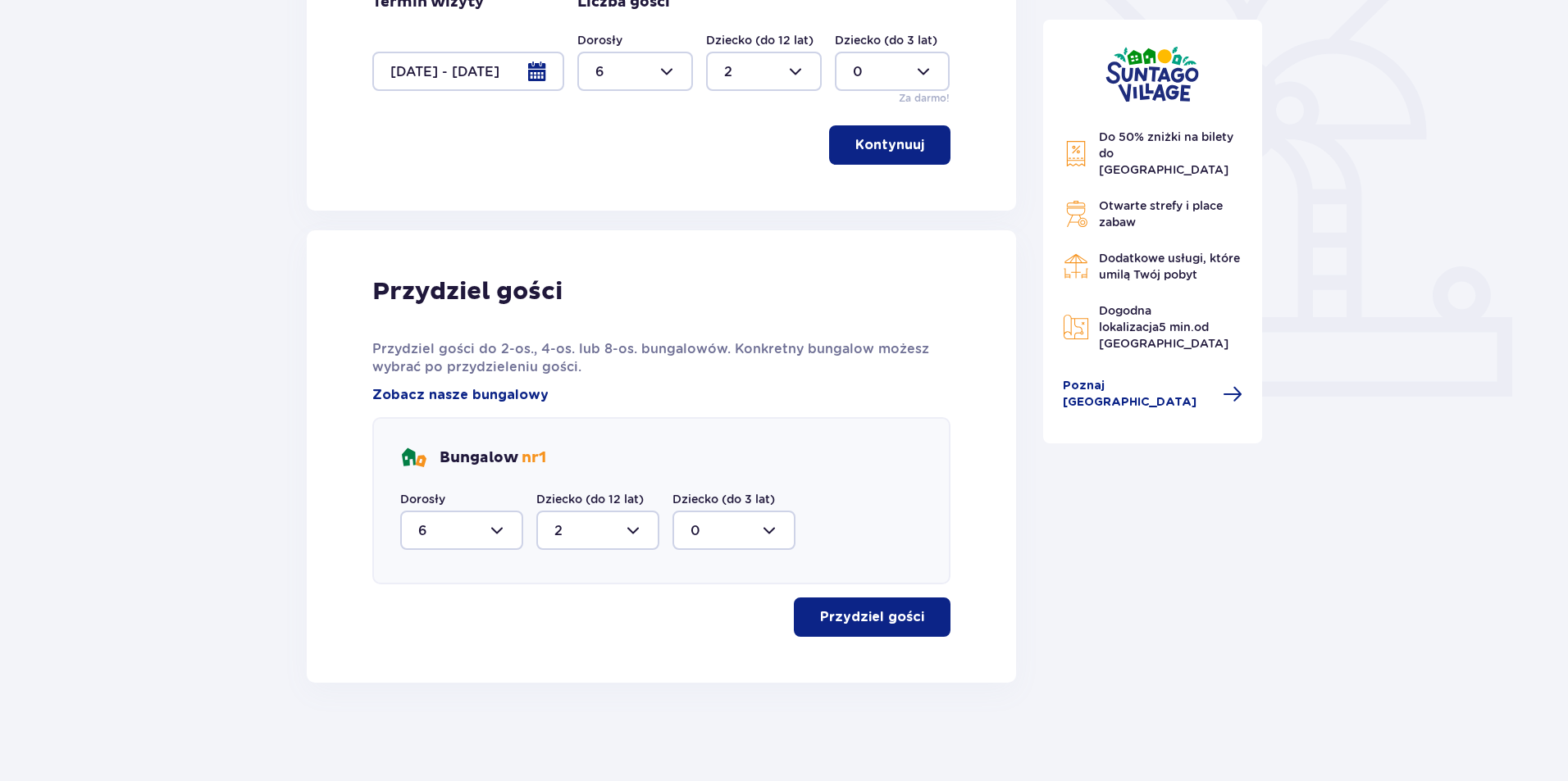
click at [843, 626] on p "Przydziel gości" at bounding box center [872, 617] width 104 height 18
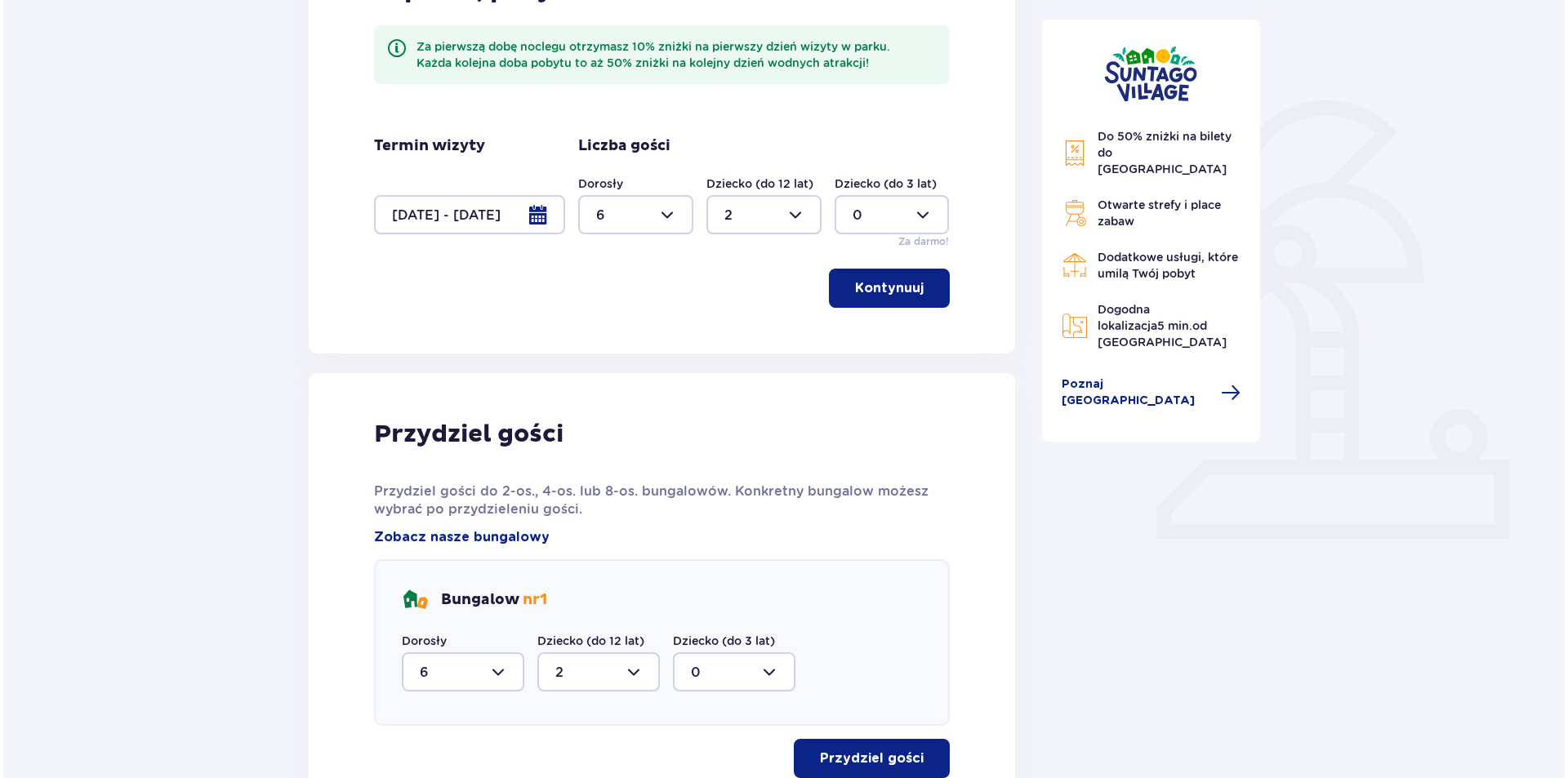
scroll to position [468, 0]
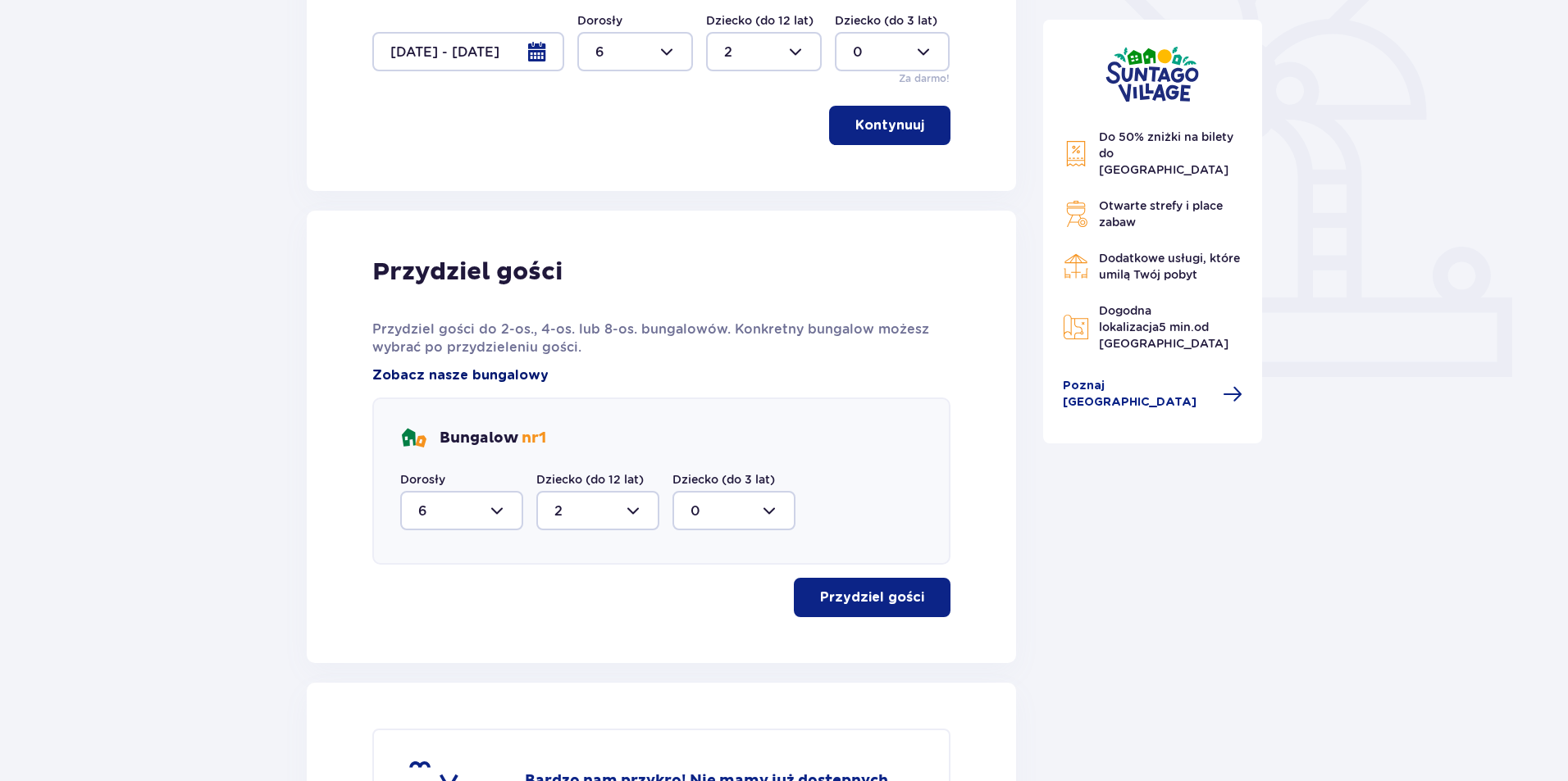
click at [449, 373] on span "Zobacz nasze bungalowy" at bounding box center [461, 375] width 176 height 18
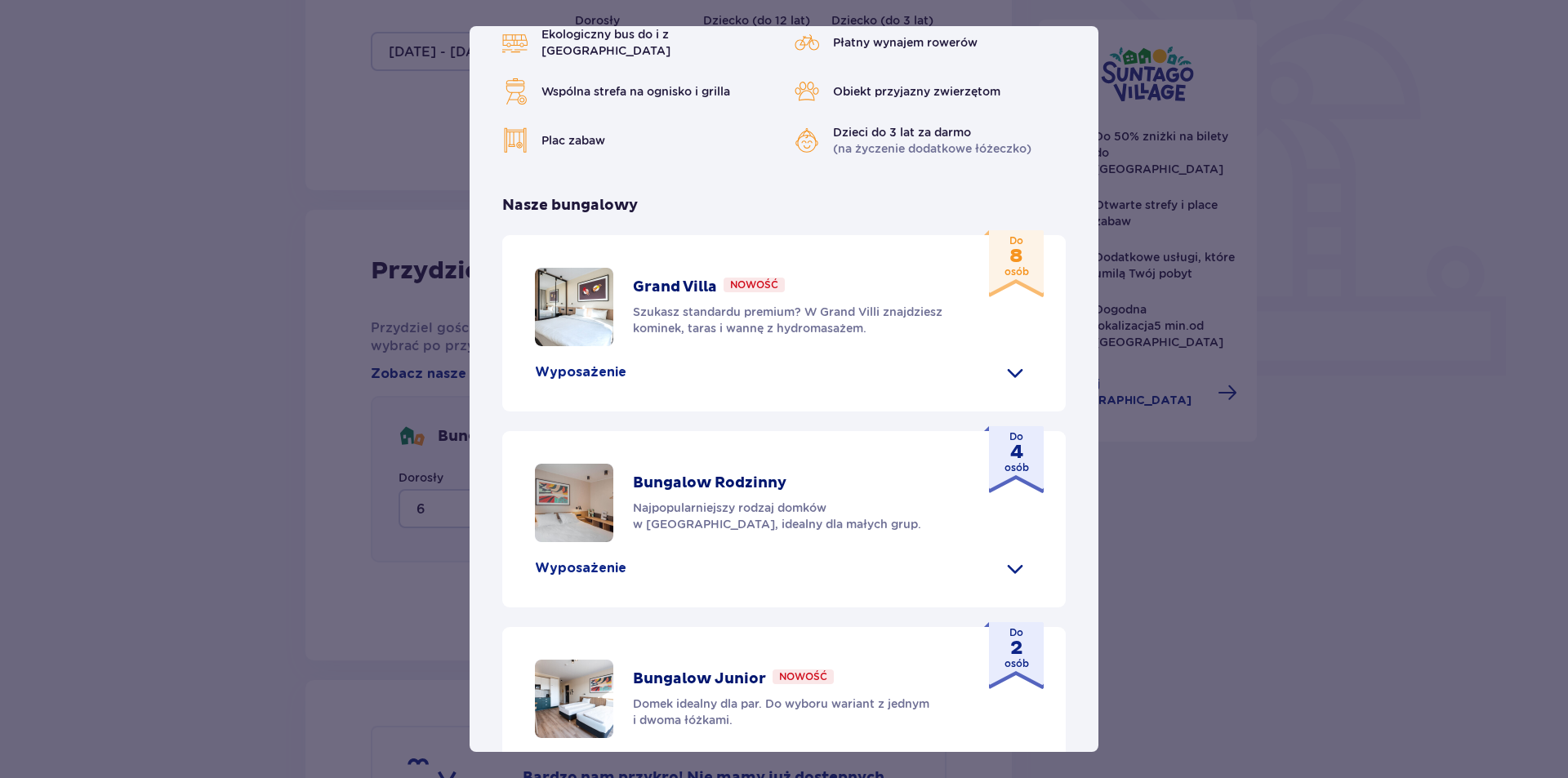
scroll to position [409, 0]
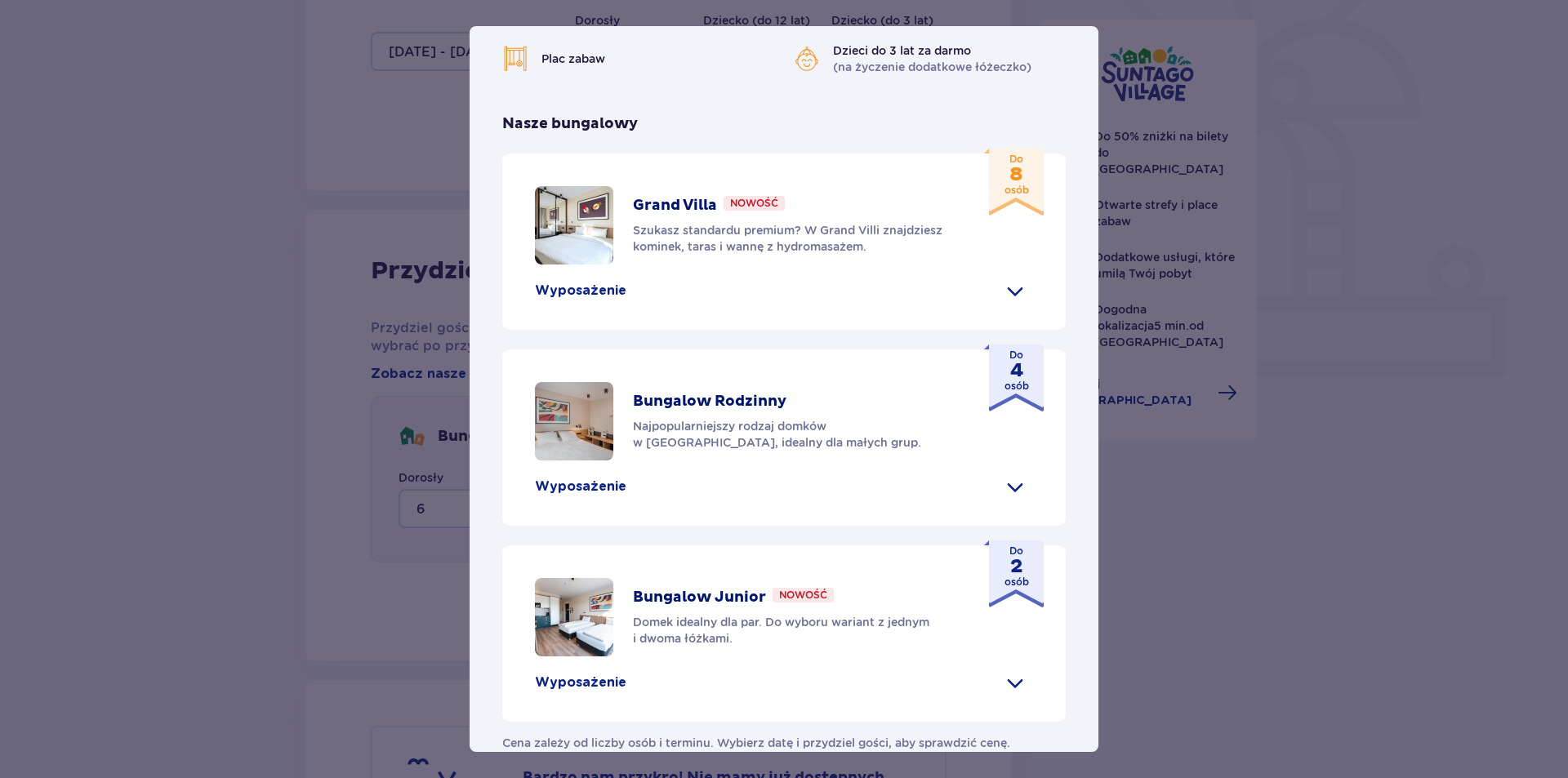
click at [568, 265] on img at bounding box center [574, 225] width 78 height 78
click at [1029, 216] on div "Do 8 osób" at bounding box center [1013, 182] width 60 height 67
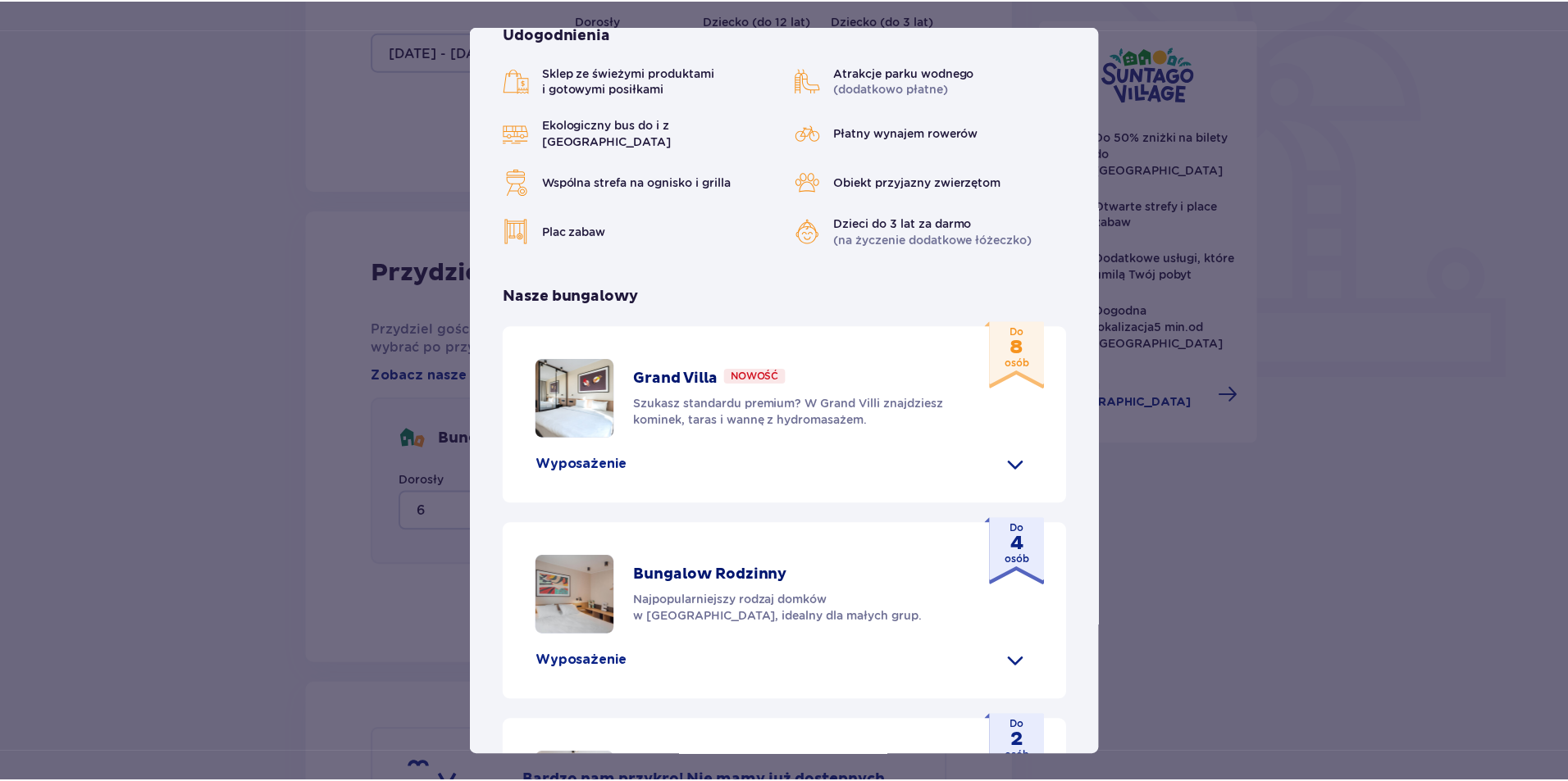
scroll to position [0, 0]
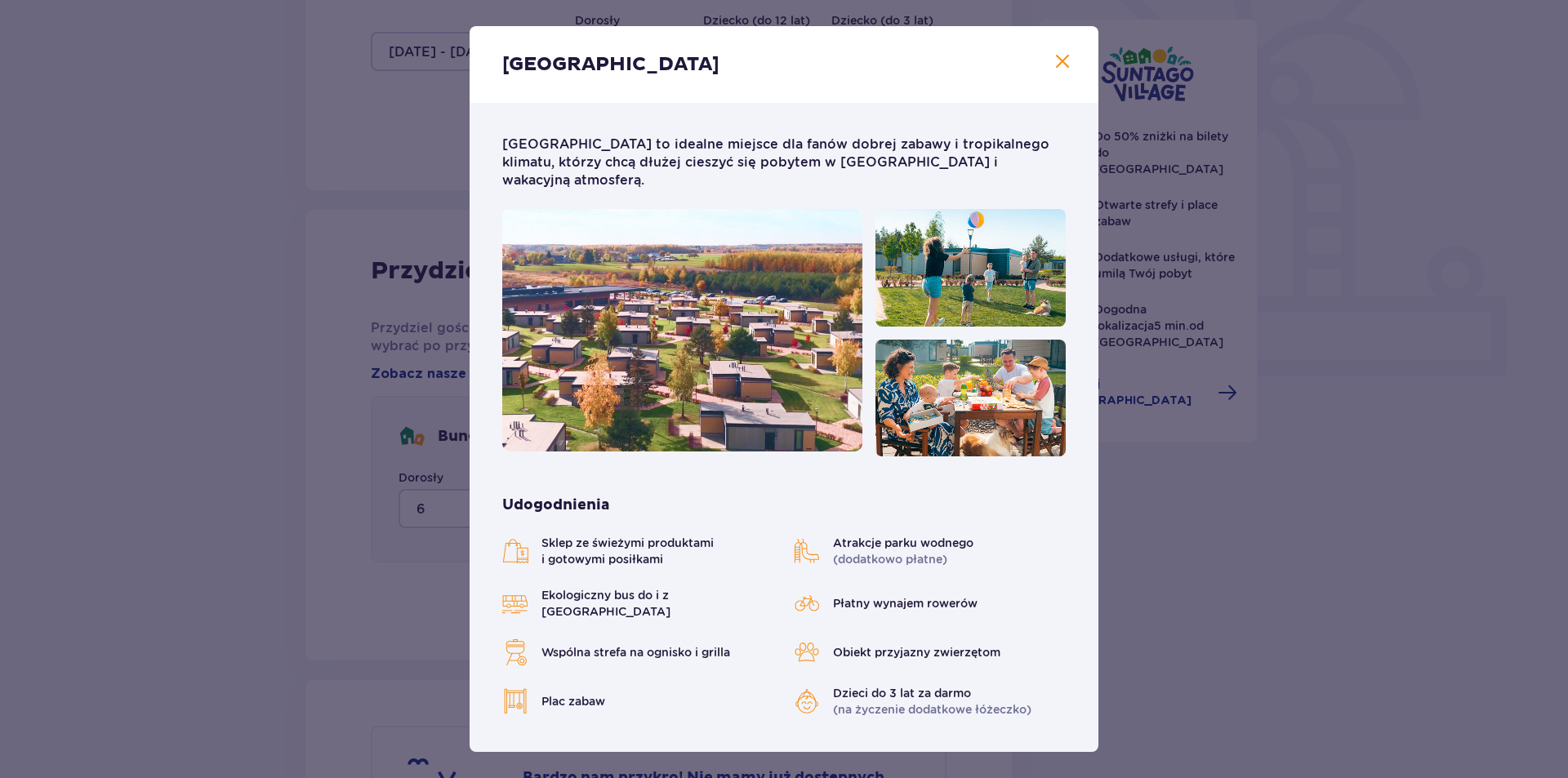
click at [1055, 70] on span at bounding box center [1062, 62] width 19 height 19
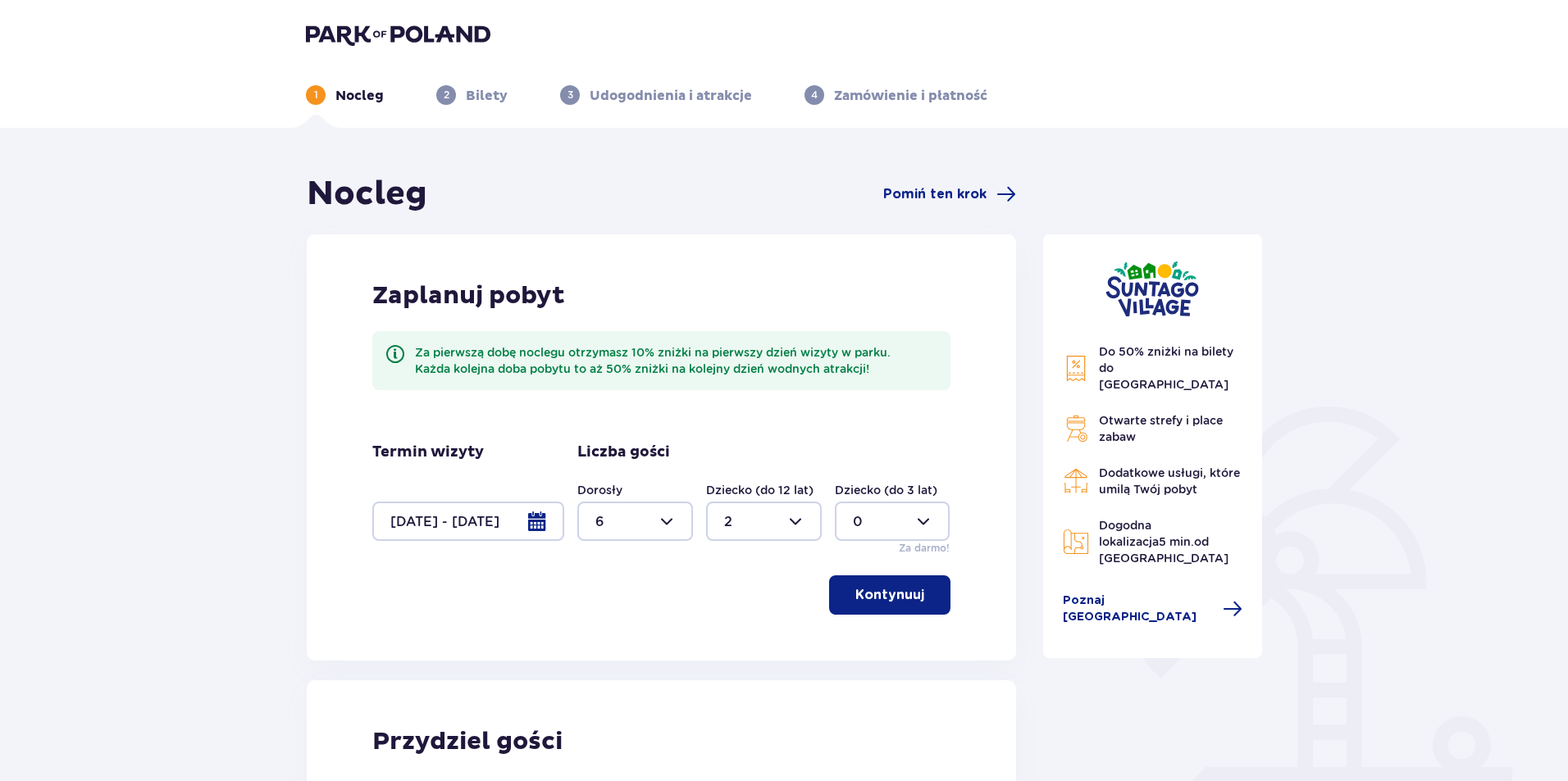
click at [343, 107] on header "1 Nocleg 2 Bilety 3 Udogodnienia i atrakcje 4 Zamówienie i płatność" at bounding box center [784, 64] width 1568 height 128
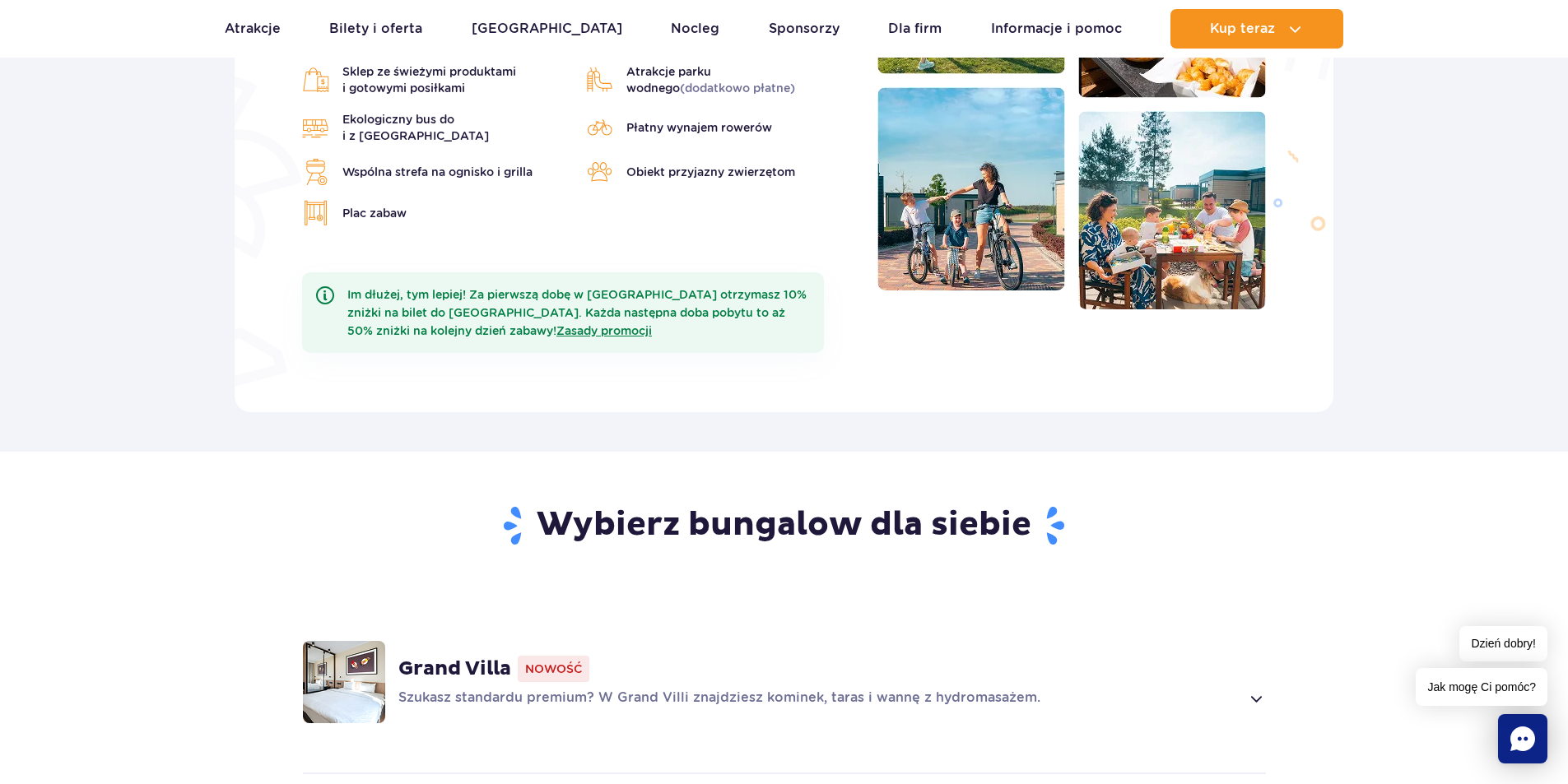
scroll to position [906, 0]
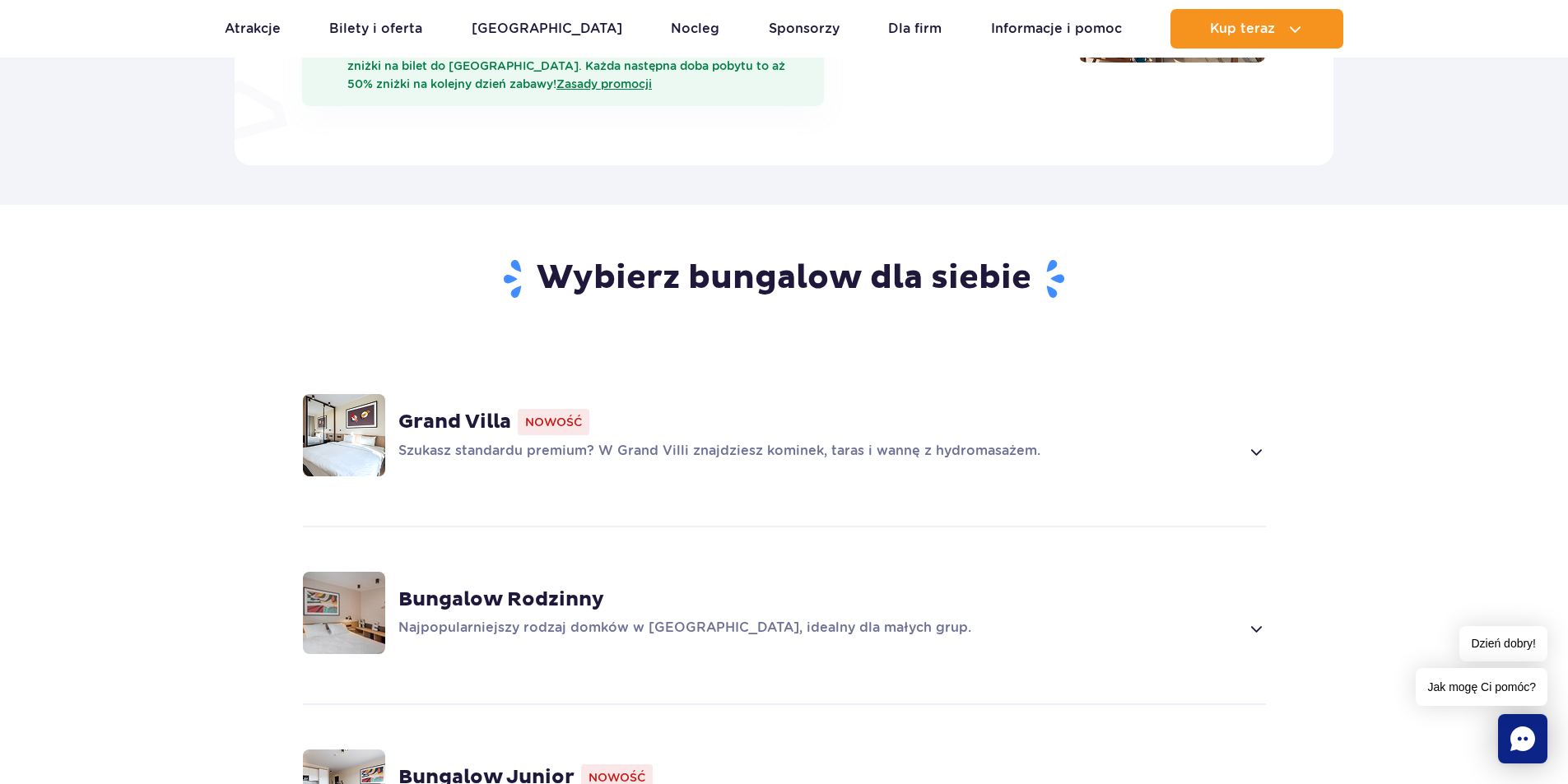
click at [368, 412] on img at bounding box center [344, 435] width 83 height 83
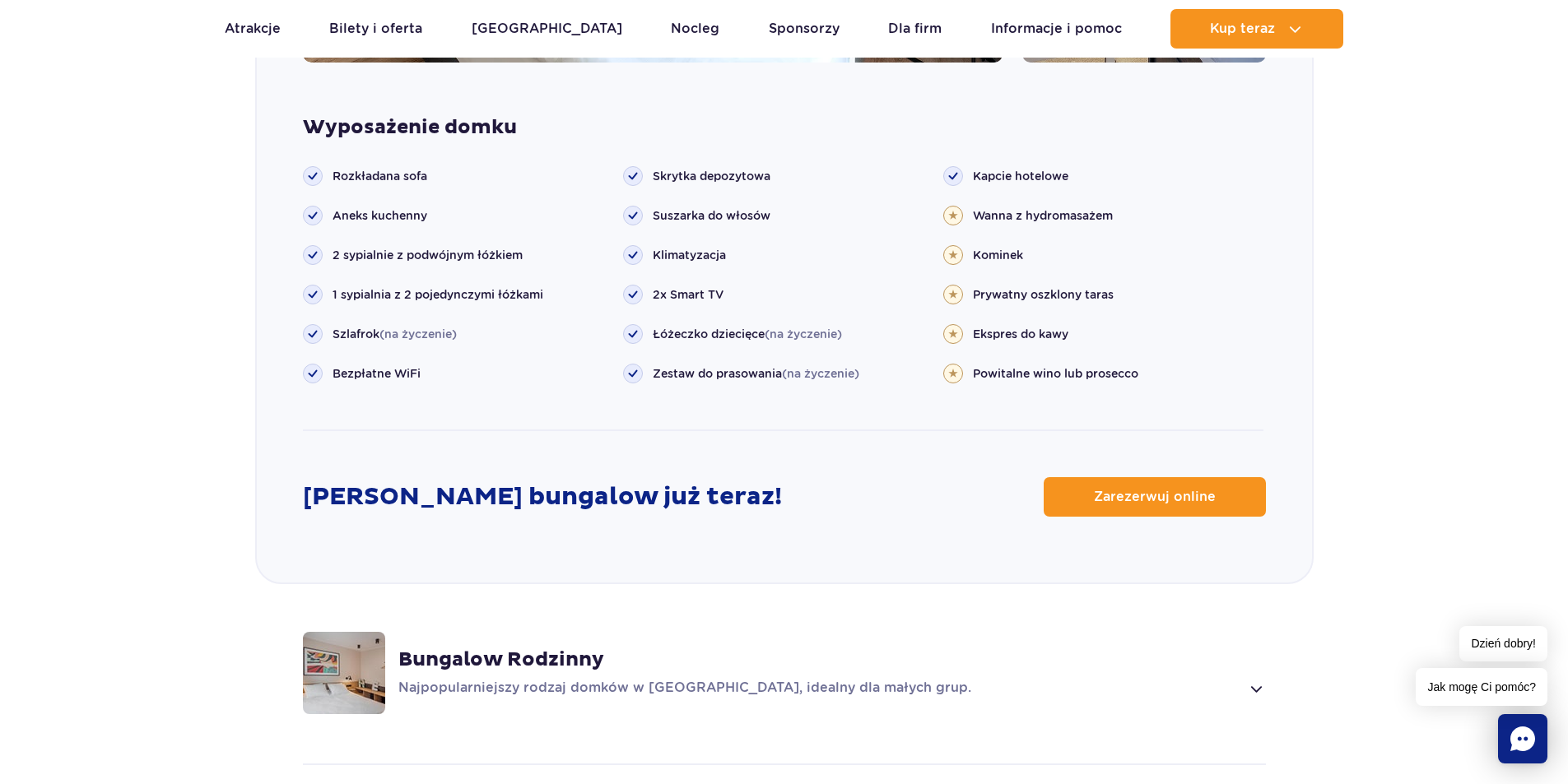
scroll to position [1564, 0]
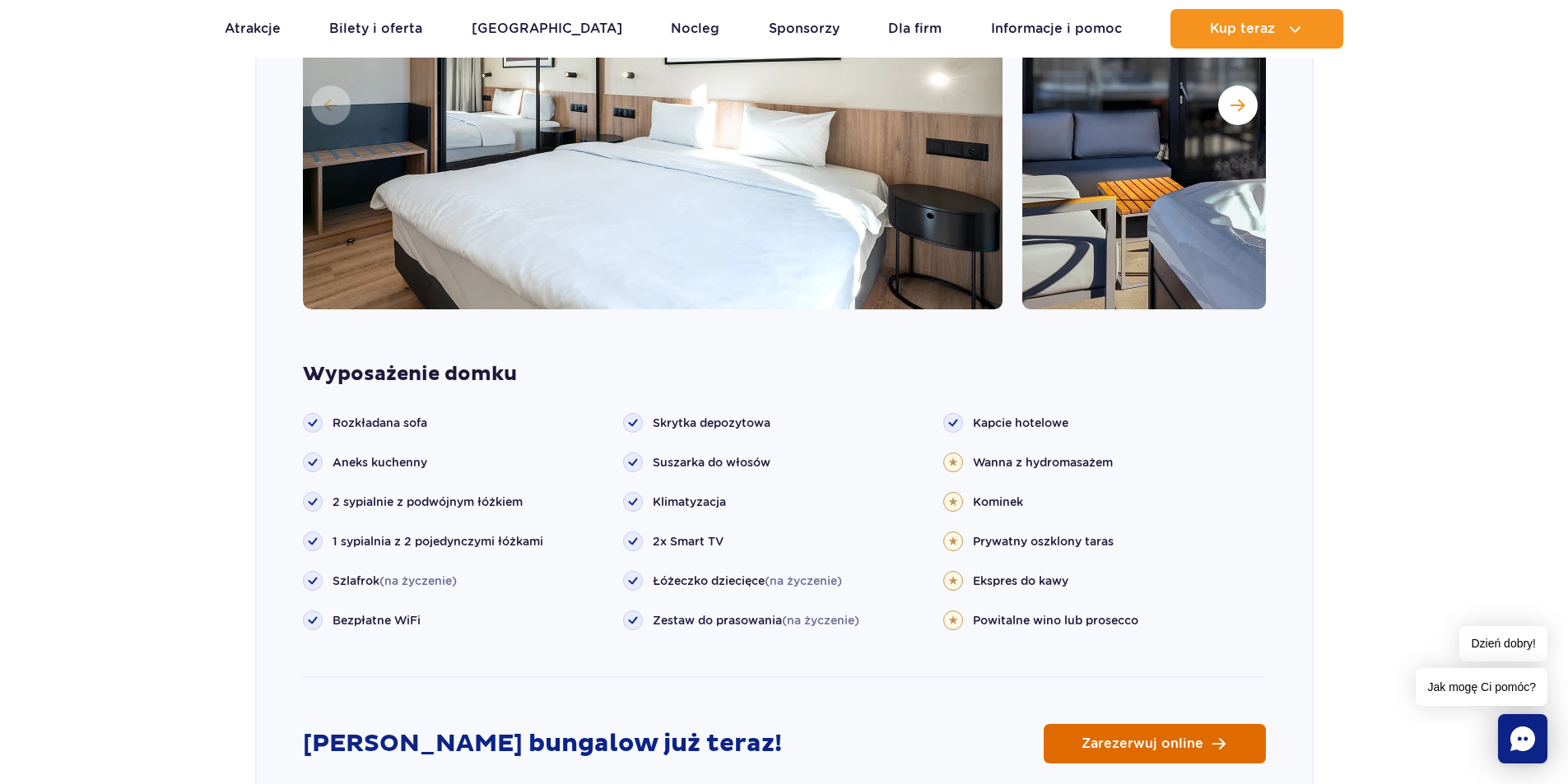
click at [1156, 737] on span "Zarezerwuj online" at bounding box center [1142, 744] width 122 height 13
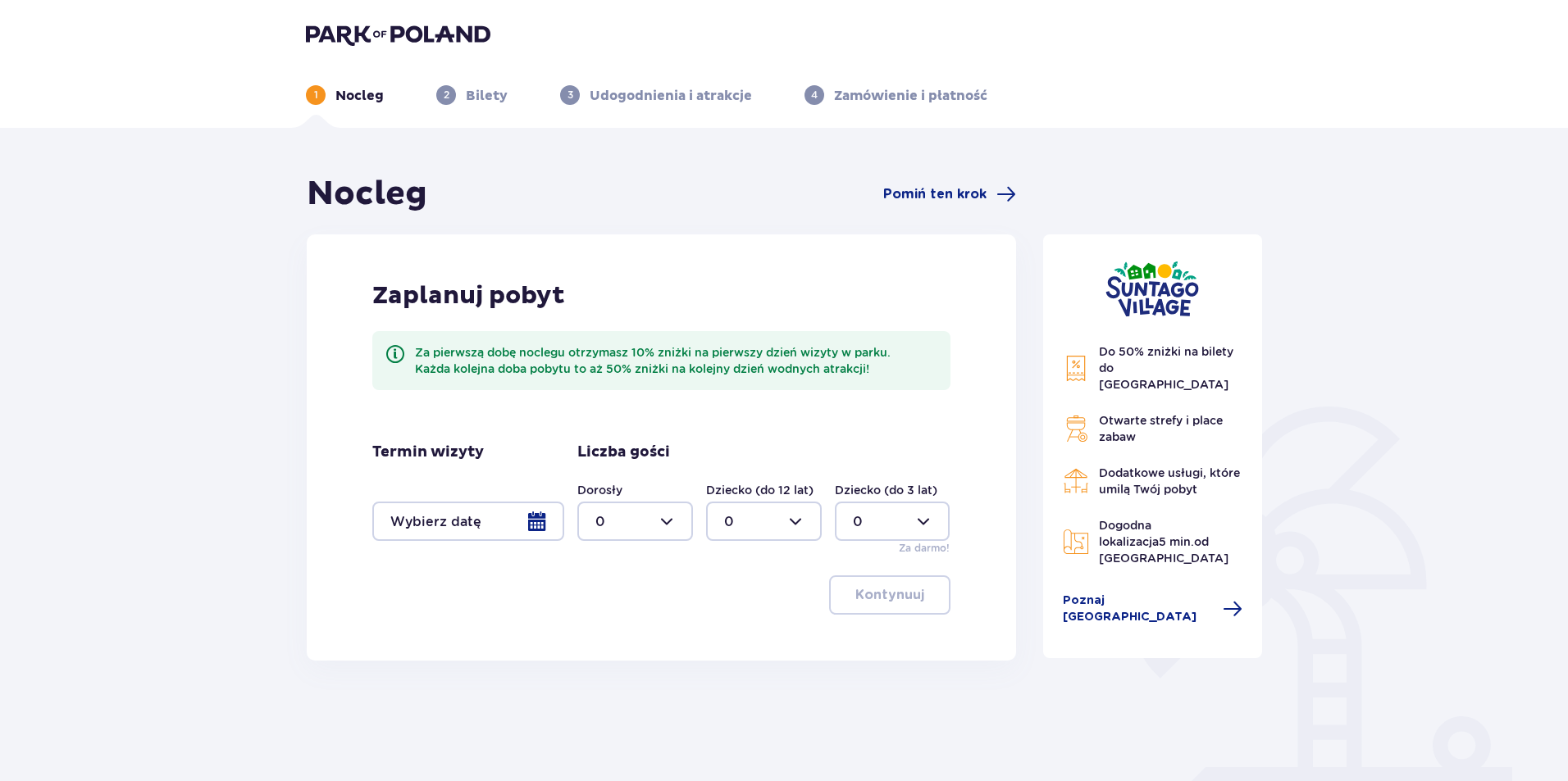
scroll to position [130, 0]
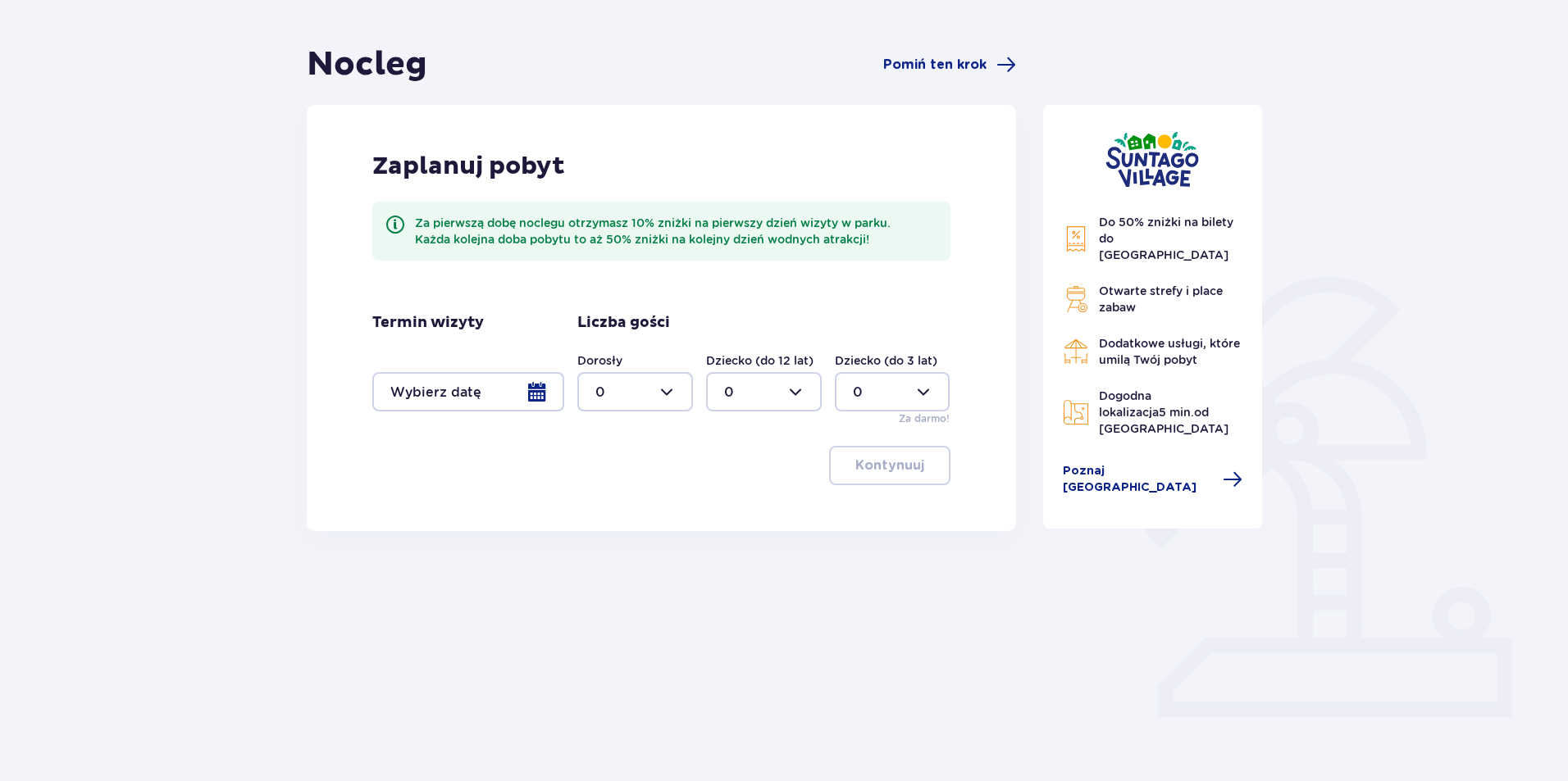
click at [503, 397] on div at bounding box center [468, 392] width 192 height 39
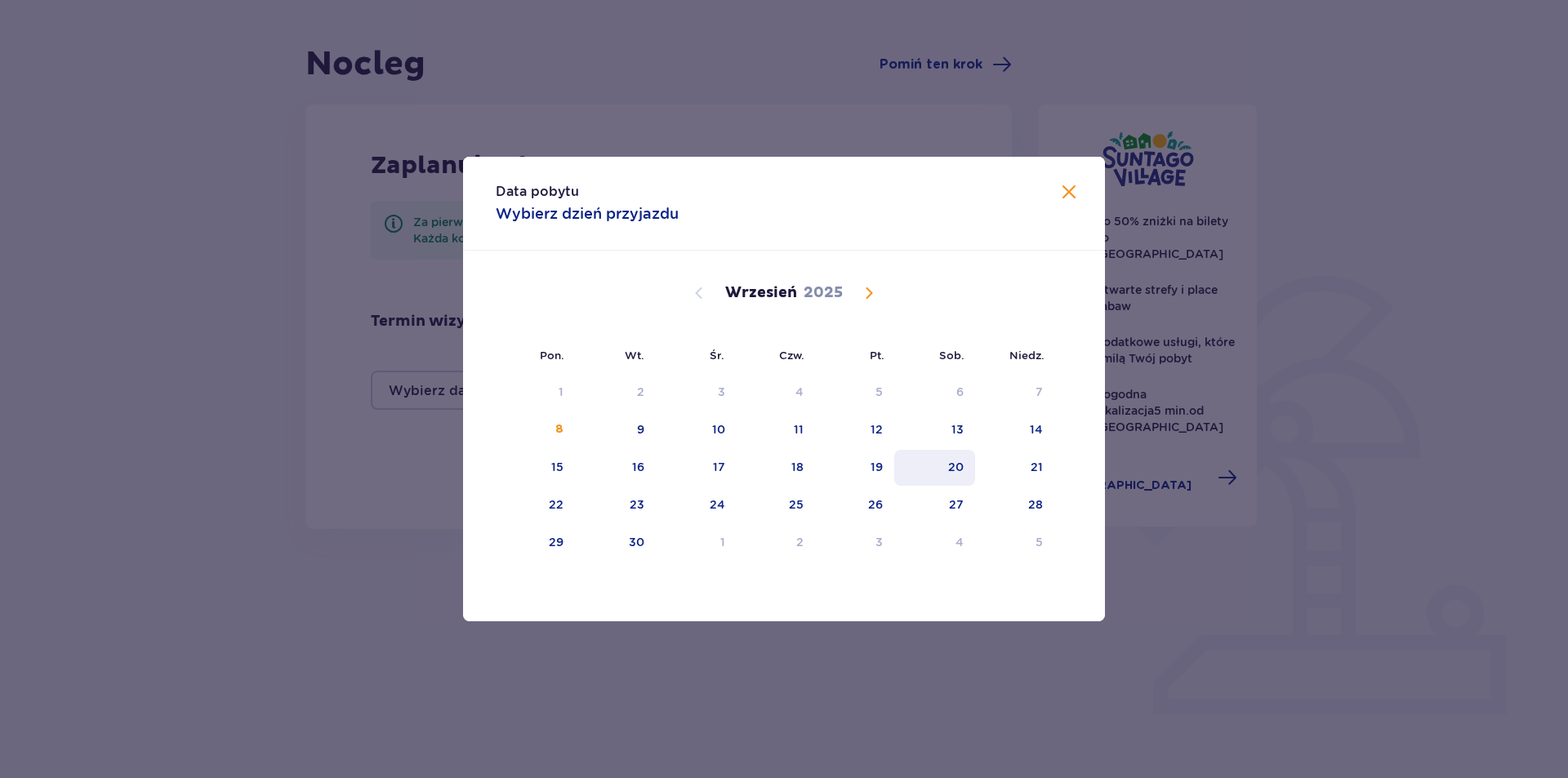
click at [953, 467] on div "20" at bounding box center [956, 467] width 16 height 17
click at [1047, 473] on div "21" at bounding box center [1015, 468] width 79 height 36
type input "[DATE] - [DATE]"
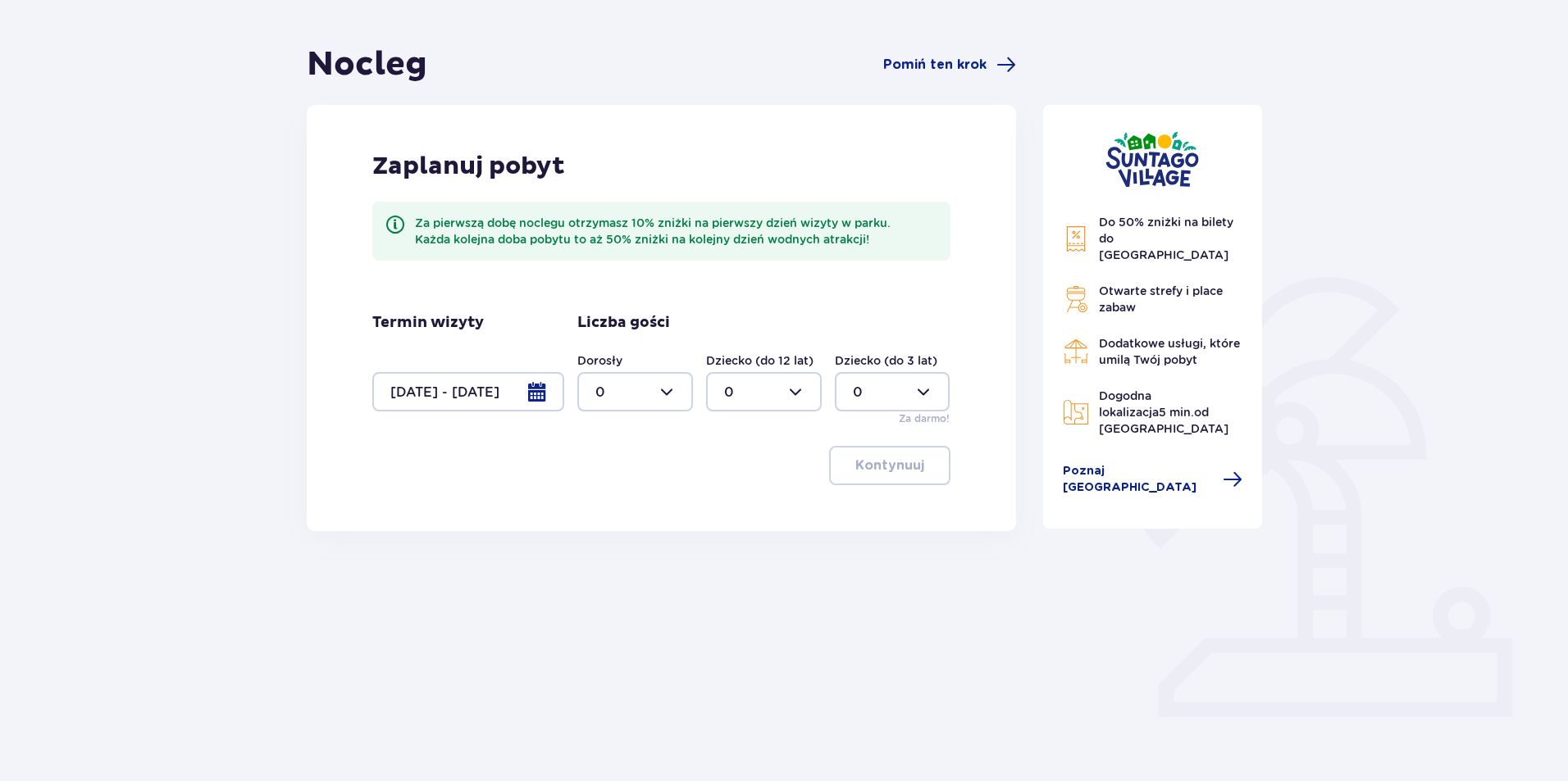
click at [1220, 596] on div "Do 50% zniżki na bilety do [GEOGRAPHIC_DATA] Otwarte strefy i place zabaw Dodat…" at bounding box center [1154, 386] width 247 height 685
click at [668, 388] on div at bounding box center [635, 392] width 116 height 39
click at [645, 483] on div "6" at bounding box center [636, 484] width 80 height 18
type input "6"
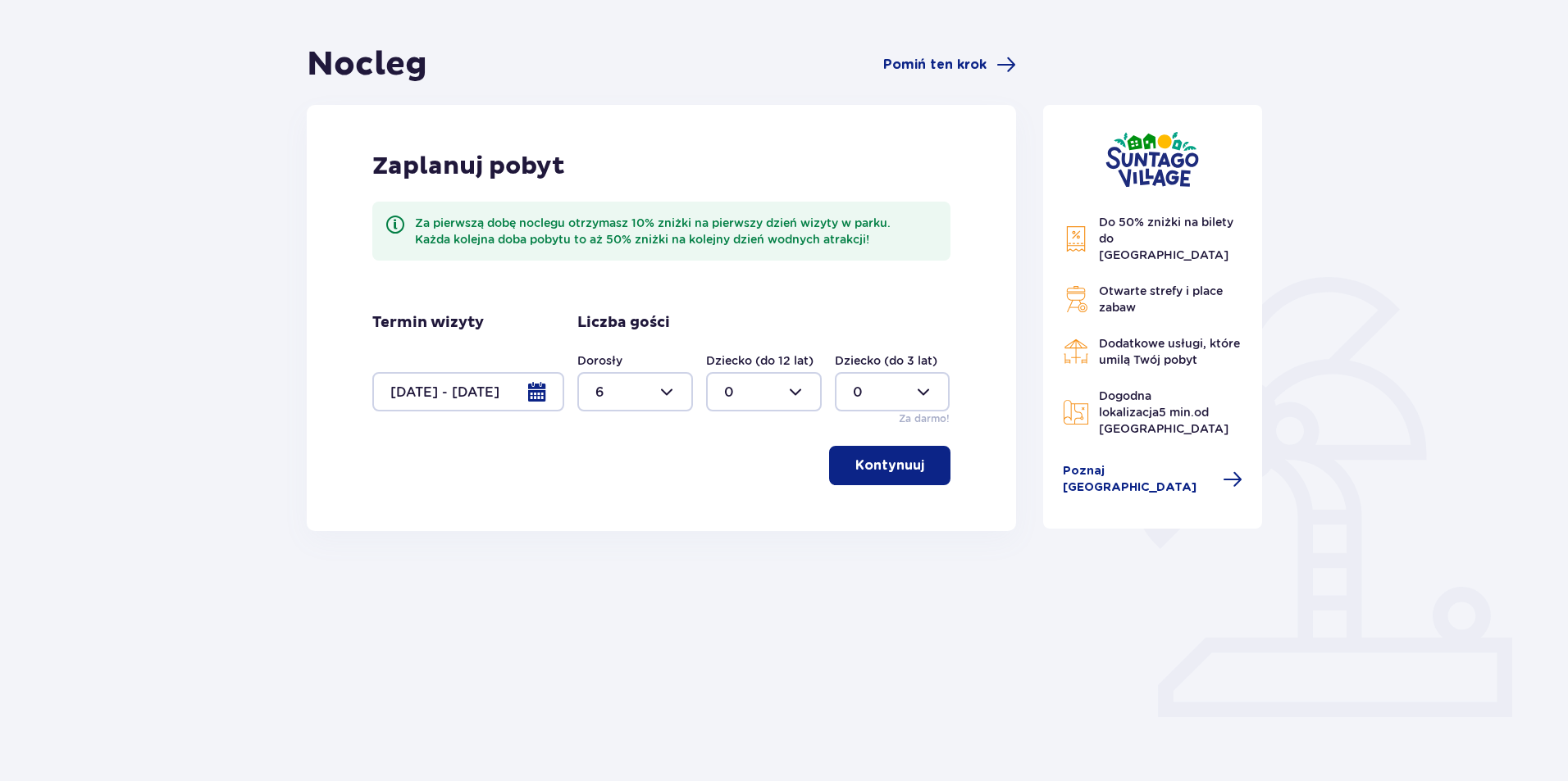
click at [745, 393] on div at bounding box center [764, 392] width 116 height 39
click at [763, 506] on div "2" at bounding box center [765, 510] width 80 height 18
type input "2"
click at [903, 464] on p "Kontynuuj" at bounding box center [890, 465] width 69 height 18
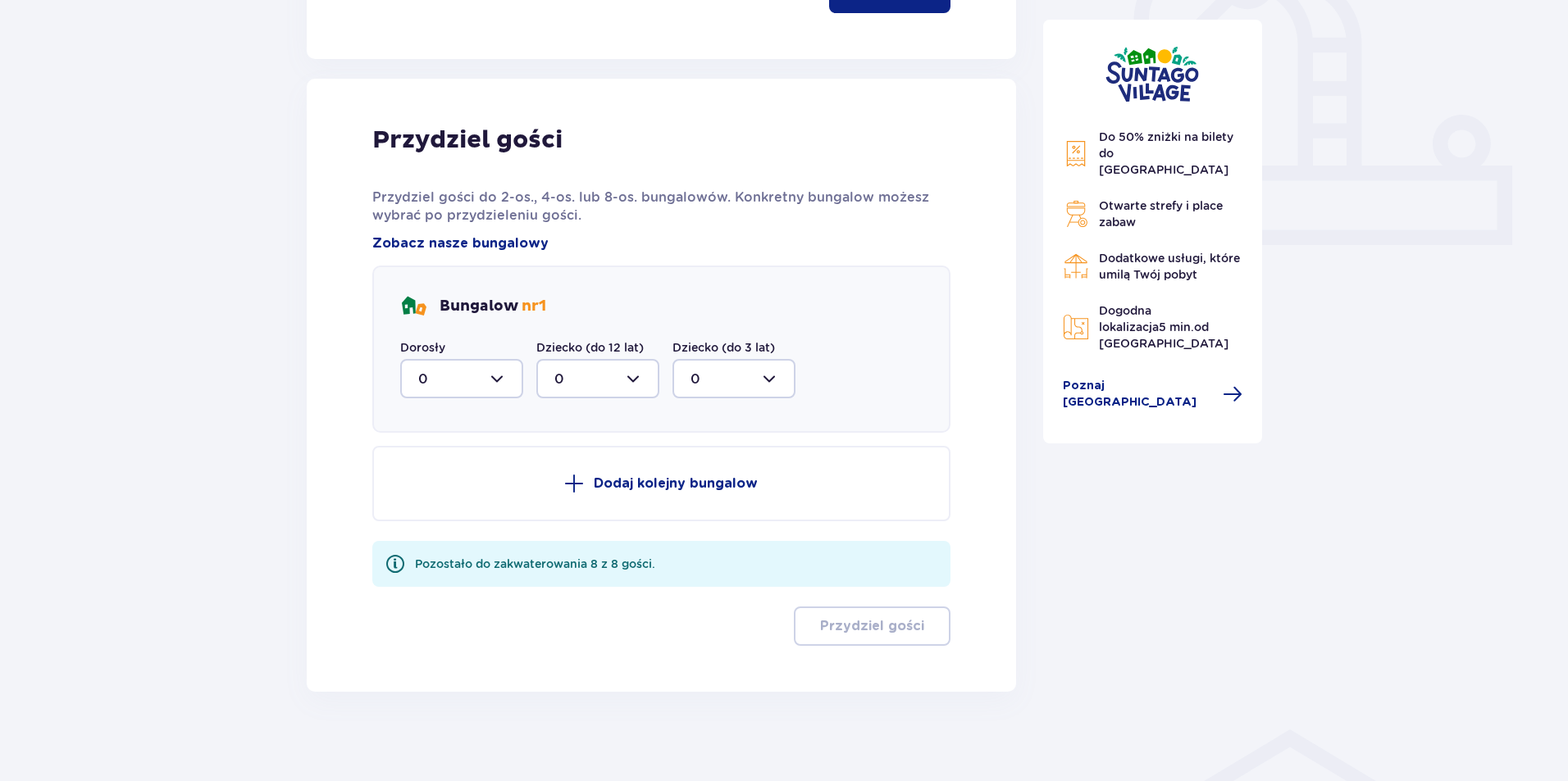
scroll to position [611, 0]
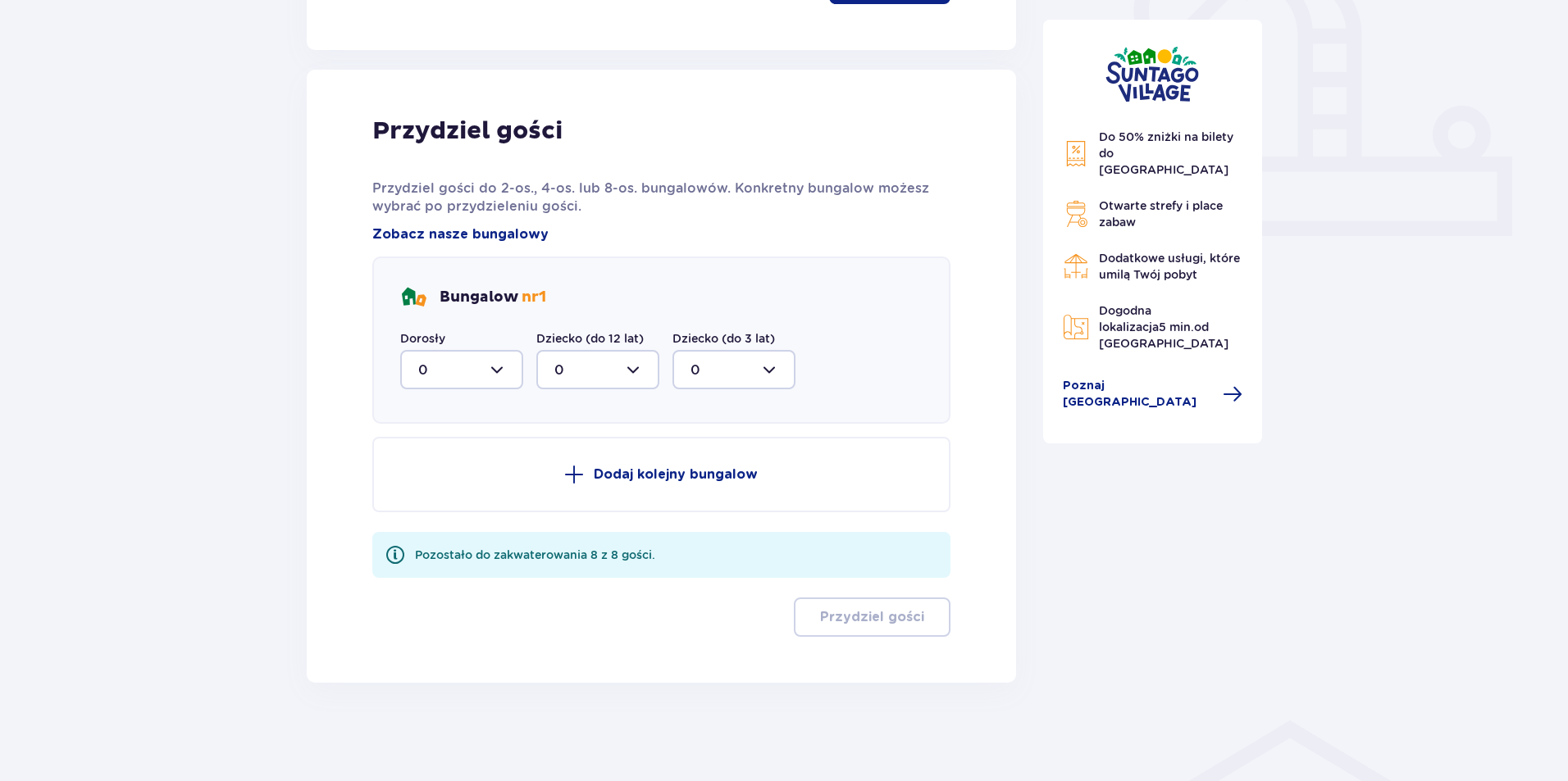
click at [470, 378] on div at bounding box center [462, 370] width 123 height 39
click at [461, 472] on div "4" at bounding box center [462, 475] width 87 height 18
click at [499, 374] on div at bounding box center [462, 370] width 123 height 39
click at [459, 517] on div "3" at bounding box center [462, 523] width 87 height 18
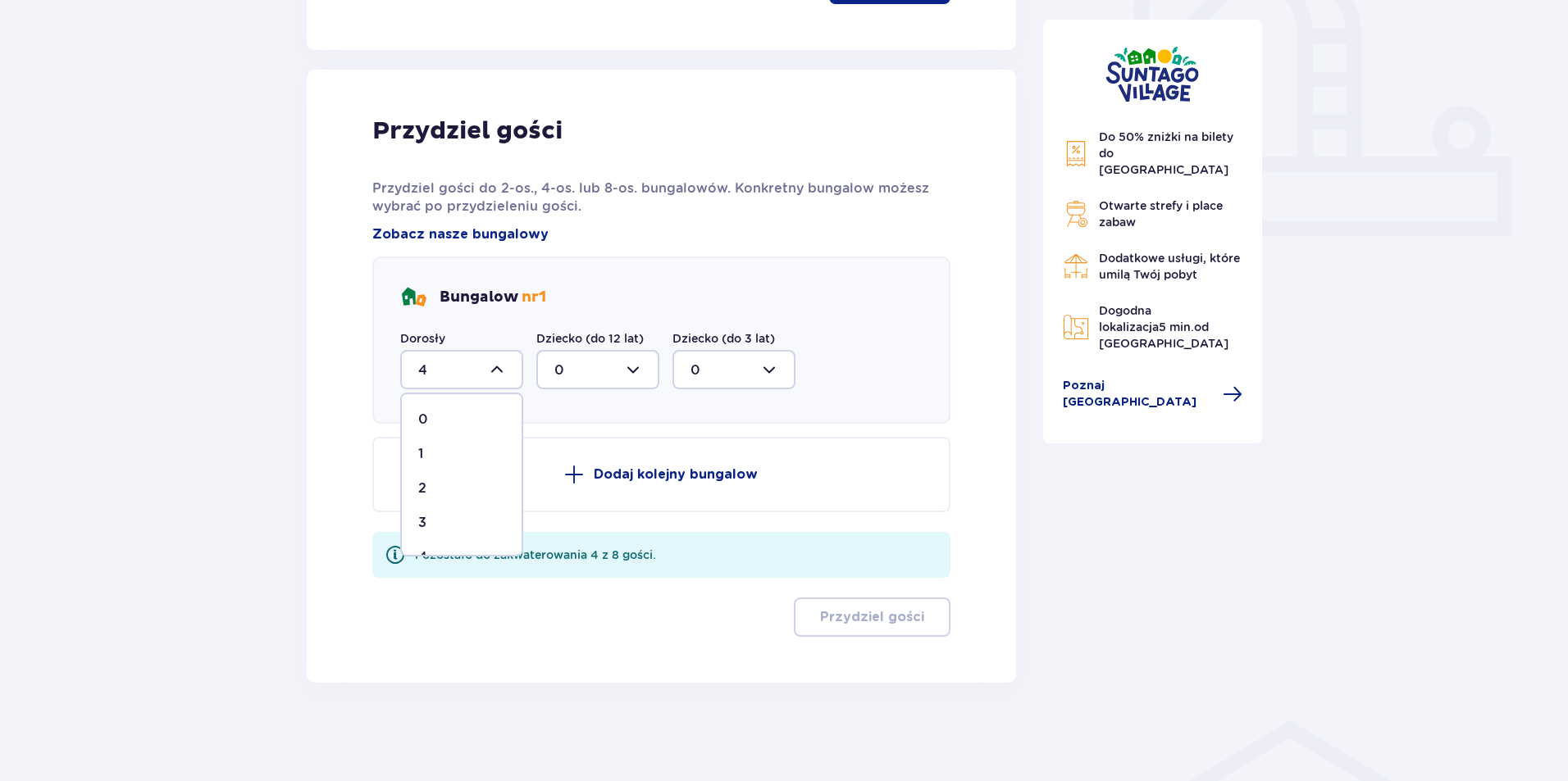
type input "3"
click at [617, 374] on div at bounding box center [598, 370] width 123 height 39
click at [597, 458] on div "1" at bounding box center [598, 454] width 87 height 18
type input "1"
click at [674, 480] on p "Dodaj kolejny bungalow" at bounding box center [676, 474] width 164 height 18
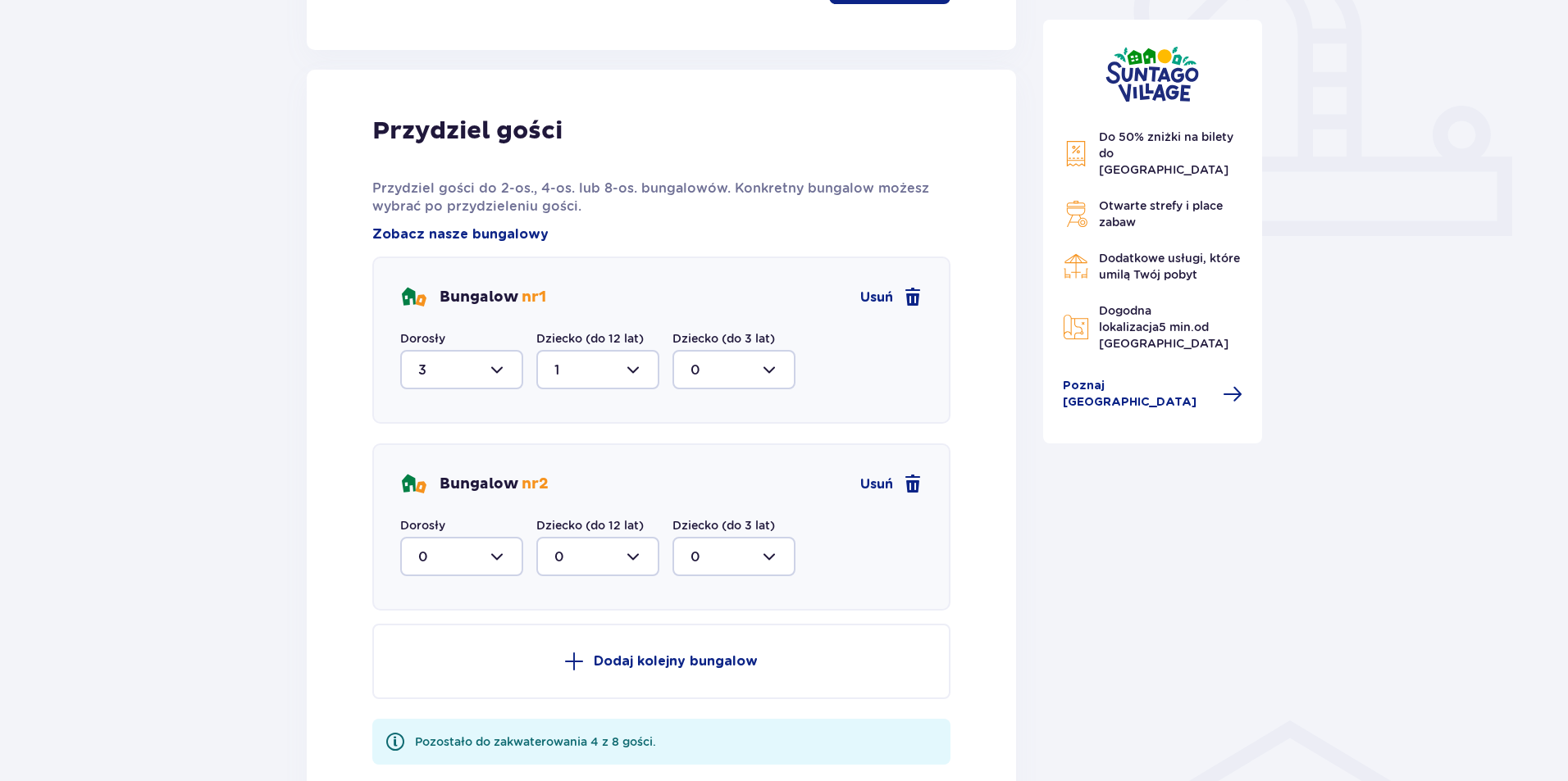
click at [509, 551] on div at bounding box center [462, 557] width 123 height 39
click at [463, 710] on div "3" at bounding box center [462, 710] width 87 height 18
type input "3"
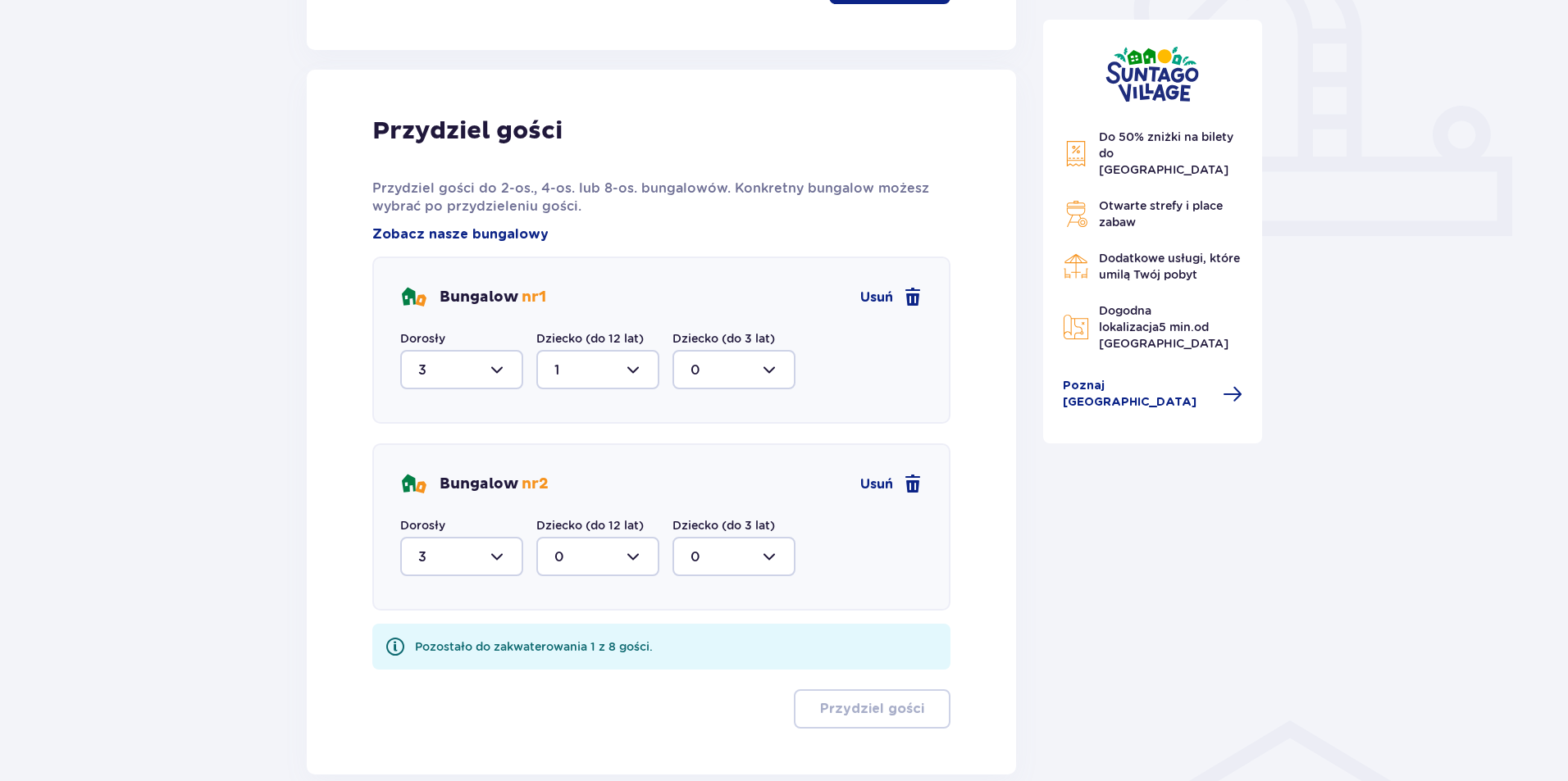
click at [594, 549] on div at bounding box center [598, 557] width 123 height 39
click at [590, 642] on div "1" at bounding box center [598, 640] width 87 height 18
type input "1"
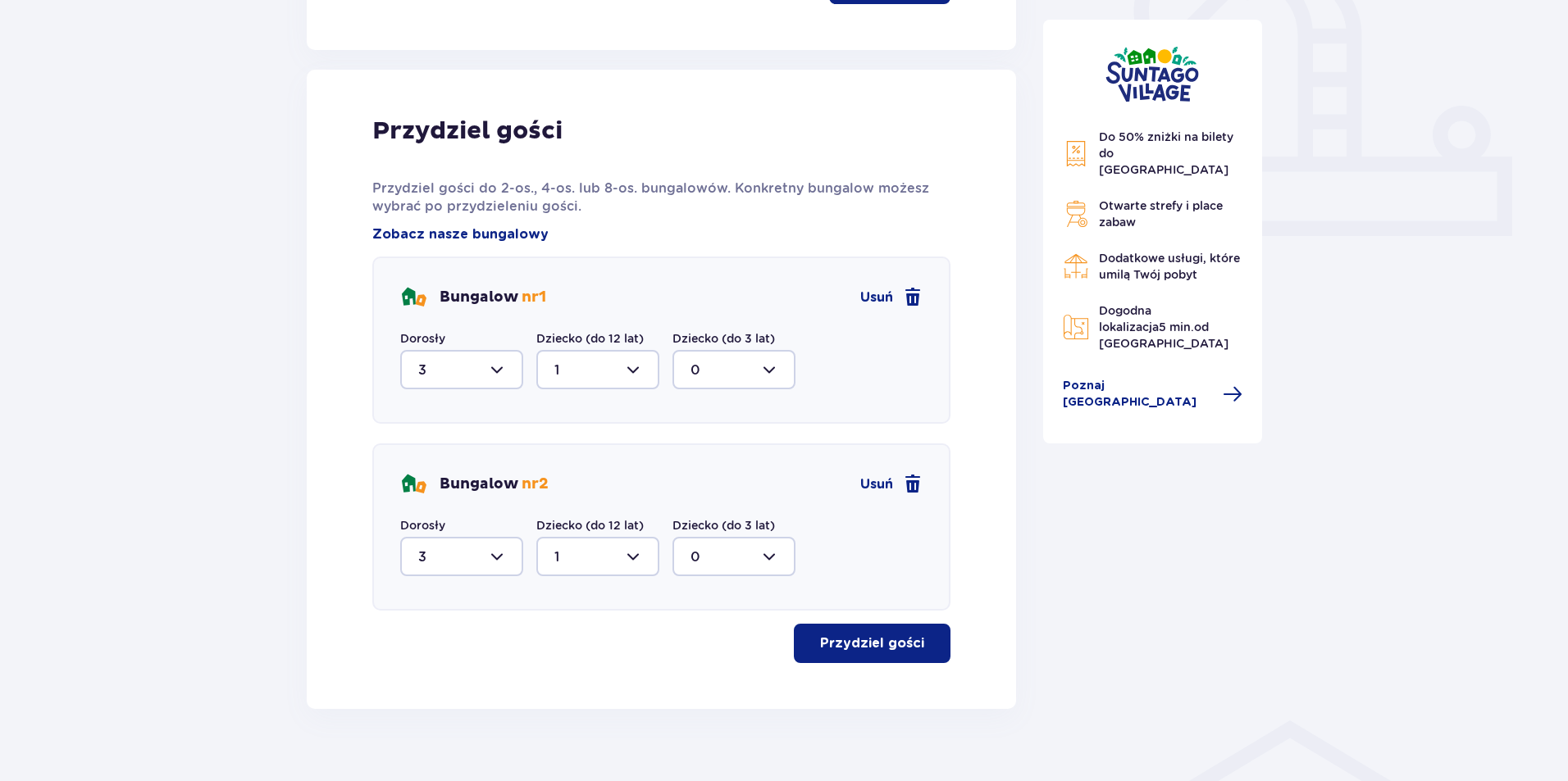
click at [875, 640] on p "Przydziel gości" at bounding box center [872, 643] width 104 height 18
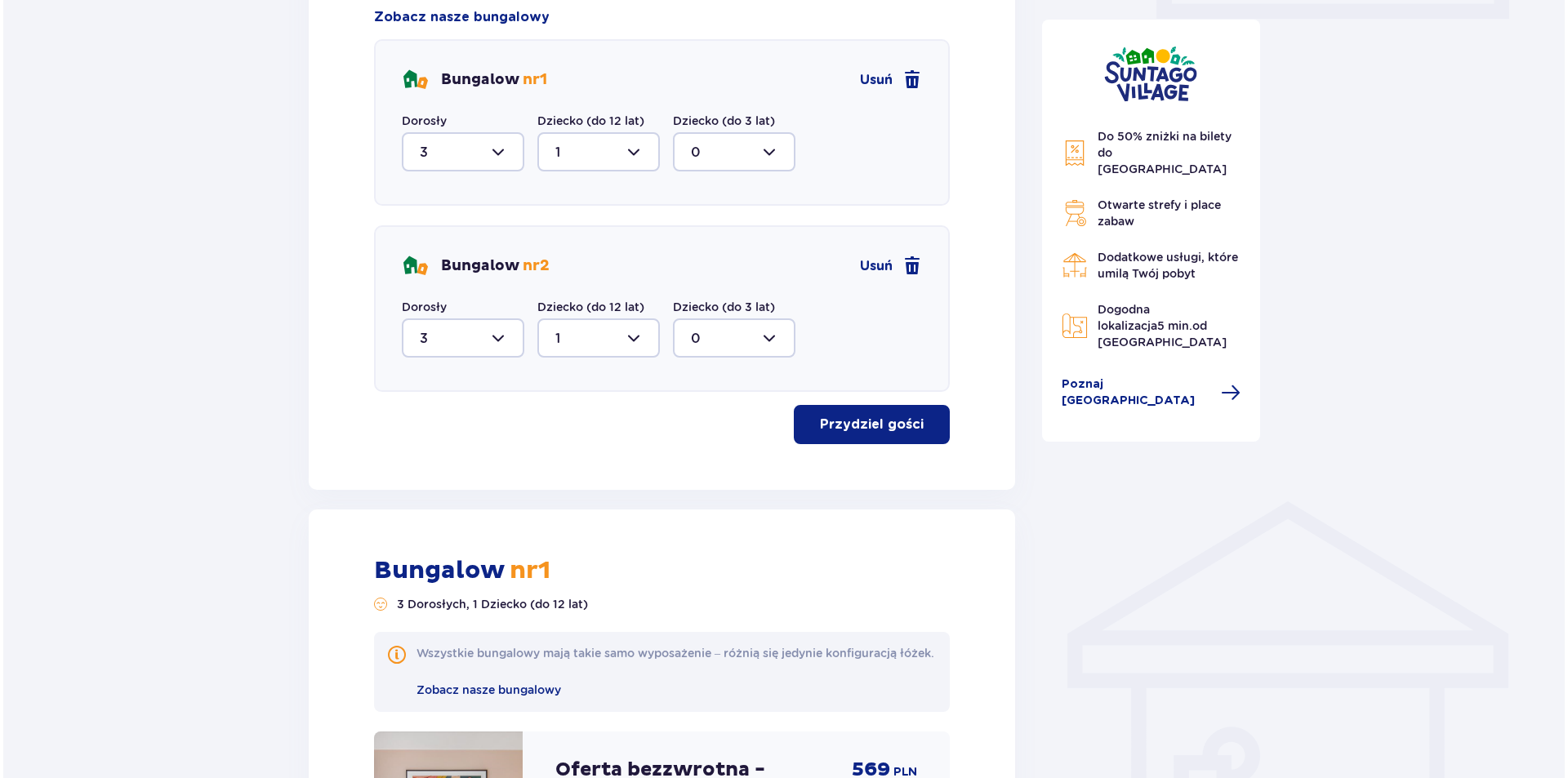
scroll to position [1070, 0]
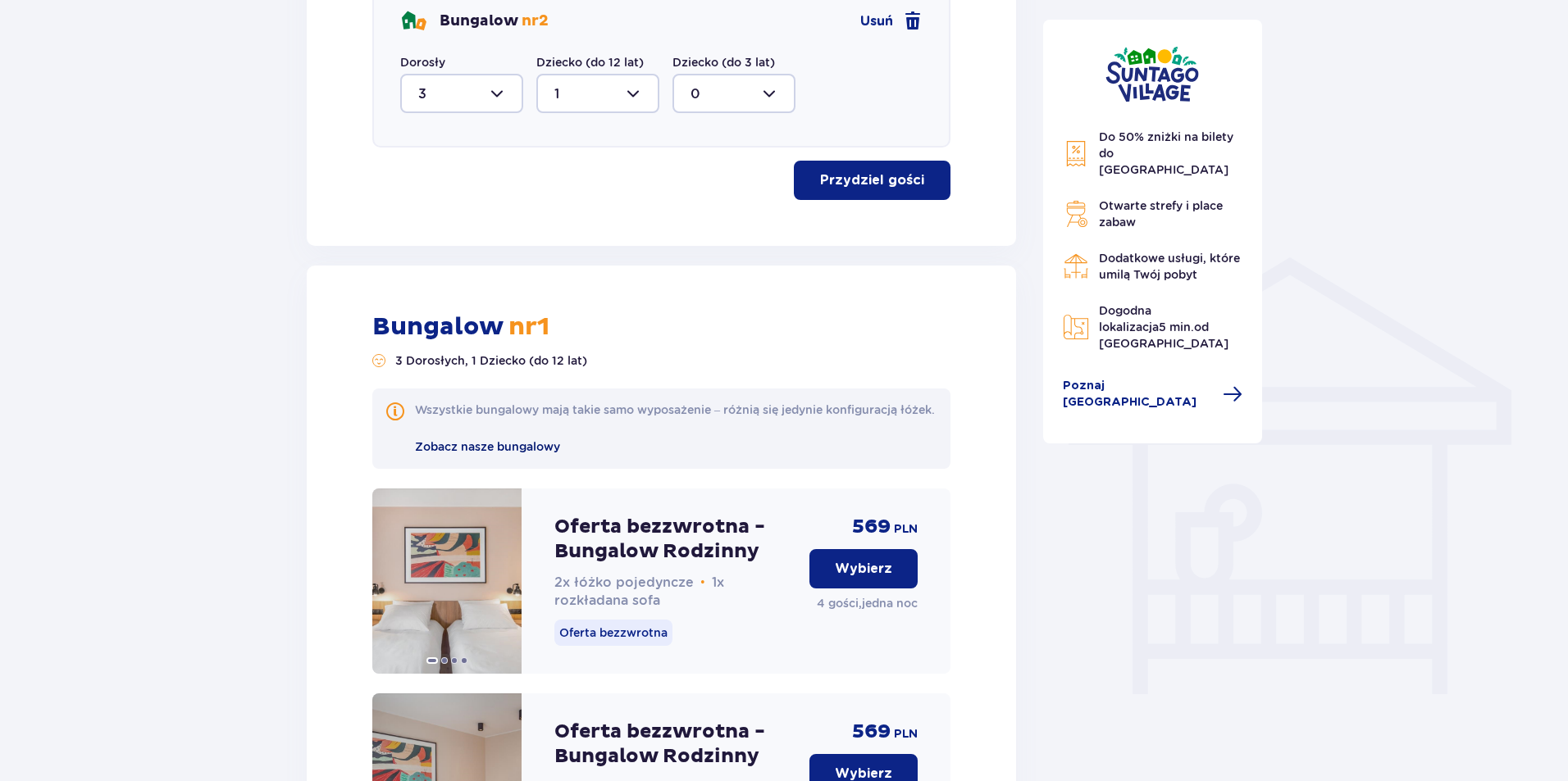
click at [448, 453] on span "Zobacz nasze bungalowy" at bounding box center [487, 447] width 145 height 13
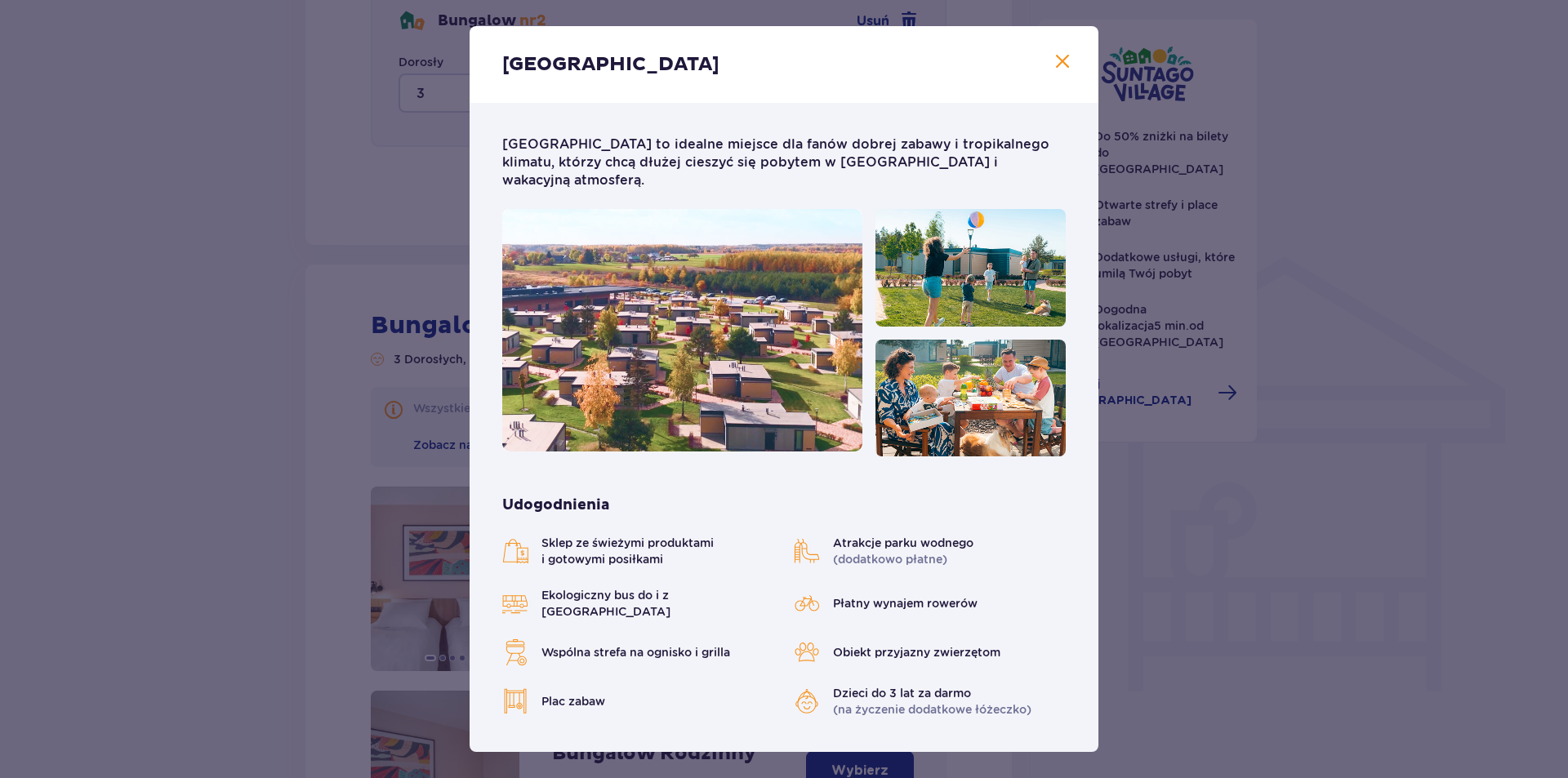
click at [1056, 57] on span at bounding box center [1062, 62] width 19 height 19
